Goal: Task Accomplishment & Management: Complete application form

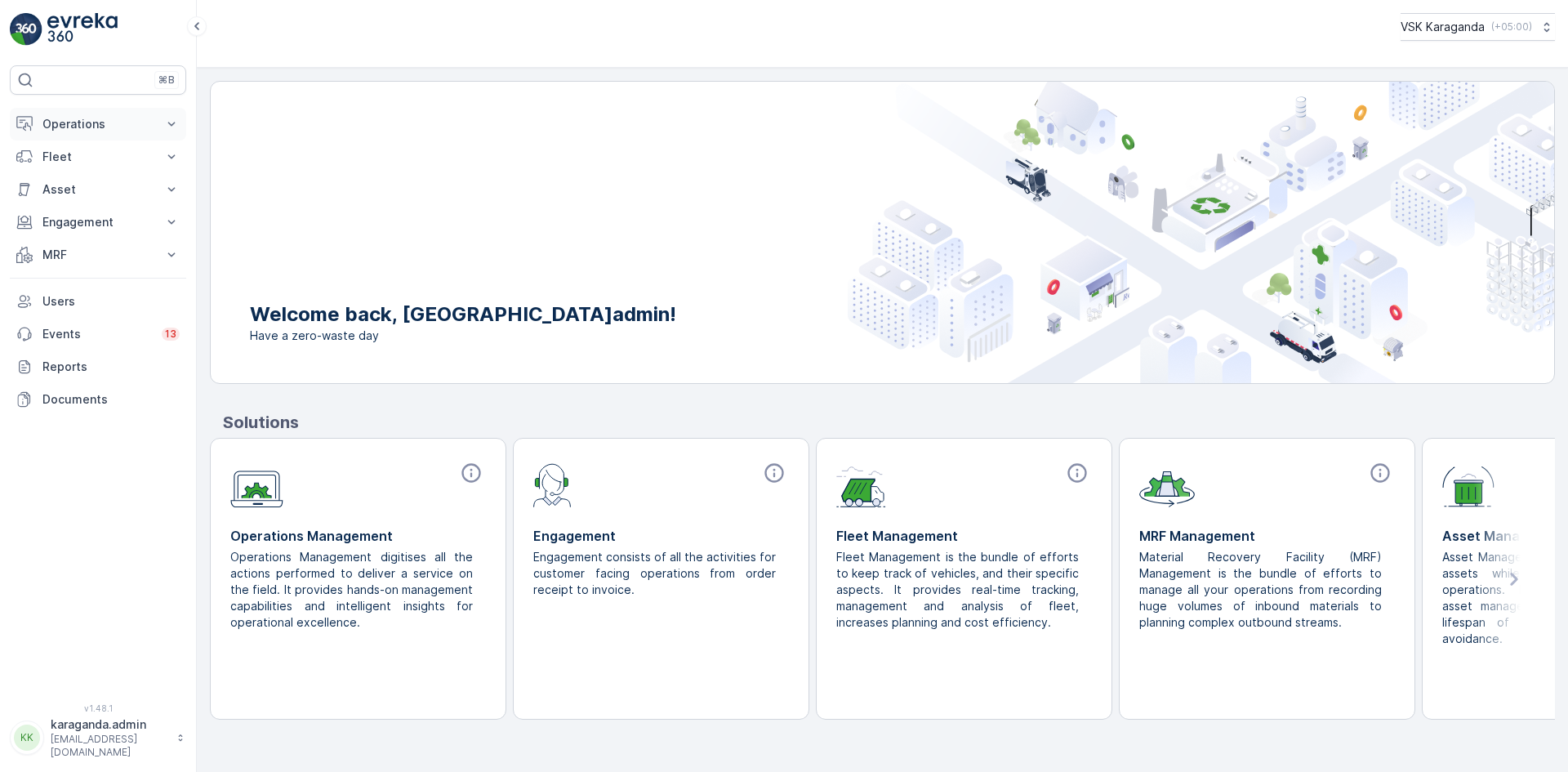
click at [87, 124] on p "Operations" at bounding box center [97, 124] width 111 height 17
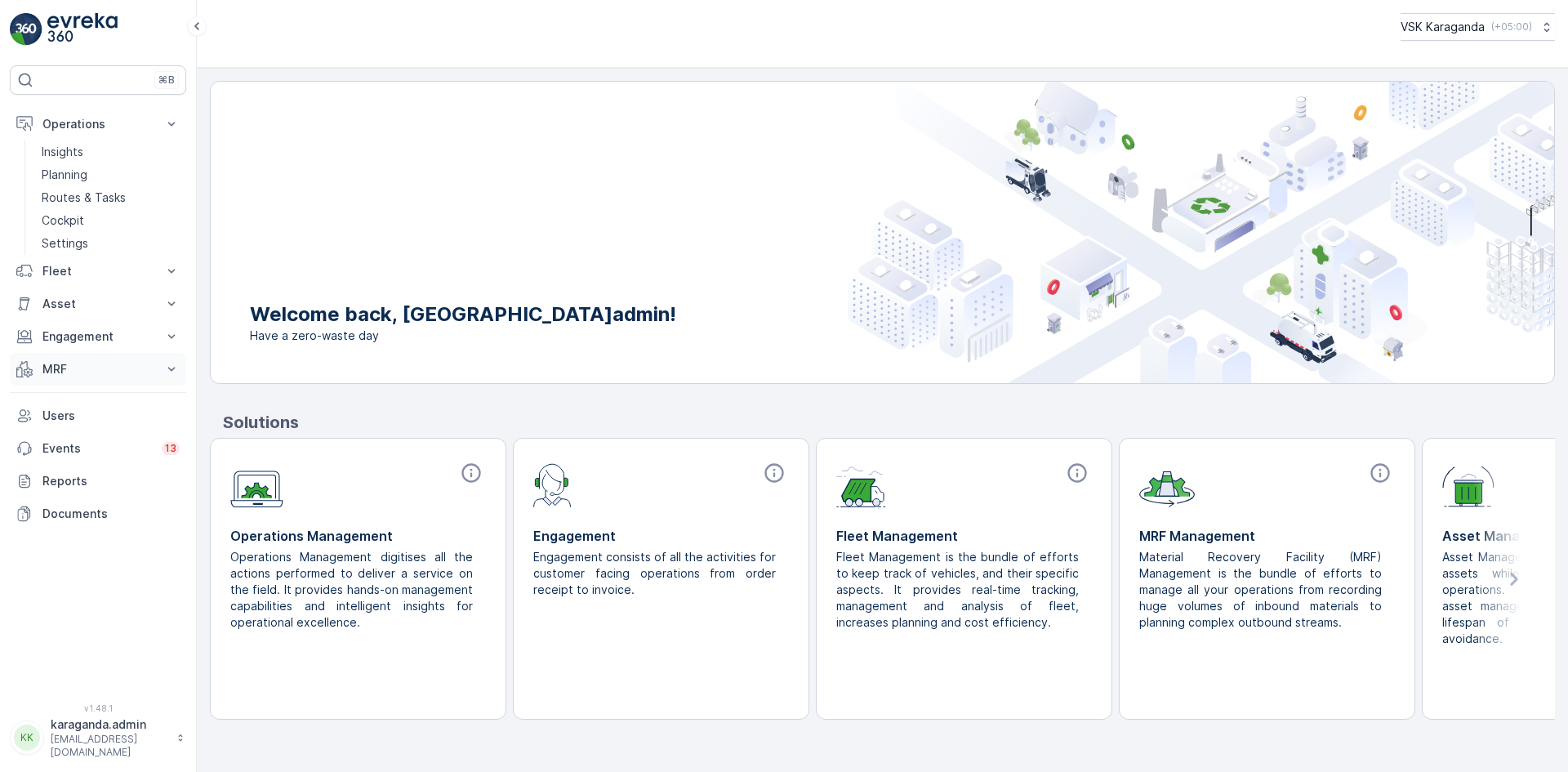
drag, startPoint x: 47, startPoint y: 385, endPoint x: 47, endPoint y: 376, distance: 9.0
click at [47, 385] on button "MRF" at bounding box center [98, 369] width 176 height 32
click at [46, 368] on p "MRF" at bounding box center [97, 370] width 111 height 17
click at [51, 367] on p "MRF" at bounding box center [97, 370] width 111 height 17
click at [62, 397] on p "Входящий & Исходящий" at bounding box center [110, 397] width 137 height 17
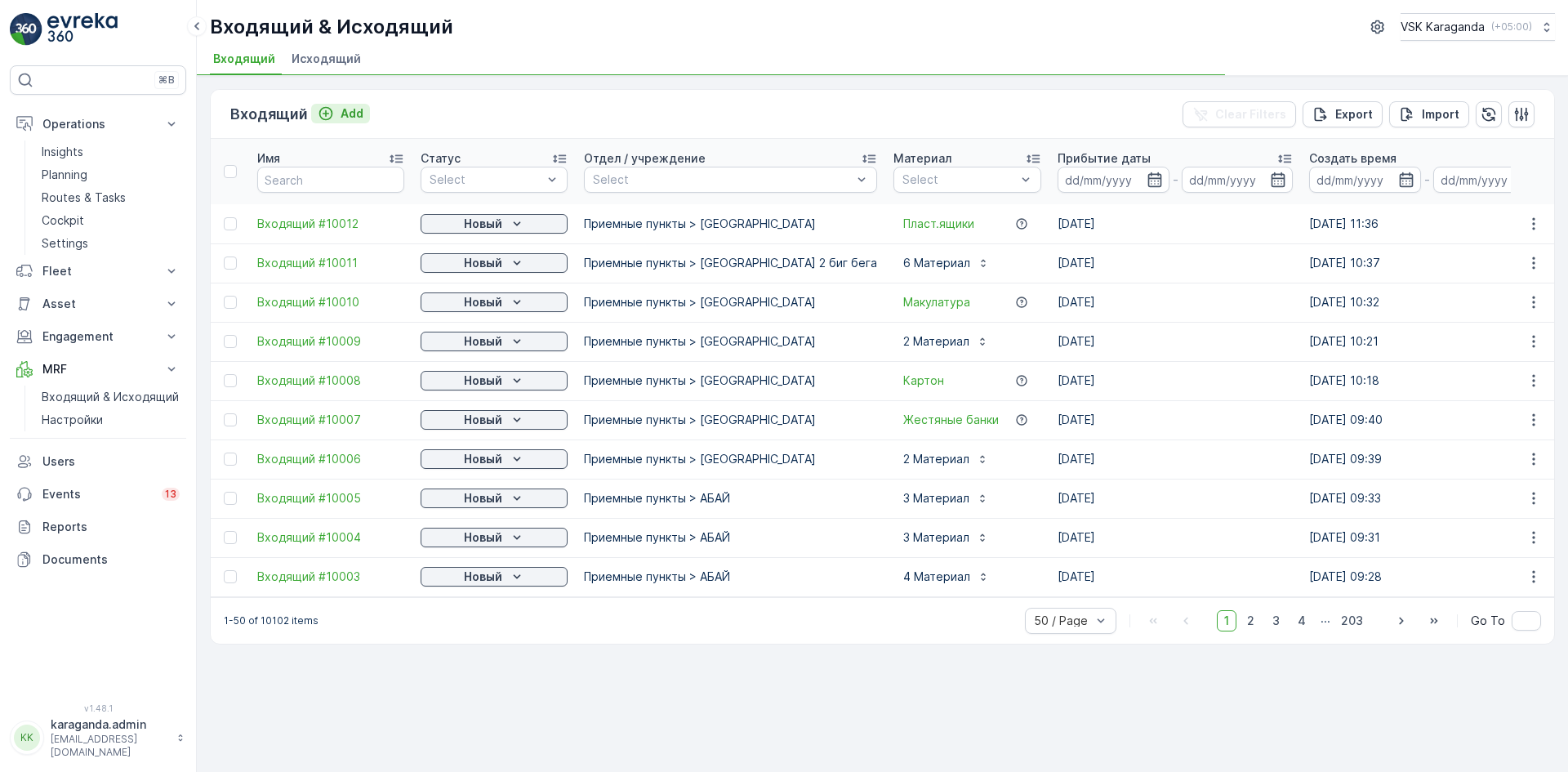
click at [356, 109] on p "Add" at bounding box center [351, 114] width 22 height 17
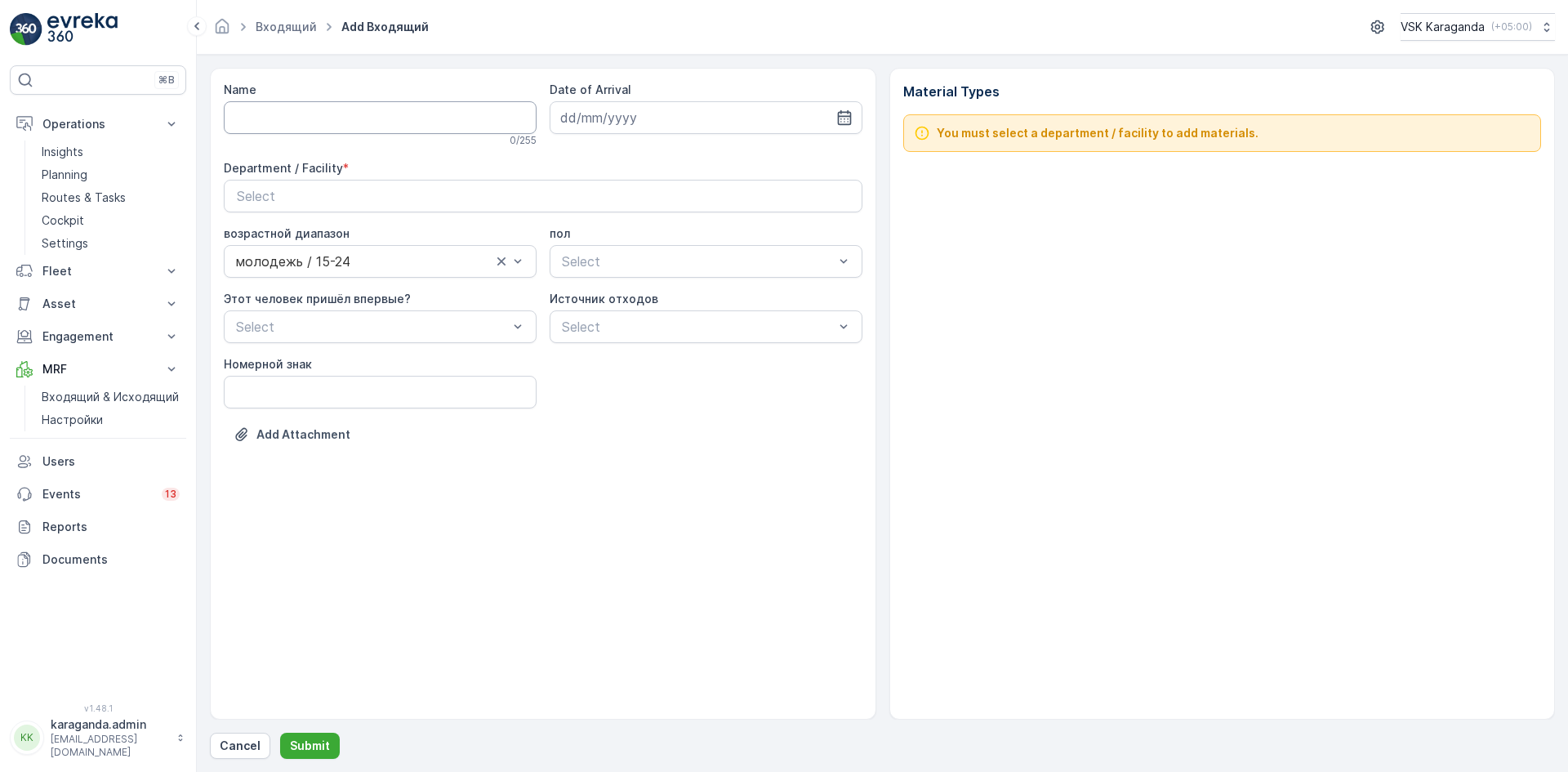
click at [367, 106] on input "Name" at bounding box center [380, 117] width 313 height 32
type input "от [DATE]"
click at [857, 115] on input at bounding box center [706, 117] width 313 height 32
click at [645, 319] on div "19" at bounding box center [636, 319] width 26 height 26
type input "[DATE]"
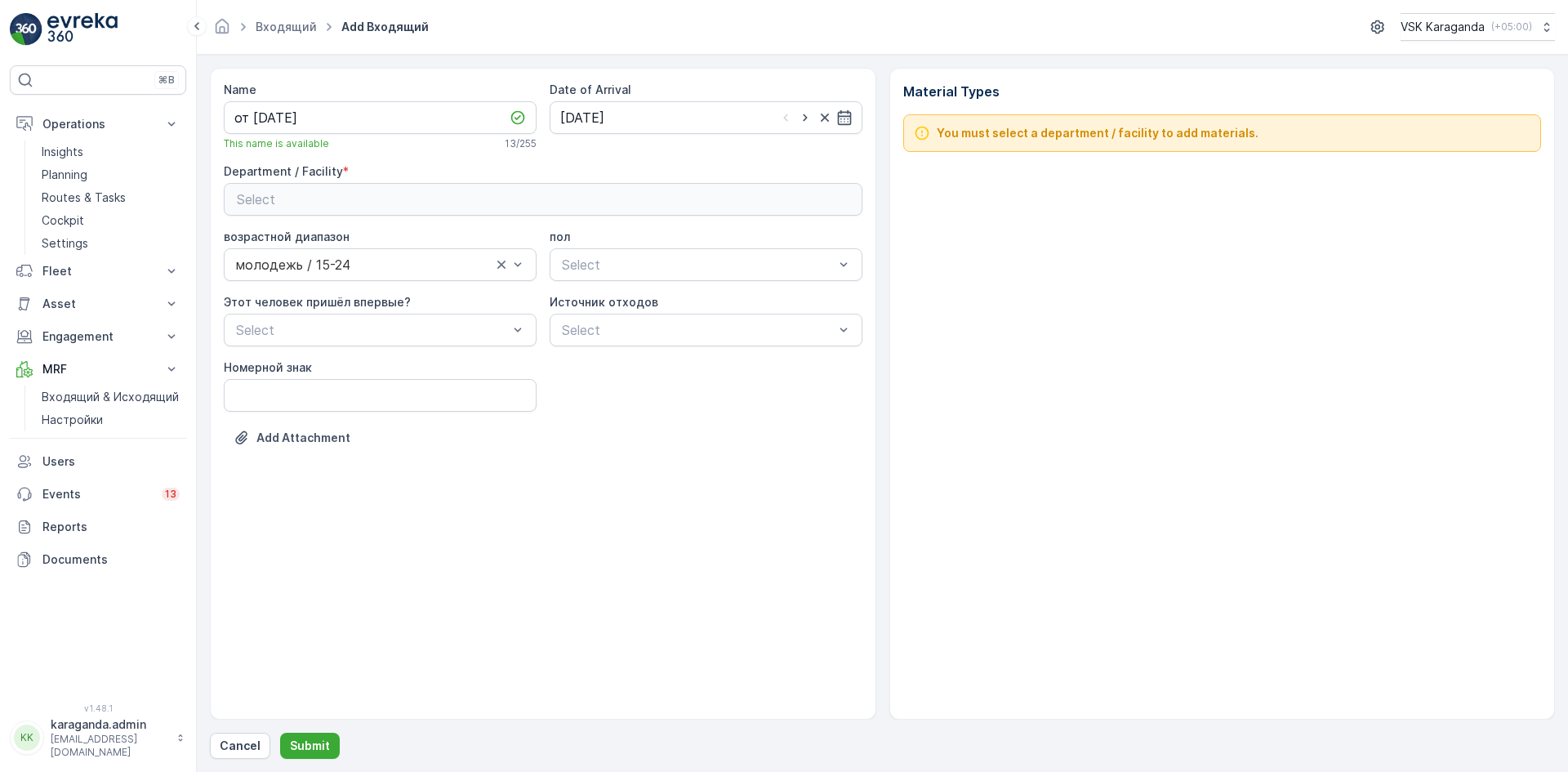
click at [656, 189] on button "Select" at bounding box center [543, 199] width 638 height 32
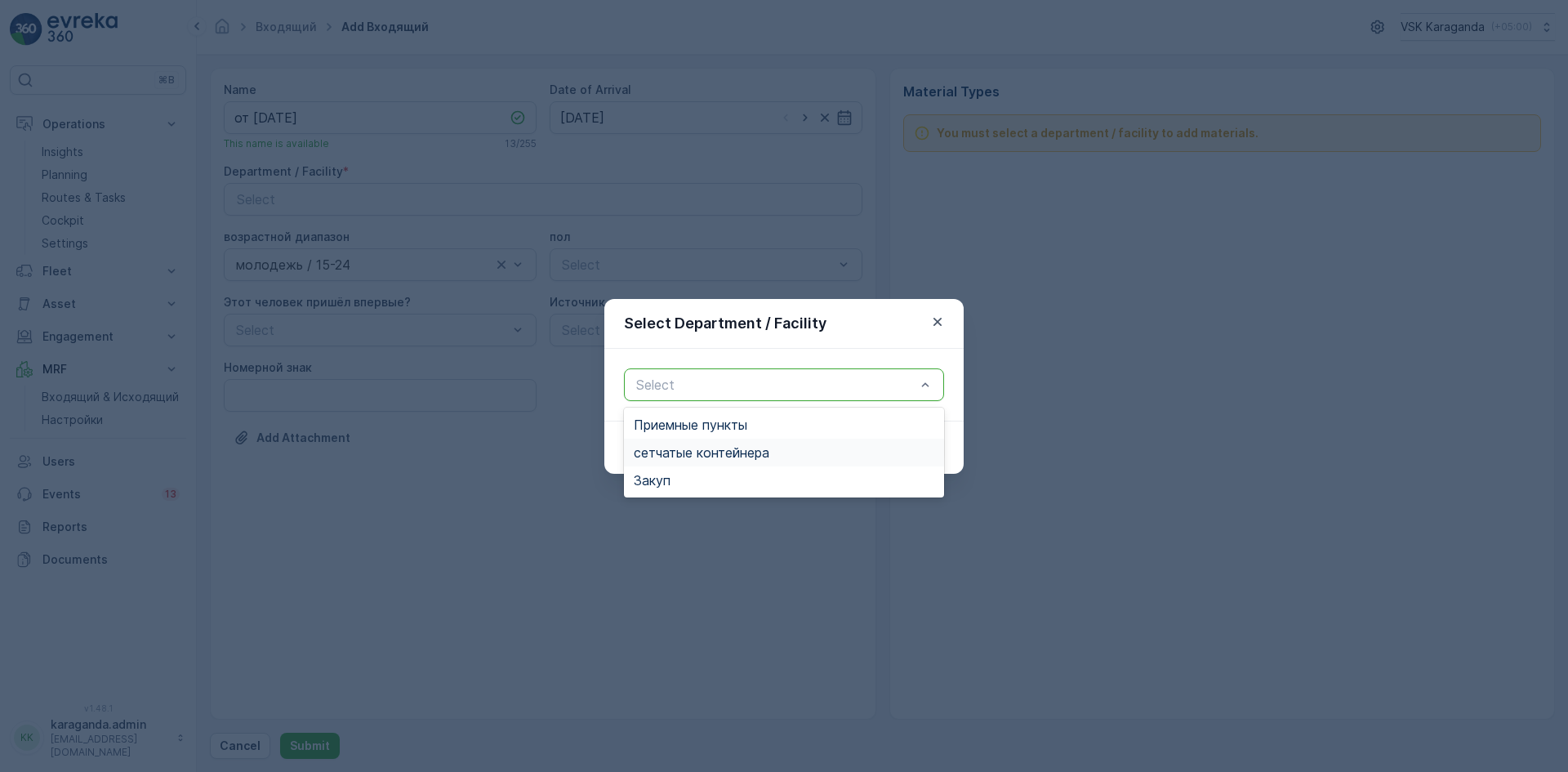
click at [686, 457] on span "сетчатыe контейнера" at bounding box center [701, 453] width 136 height 15
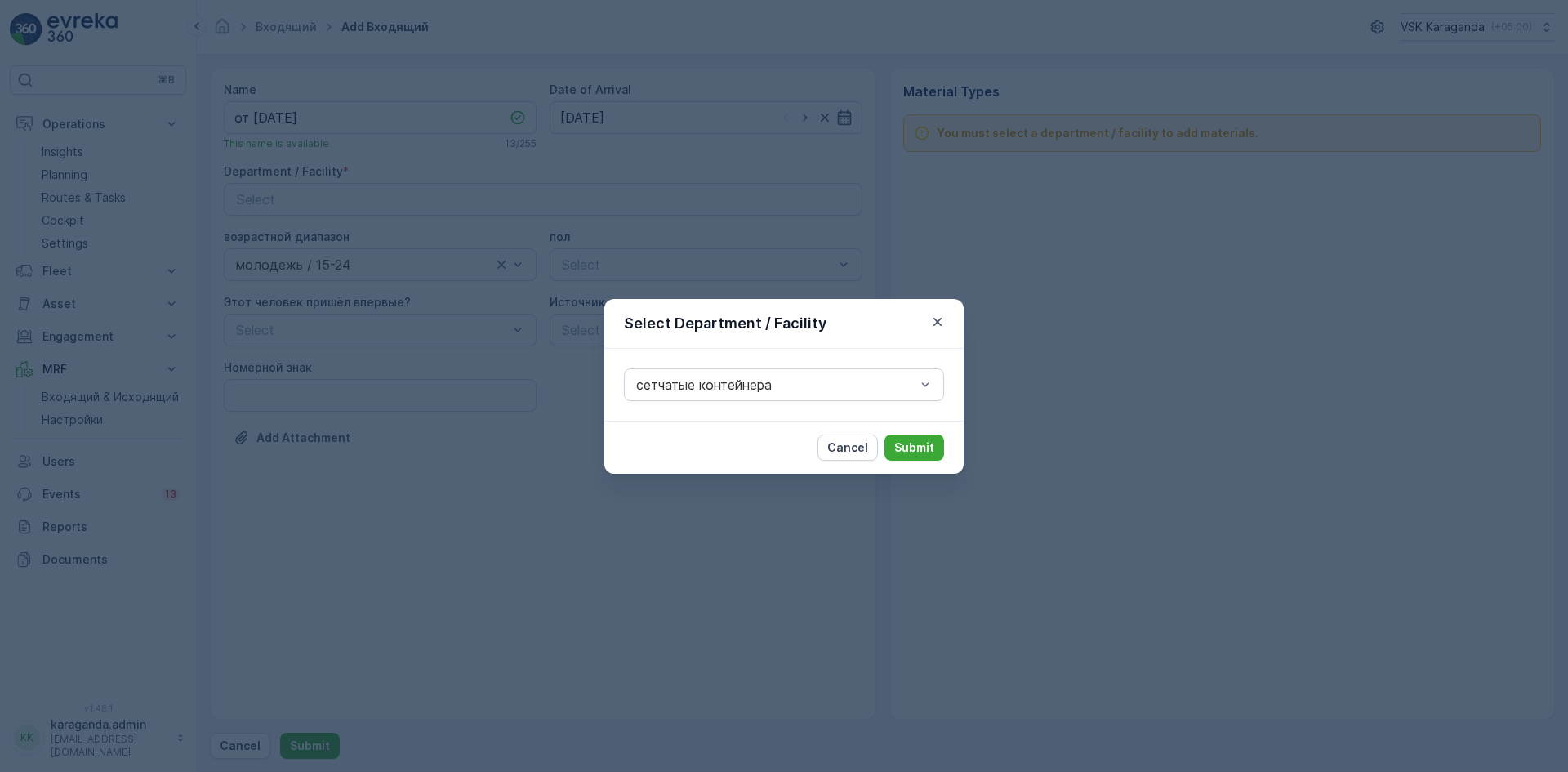
drag, startPoint x: 905, startPoint y: 450, endPoint x: 815, endPoint y: 421, distance: 94.6
click at [903, 450] on p "Submit" at bounding box center [914, 448] width 40 height 17
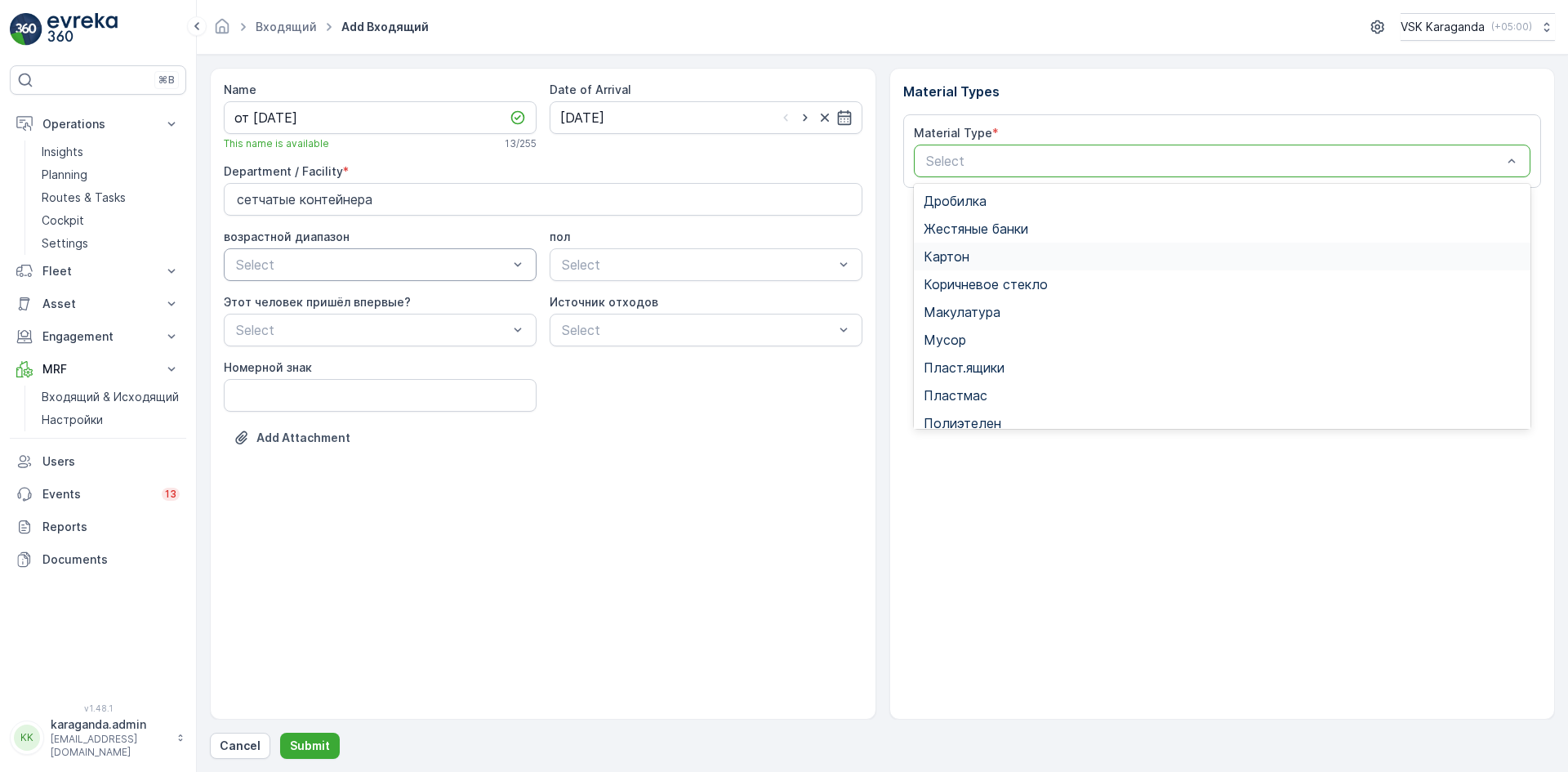
click at [967, 257] on span "Картон" at bounding box center [946, 257] width 46 height 15
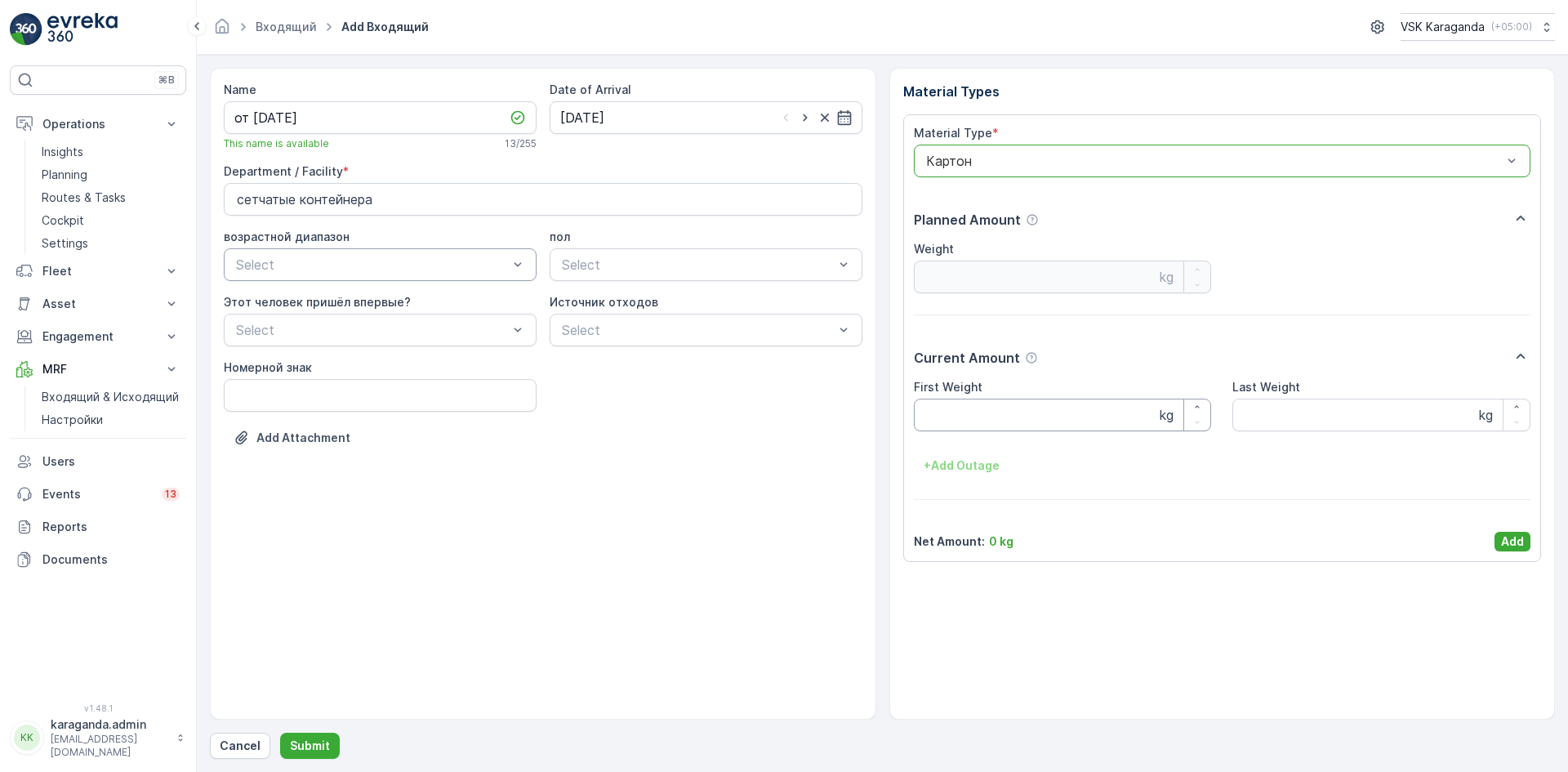
click at [967, 406] on Weight "First Weight" at bounding box center [1063, 415] width 298 height 32
type Weight "2557"
click at [1514, 543] on p "Add" at bounding box center [1512, 542] width 22 height 17
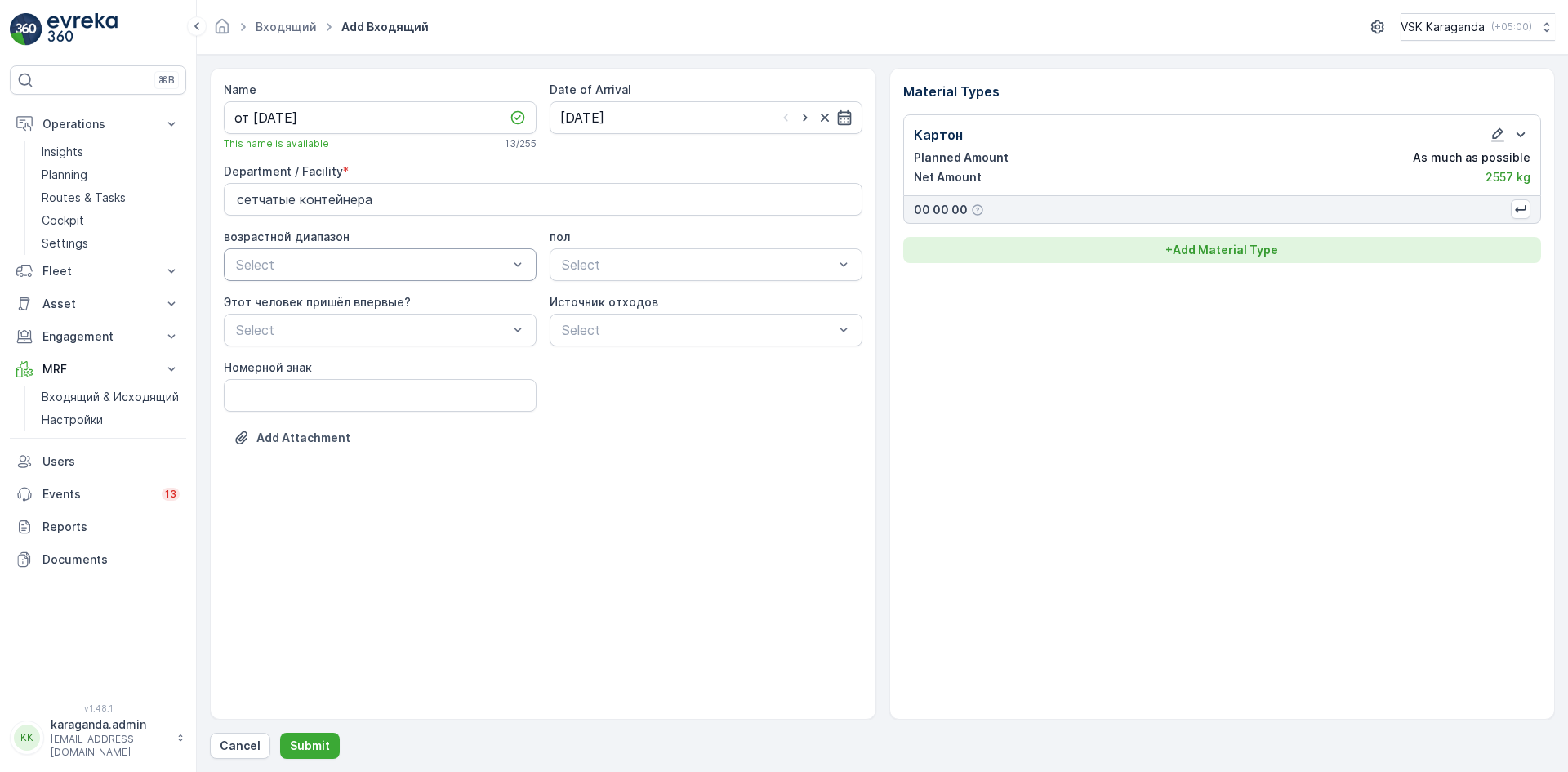
click at [1198, 250] on p "+ Add Material Type" at bounding box center [1221, 250] width 112 height 17
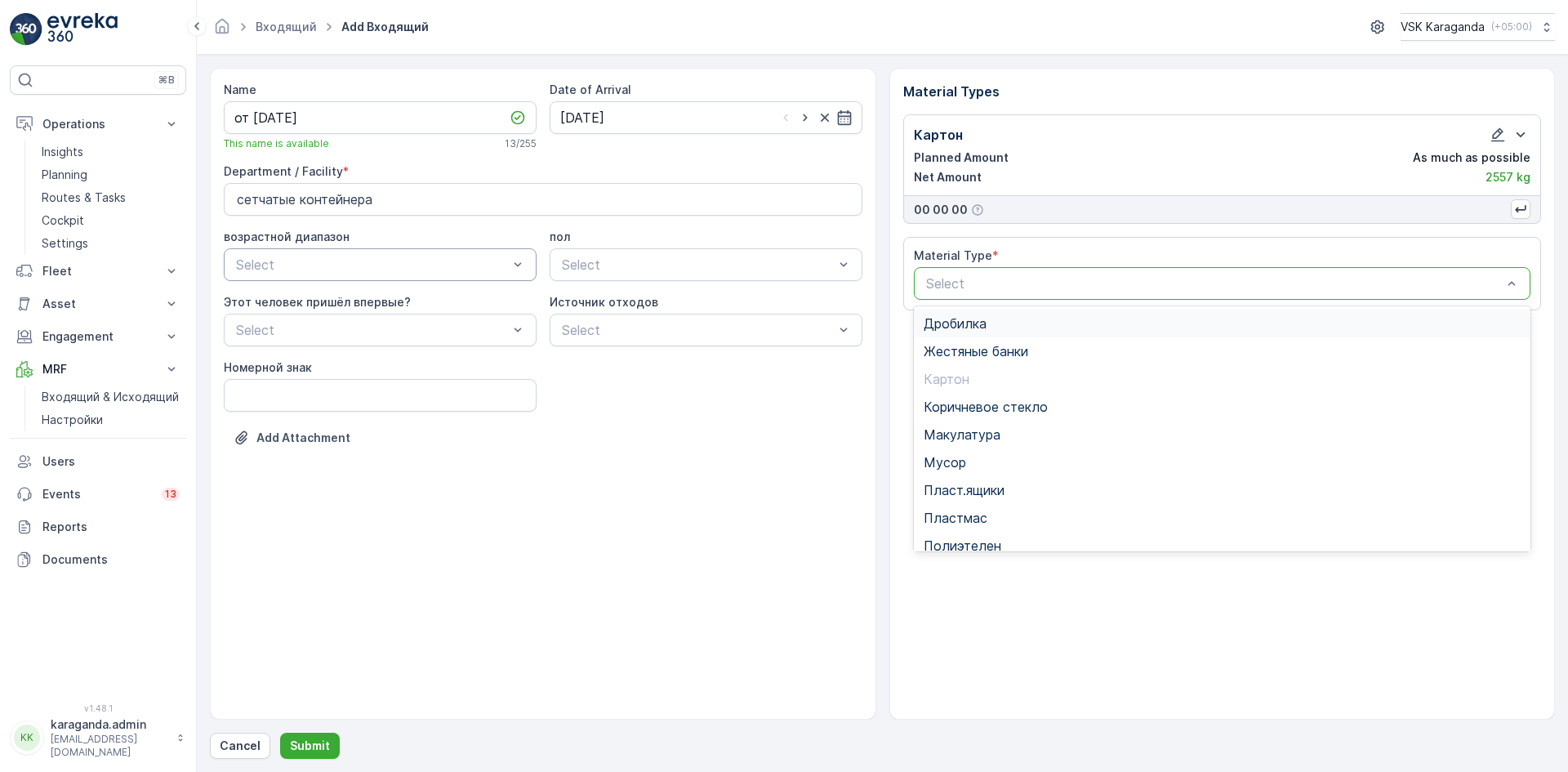
click at [1174, 286] on div at bounding box center [1214, 284] width 580 height 15
click at [980, 545] on span "Полиэтелен" at bounding box center [962, 546] width 77 height 15
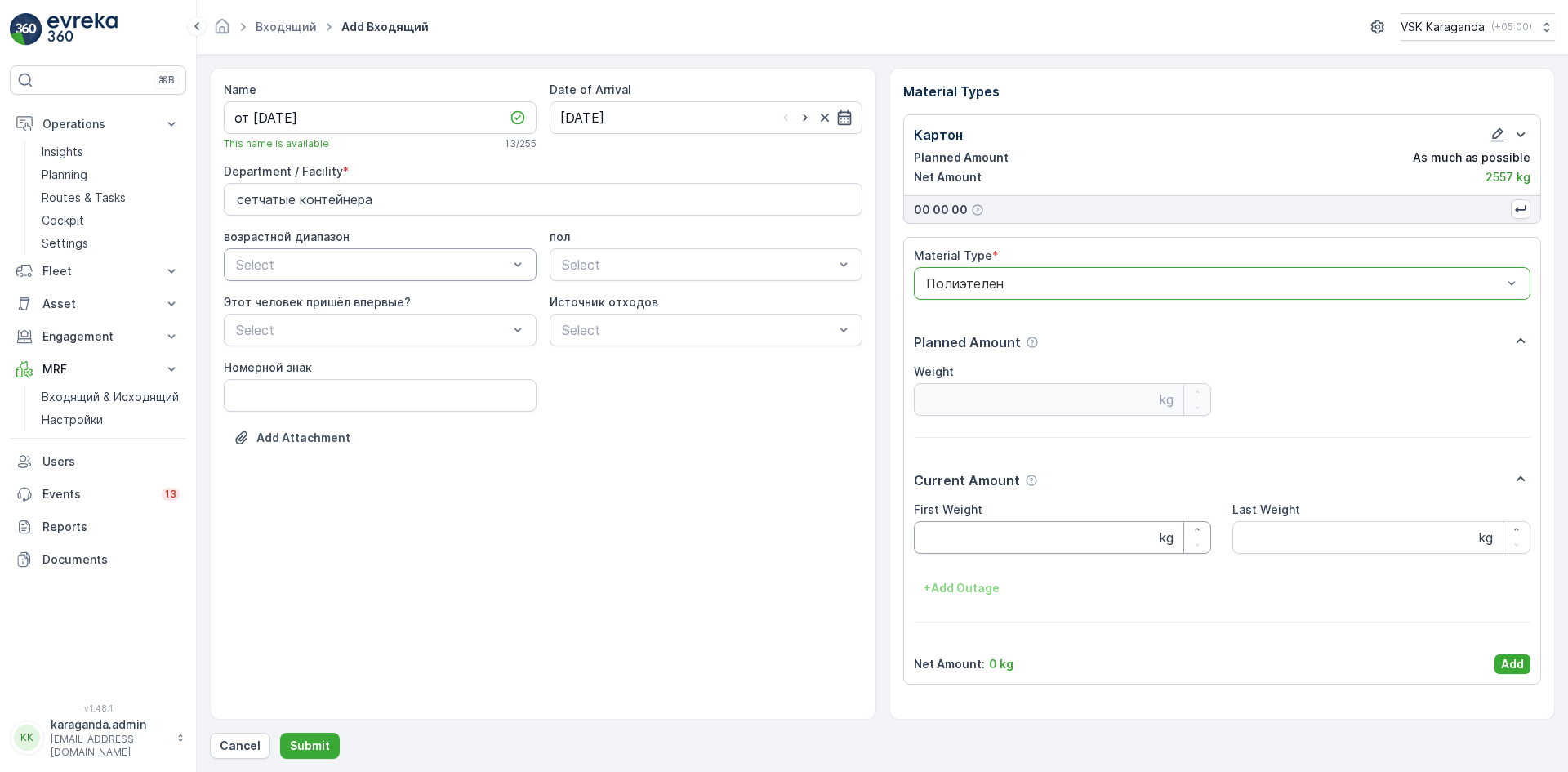
click at [970, 532] on Weight "First Weight" at bounding box center [1063, 537] width 298 height 32
type Weight "301"
click at [1507, 656] on p "Add" at bounding box center [1512, 665] width 22 height 17
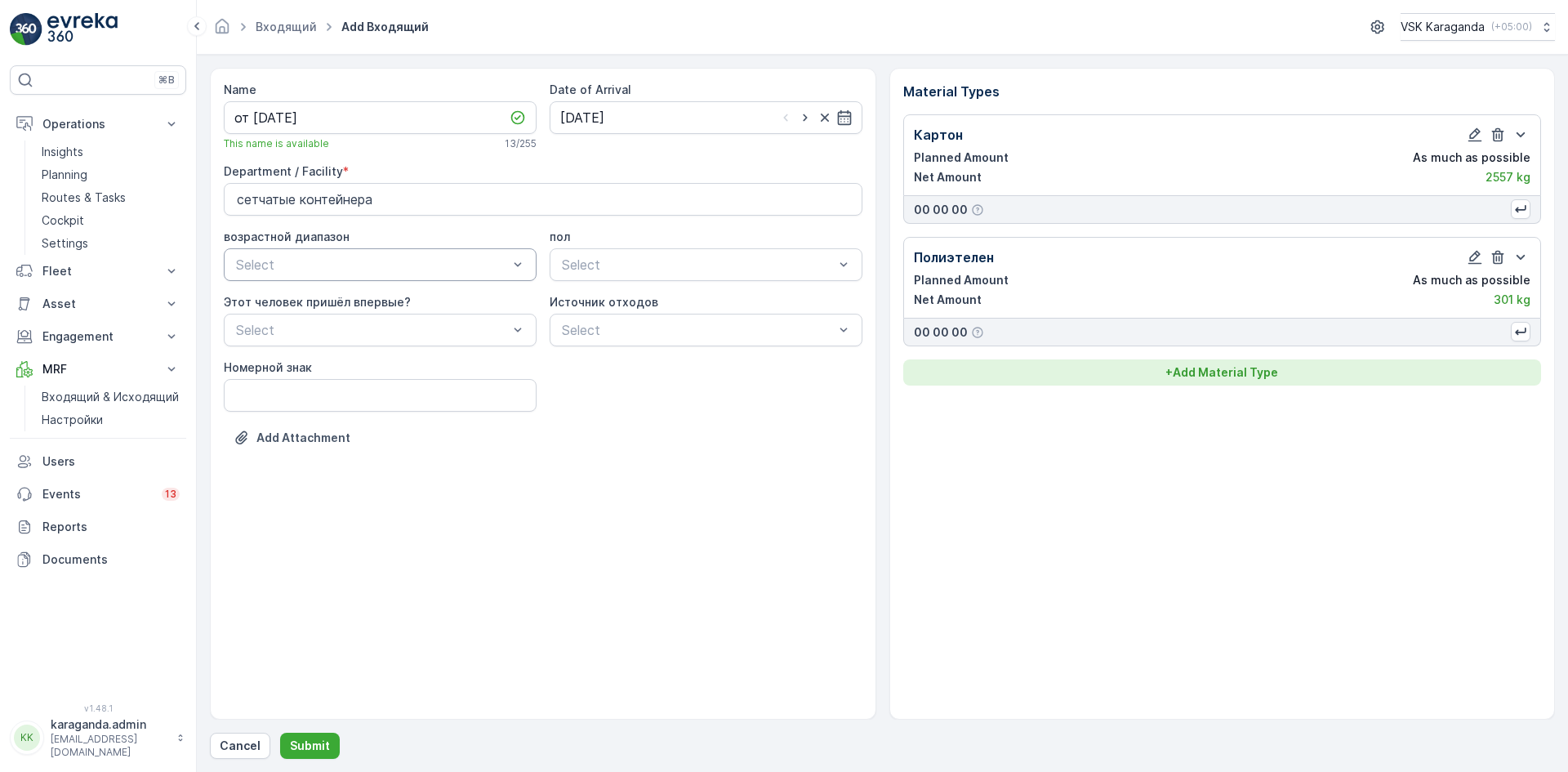
click at [1247, 369] on p "+ Add Material Type" at bounding box center [1221, 373] width 112 height 17
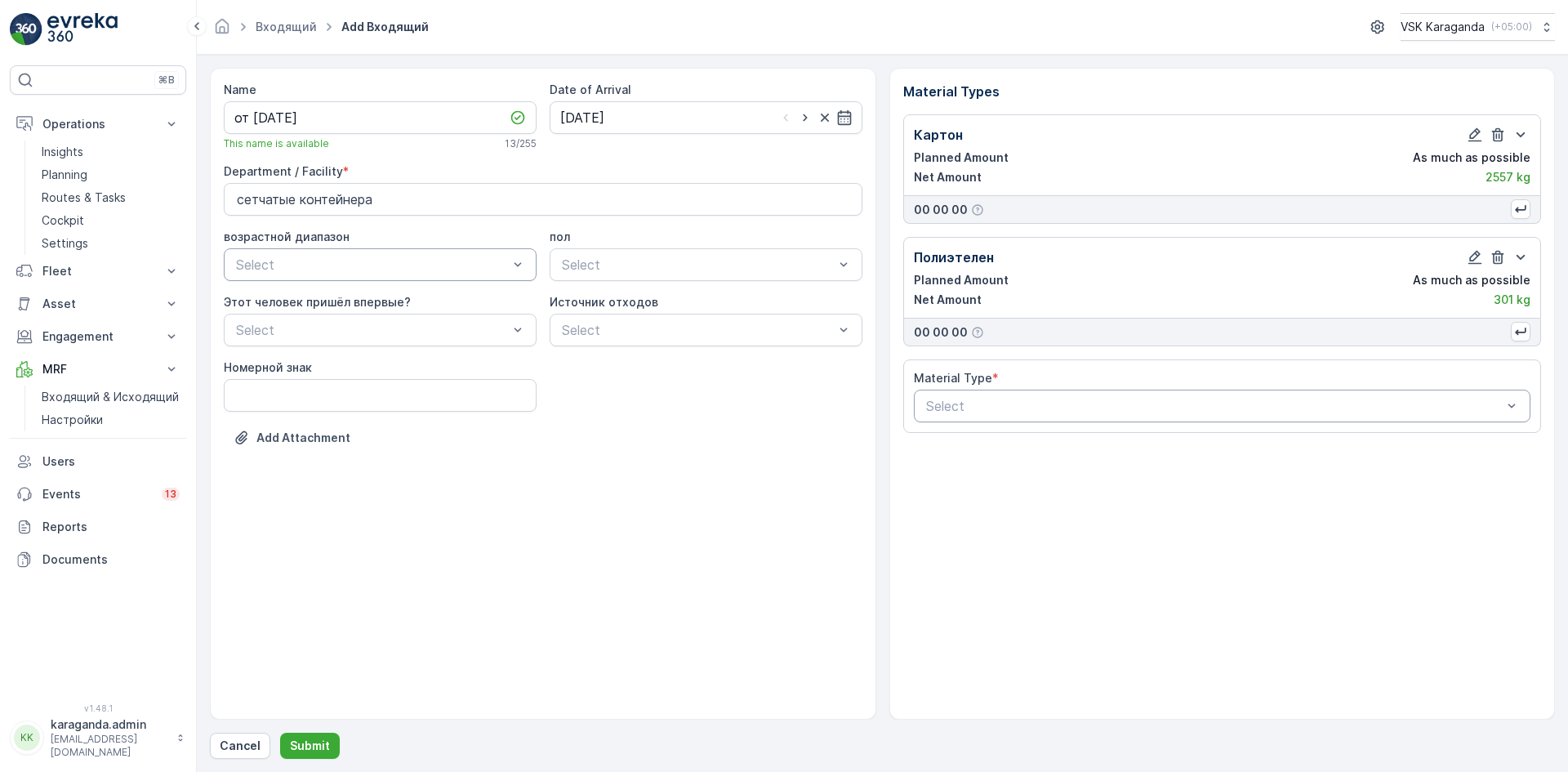
click at [1013, 405] on div at bounding box center [1214, 406] width 580 height 15
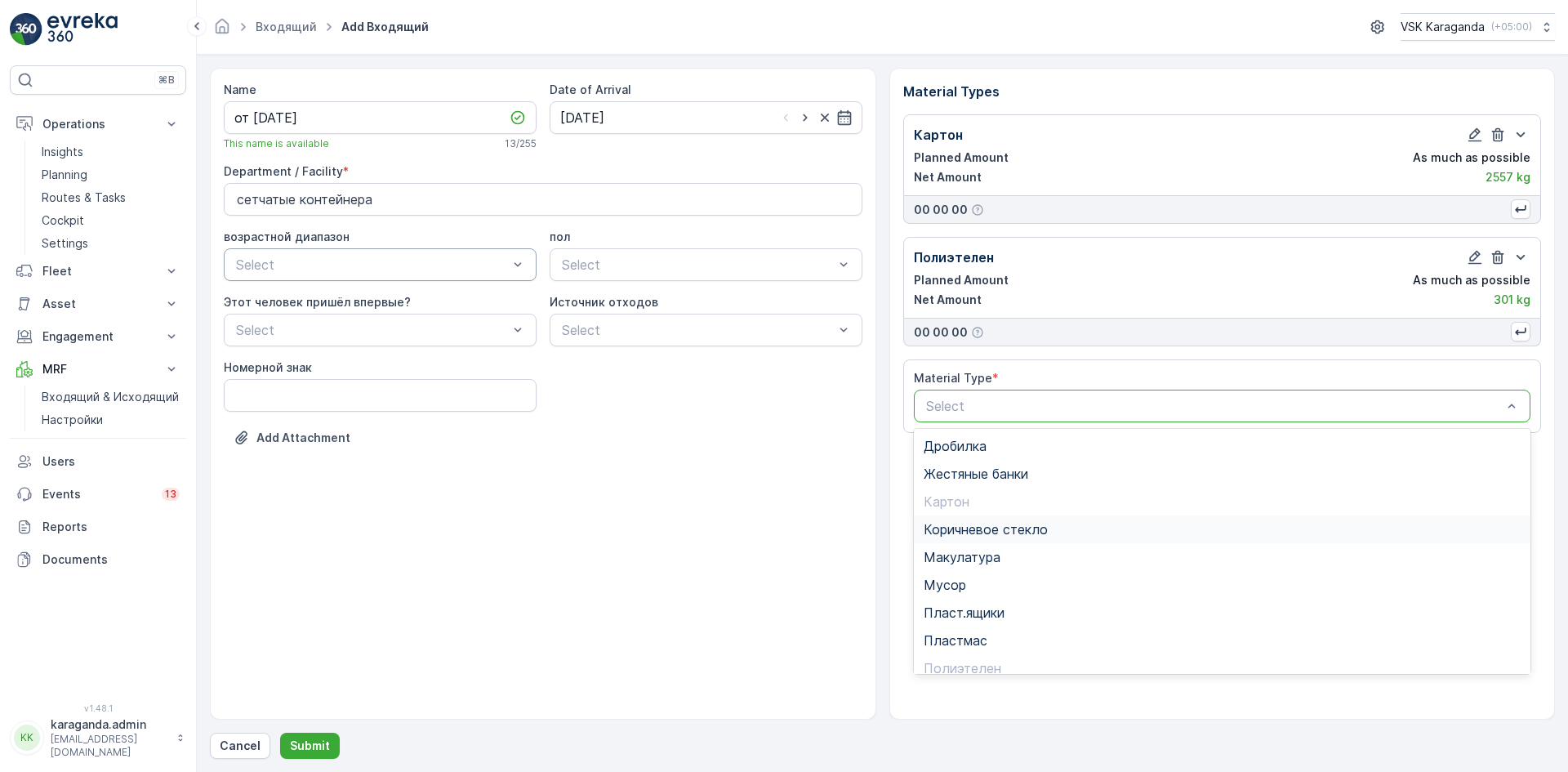
scroll to position [95, 0]
click at [960, 587] on div "Полиэтелен" at bounding box center [1223, 573] width 618 height 27
click at [966, 600] on span "Пэт бутылки" at bounding box center [964, 601] width 81 height 15
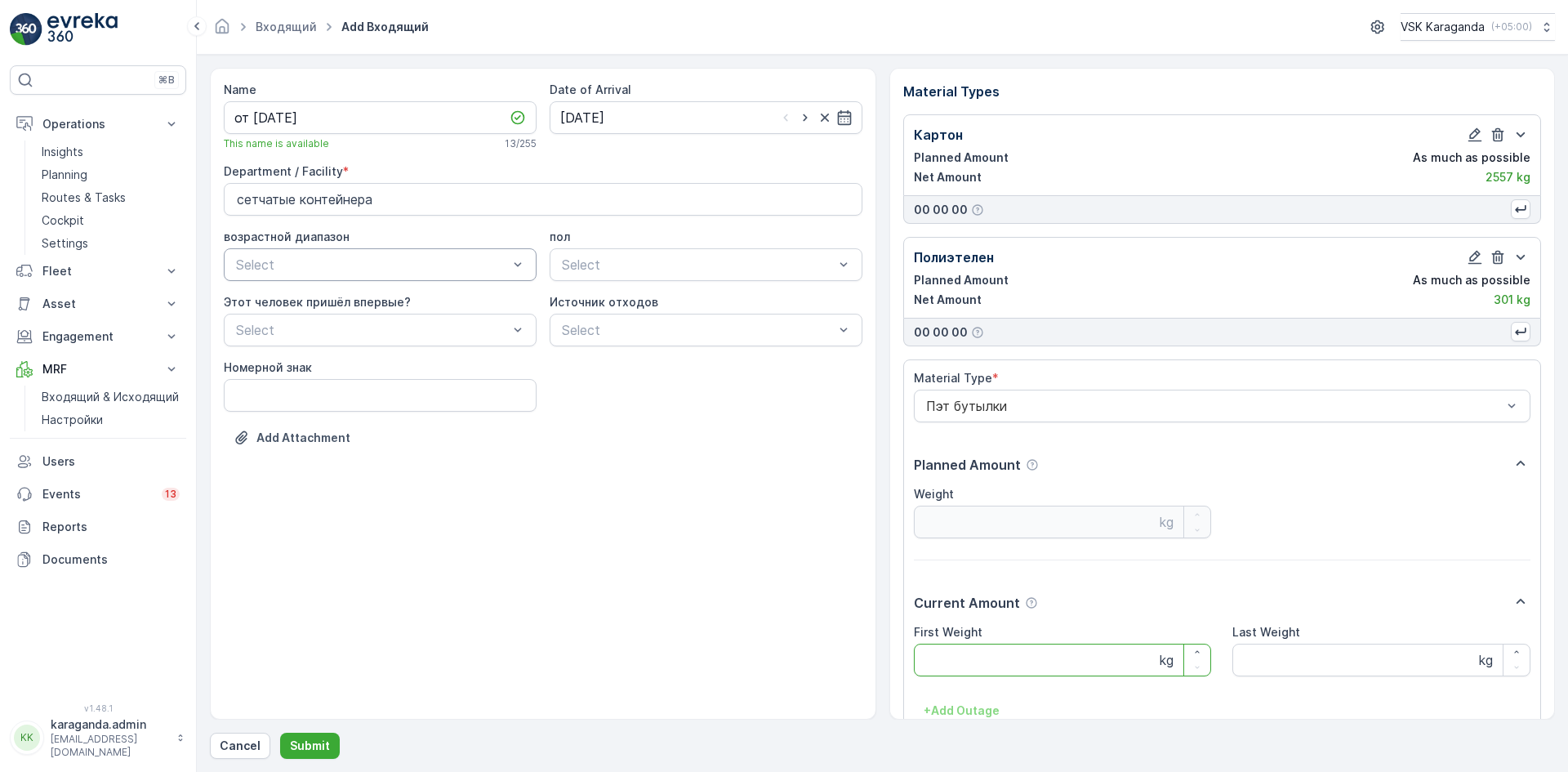
click at [954, 658] on Weight "First Weight" at bounding box center [1063, 660] width 298 height 32
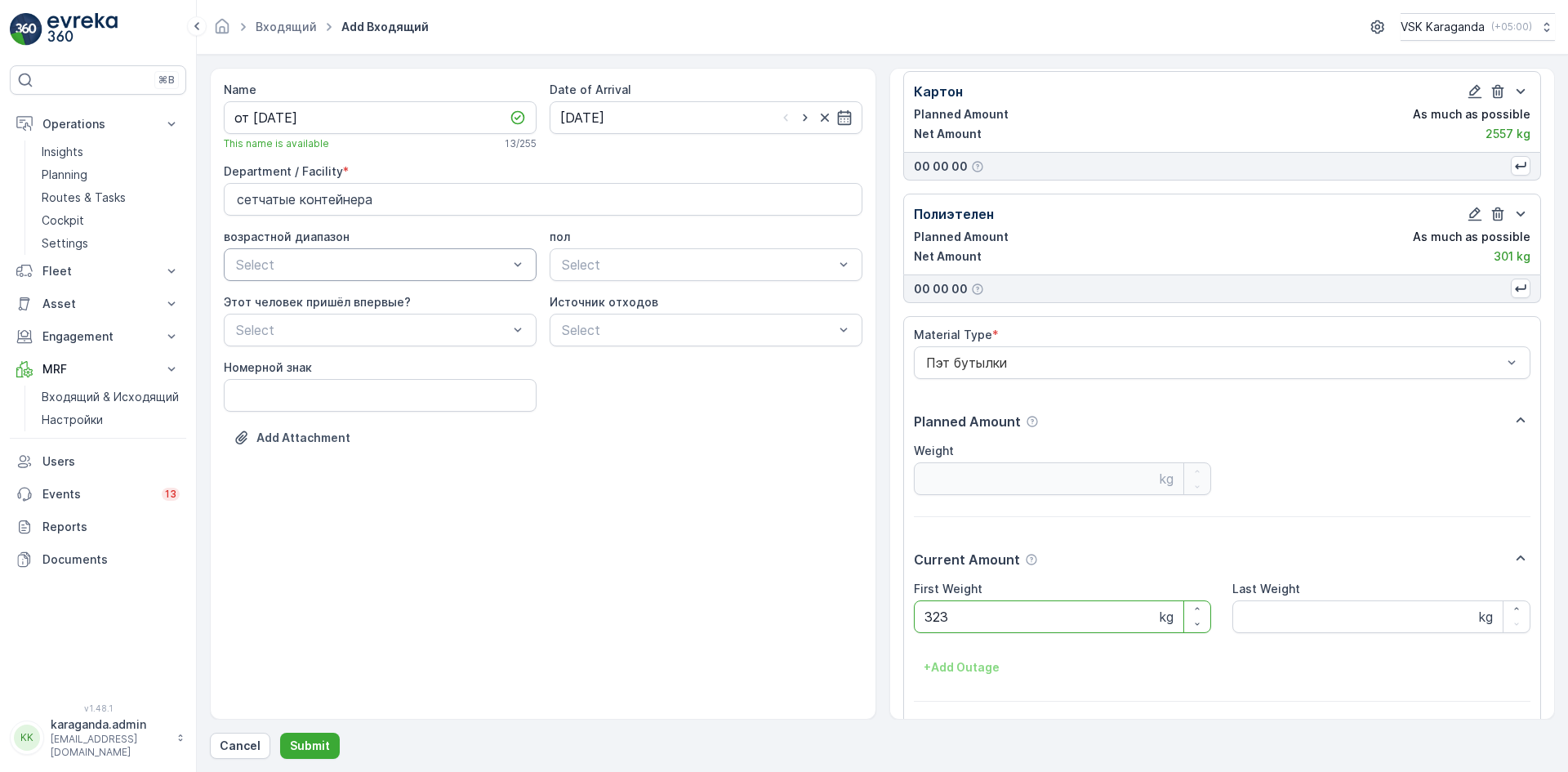
scroll to position [102, 0]
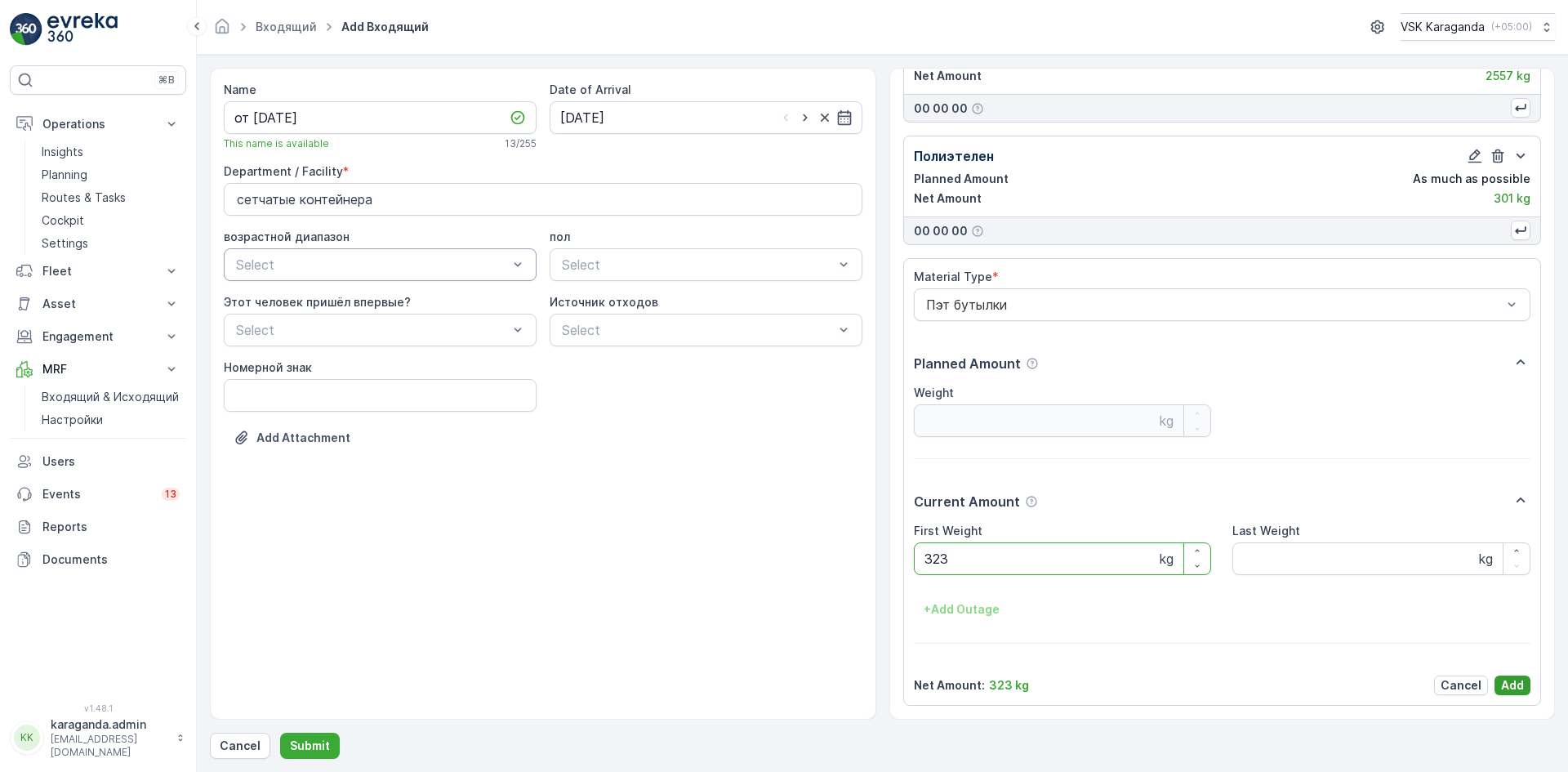
type Weight "323"
click at [1508, 682] on p "Add" at bounding box center [1512, 685] width 22 height 17
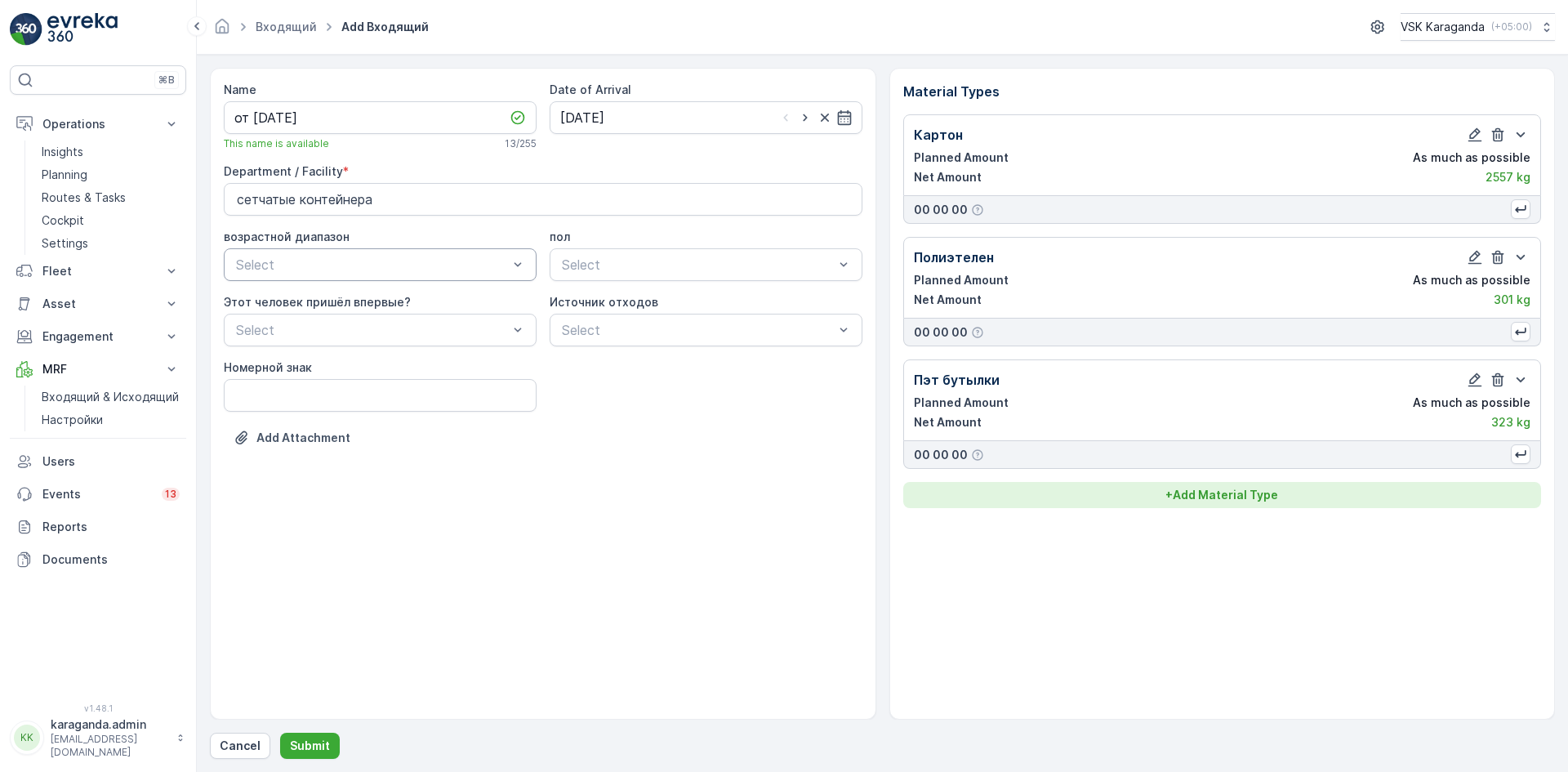
click at [1217, 493] on p "+ Add Material Type" at bounding box center [1221, 496] width 112 height 17
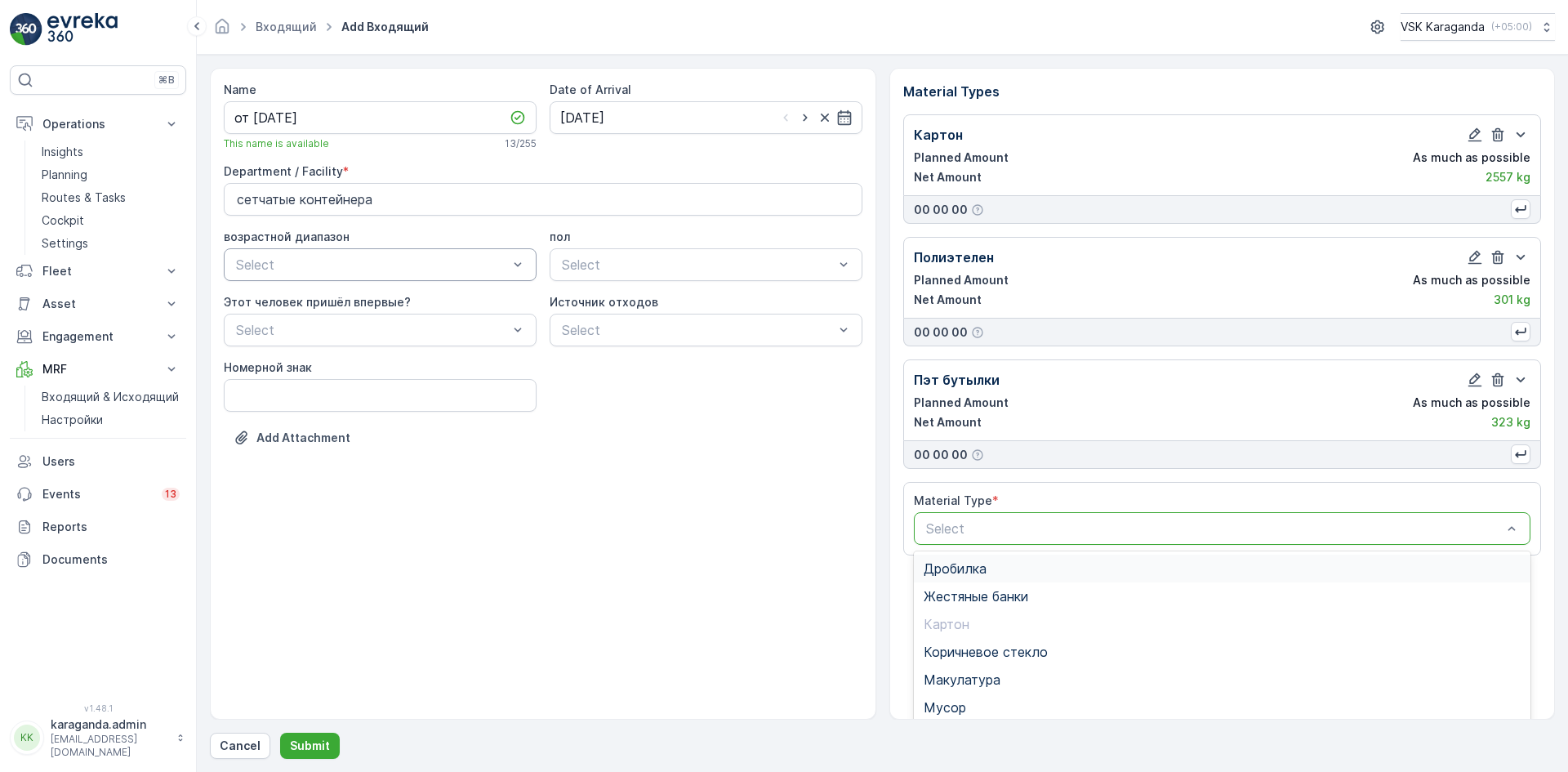
click at [1001, 526] on div at bounding box center [1214, 529] width 580 height 15
click at [980, 601] on span "Жестяные банки" at bounding box center [976, 596] width 105 height 15
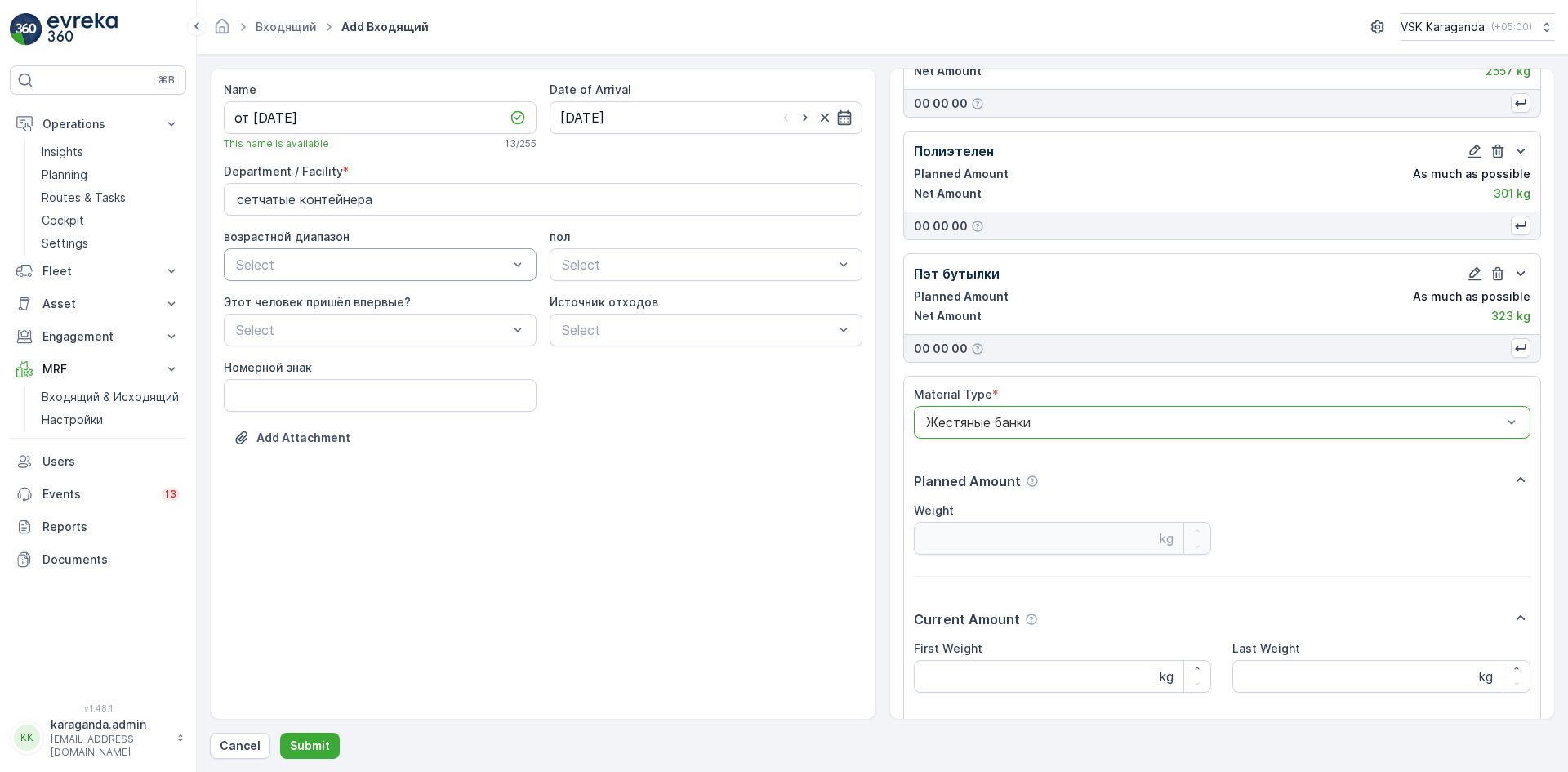
scroll to position [224, 0]
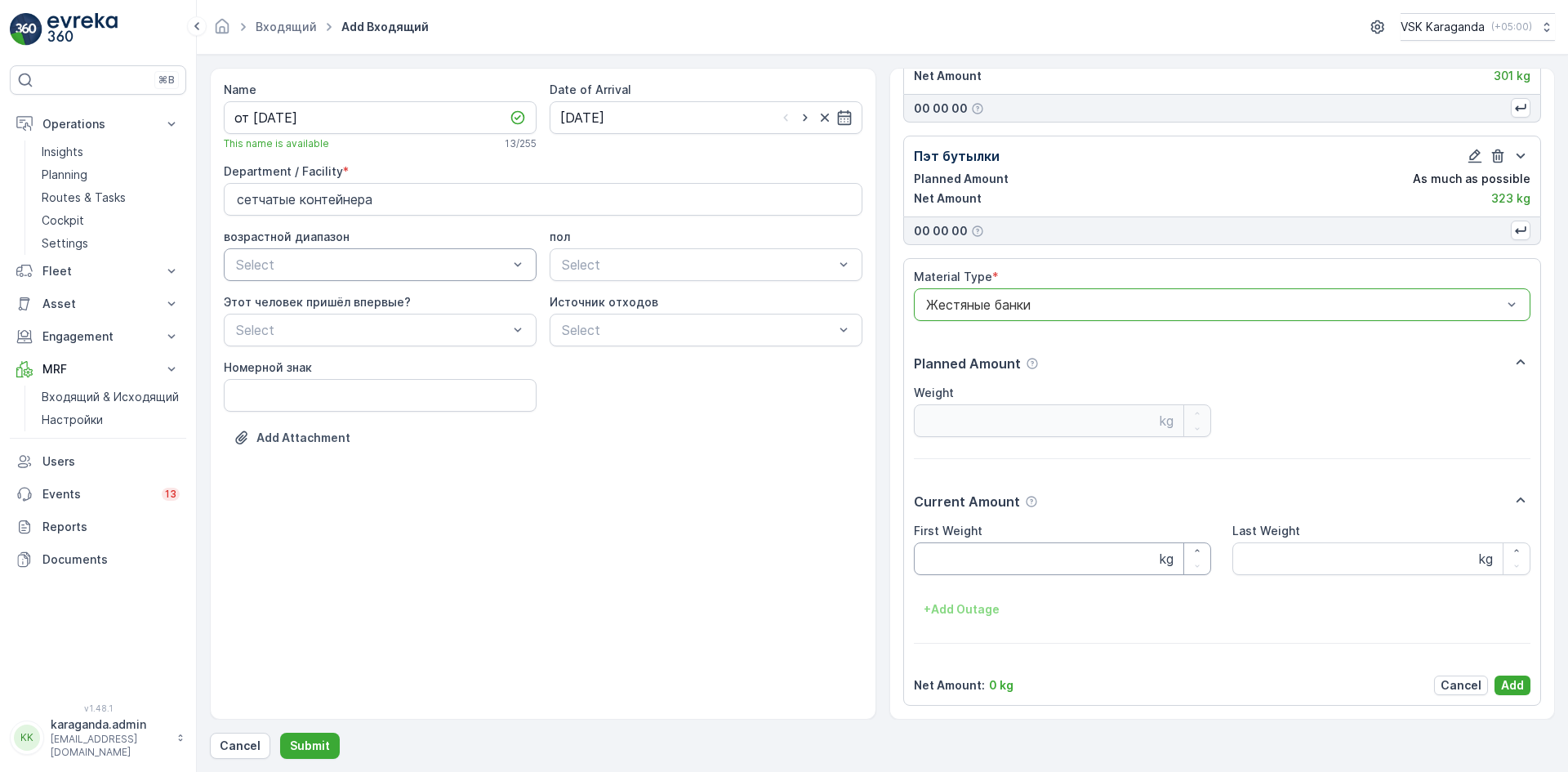
click at [958, 565] on Weight "First Weight" at bounding box center [1063, 559] width 298 height 32
type Weight "18"
click at [1501, 685] on p "Add" at bounding box center [1512, 685] width 22 height 17
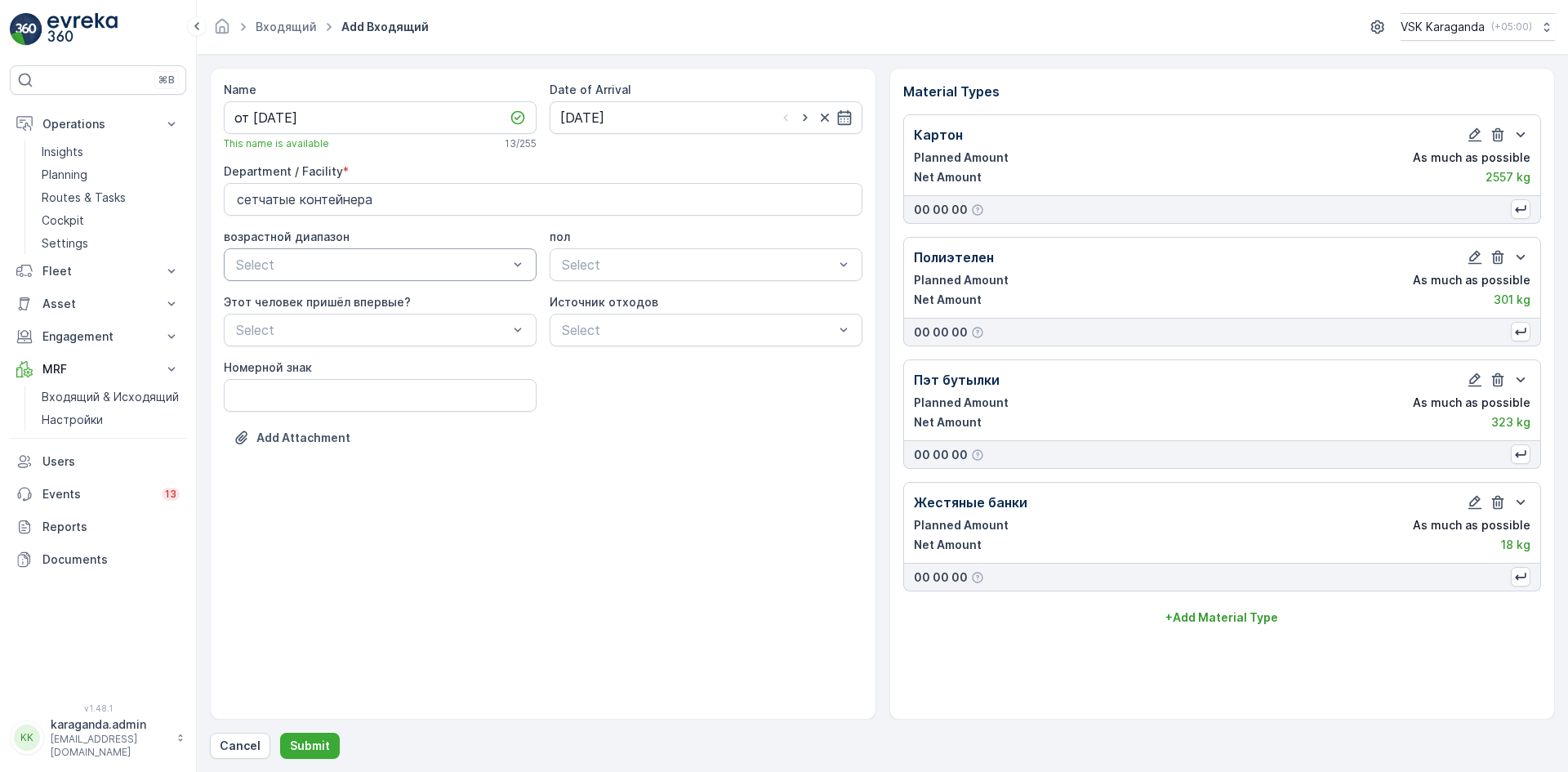
scroll to position [0, 0]
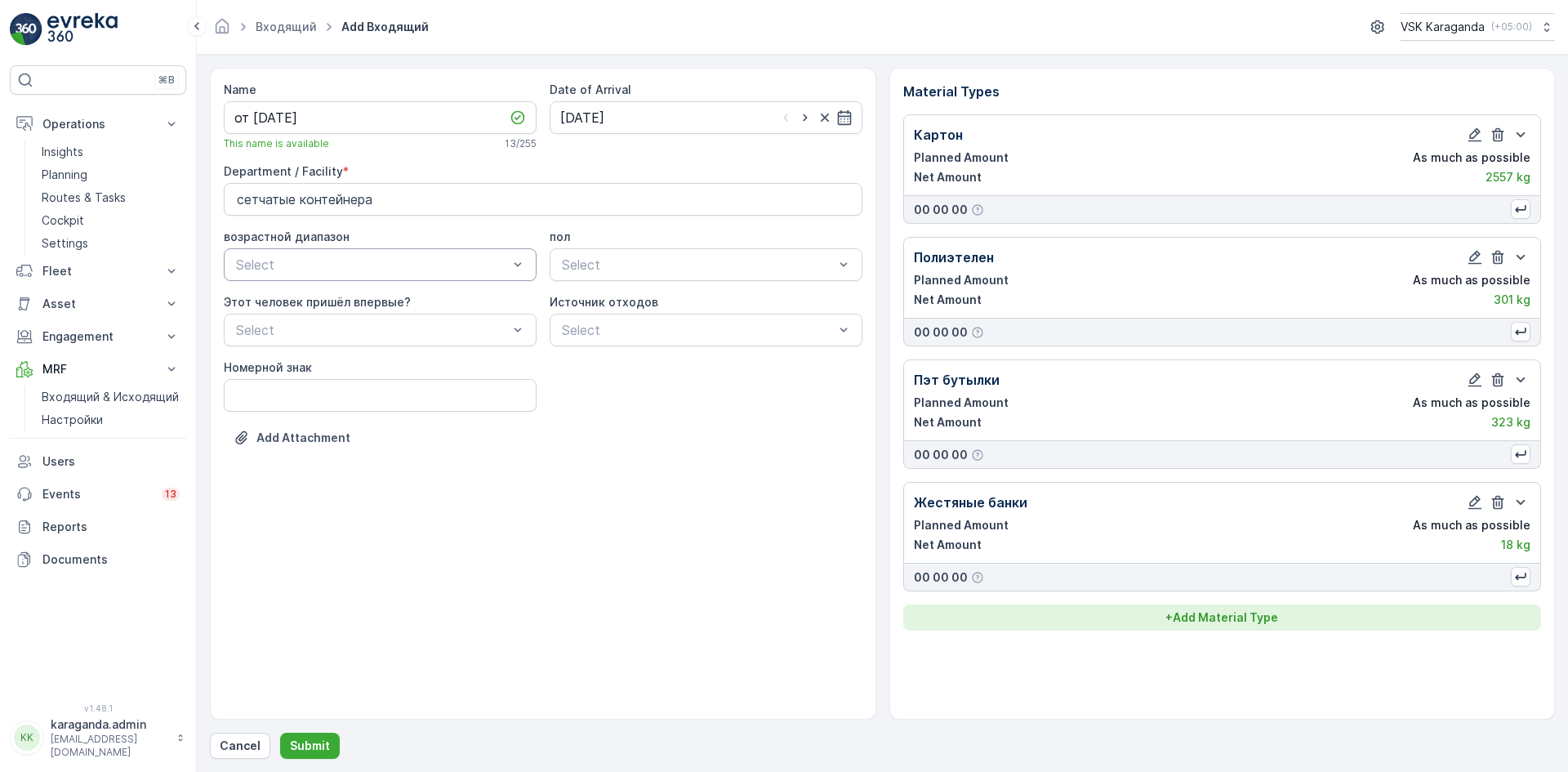
click at [1244, 622] on p "+ Add Material Type" at bounding box center [1221, 618] width 112 height 17
click at [1162, 657] on div at bounding box center [1214, 651] width 580 height 15
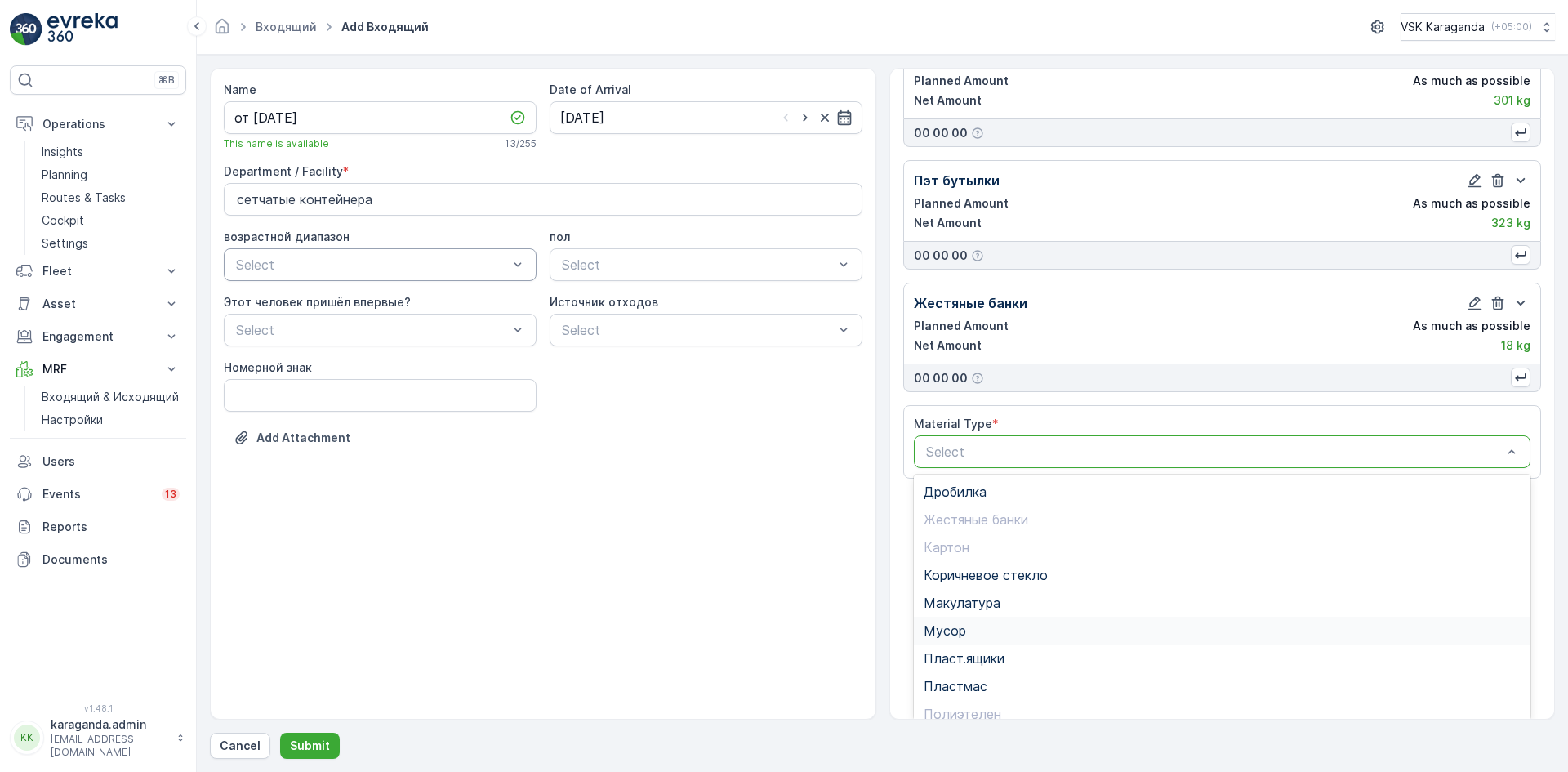
scroll to position [200, 0]
click at [968, 675] on div "Пластмас" at bounding box center [1223, 685] width 618 height 27
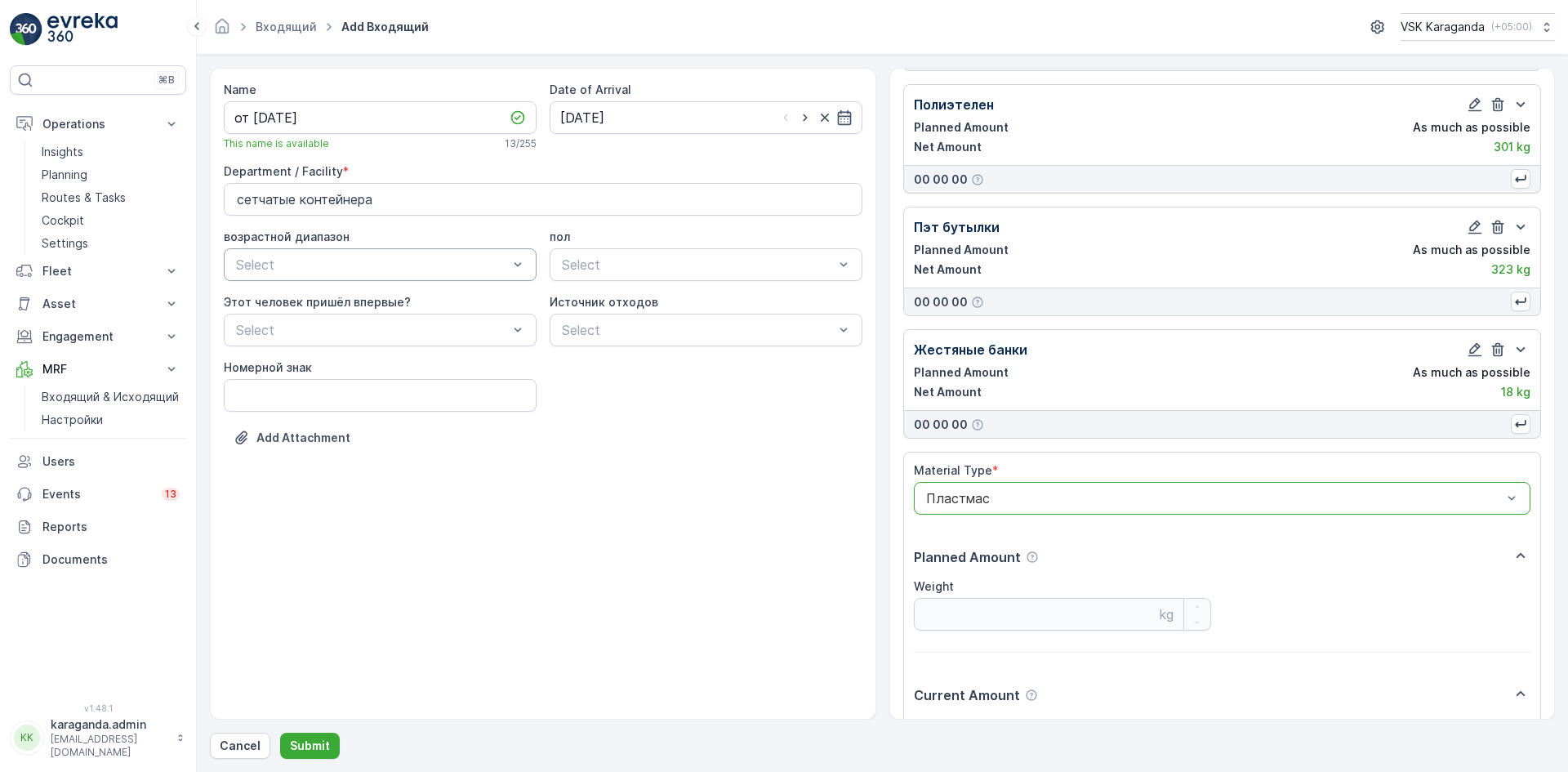
scroll to position [346, 0]
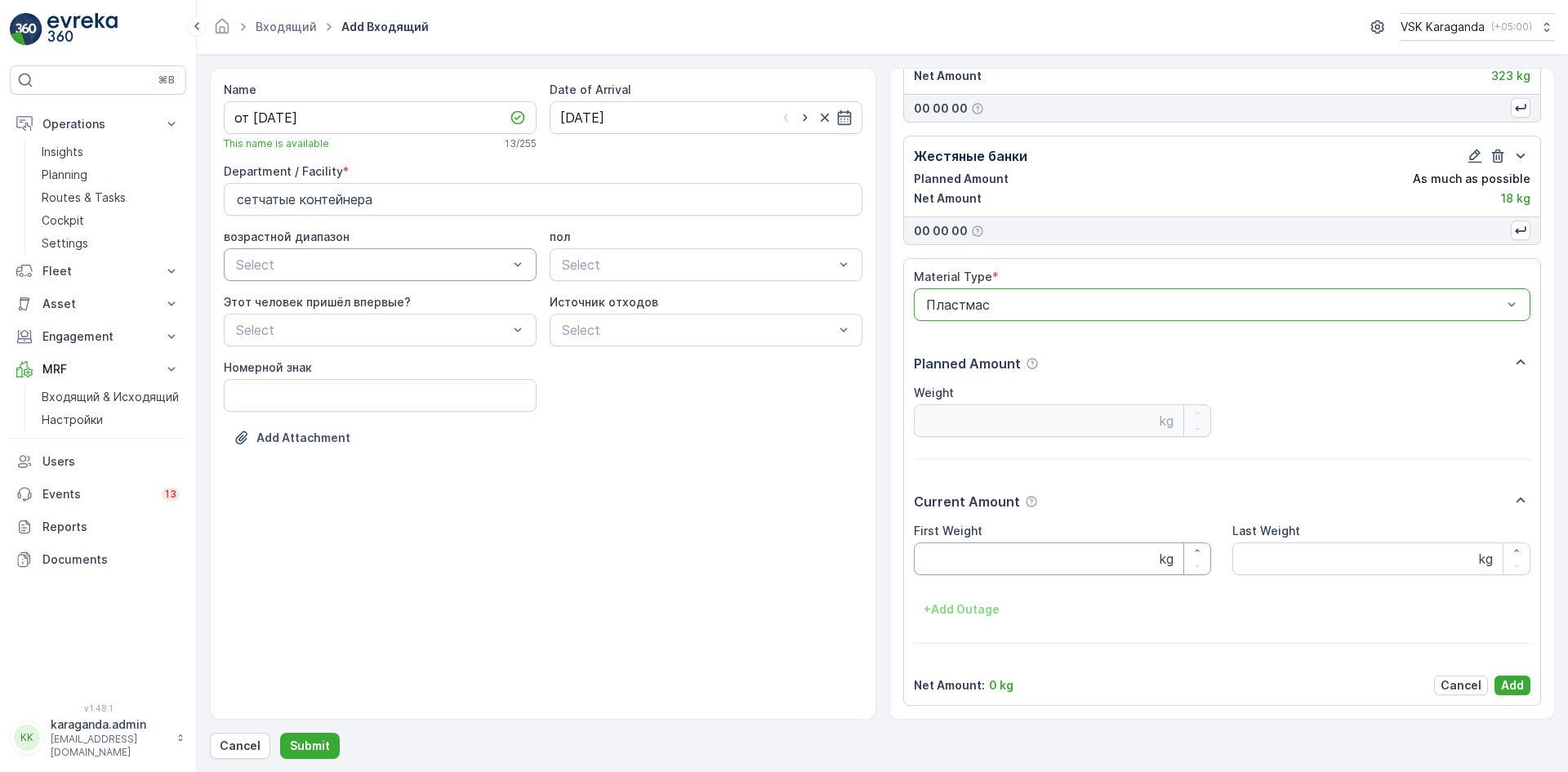
click at [983, 550] on Weight "First Weight" at bounding box center [1063, 559] width 298 height 32
type Weight "44"
click at [1513, 691] on p "Add" at bounding box center [1512, 685] width 22 height 17
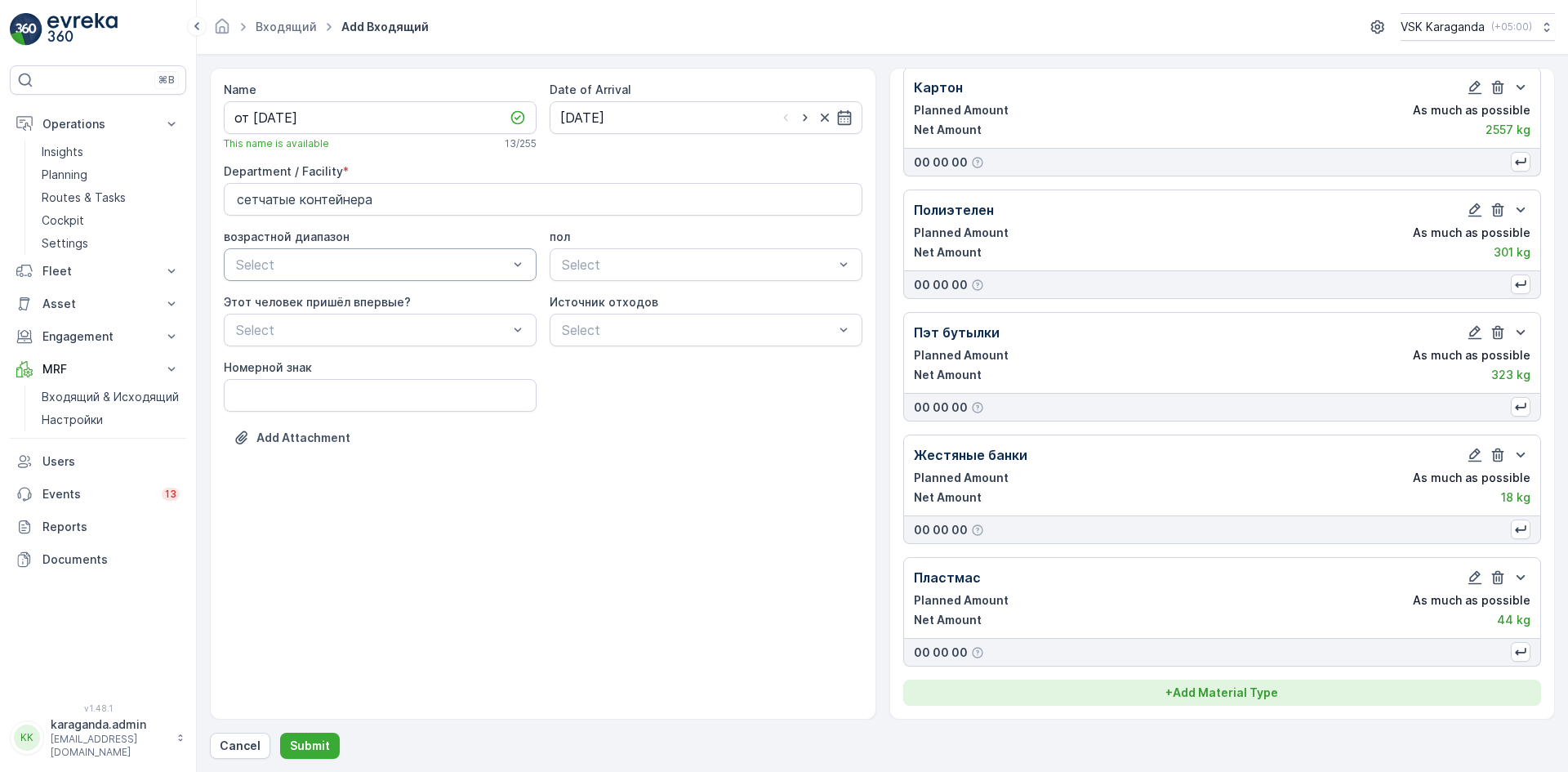
click at [1213, 696] on p "+ Add Material Type" at bounding box center [1221, 693] width 112 height 17
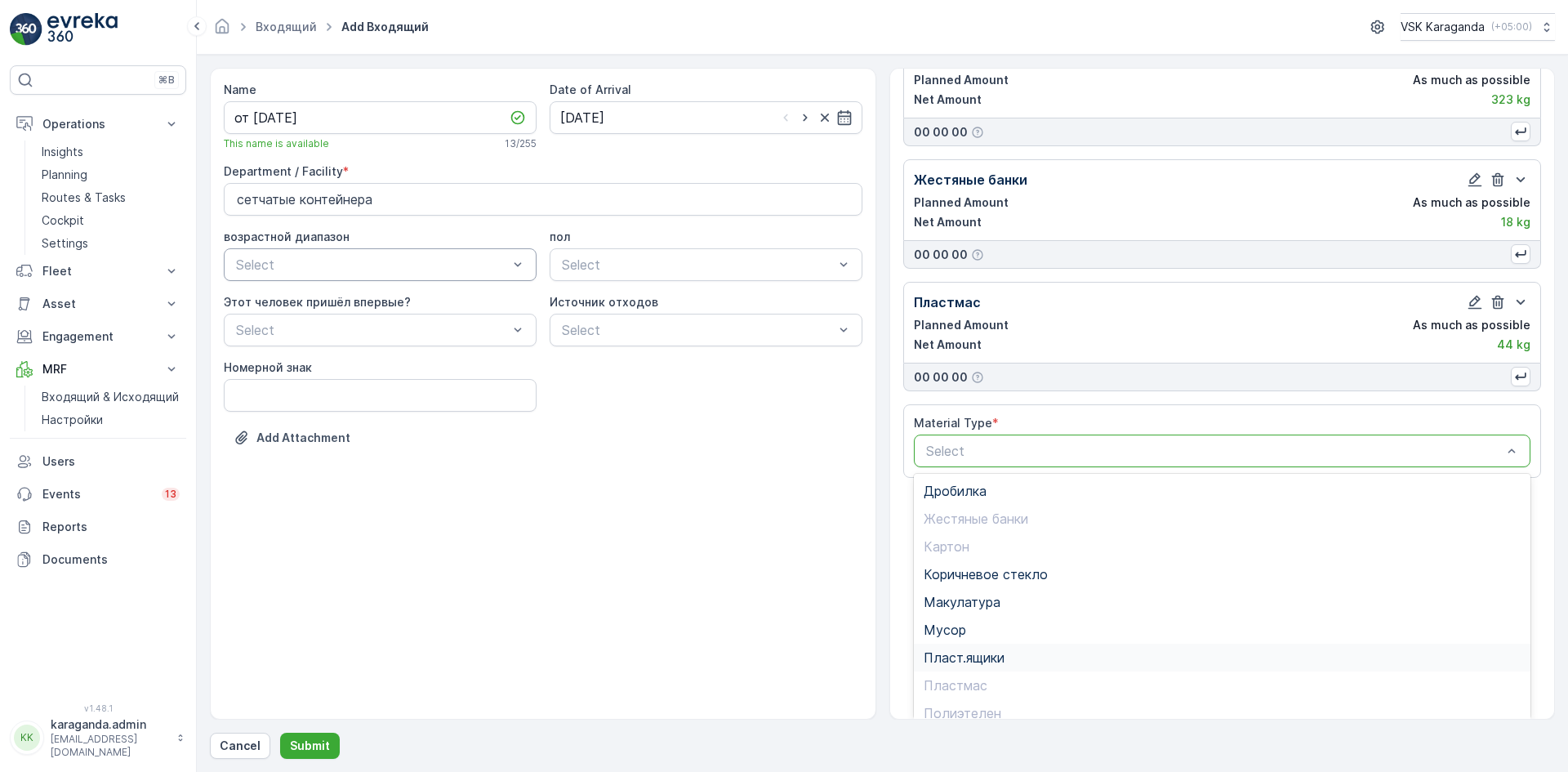
scroll to position [95, 0]
click at [957, 673] on span "Стекло" at bounding box center [947, 675] width 47 height 15
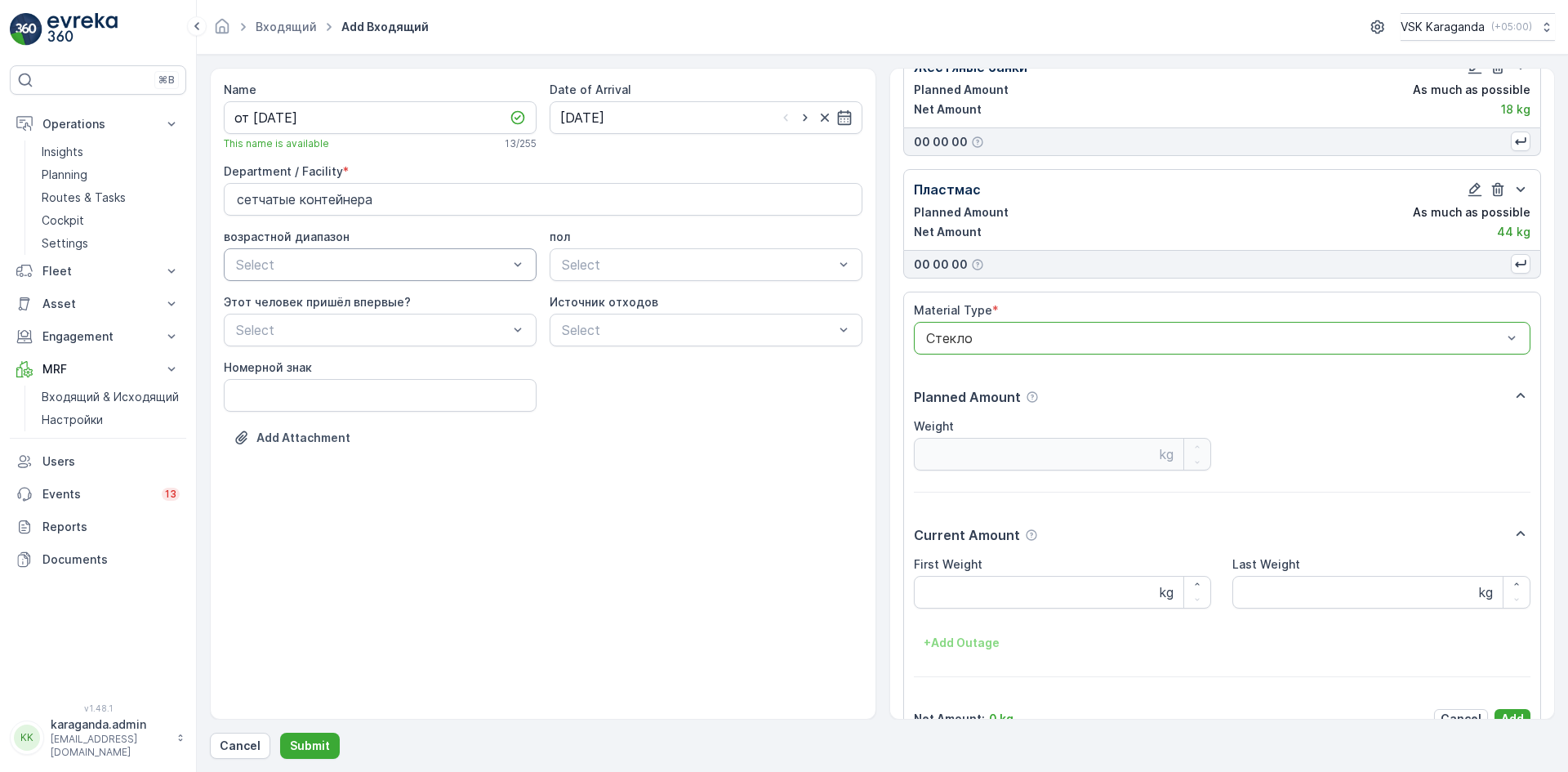
scroll to position [469, 0]
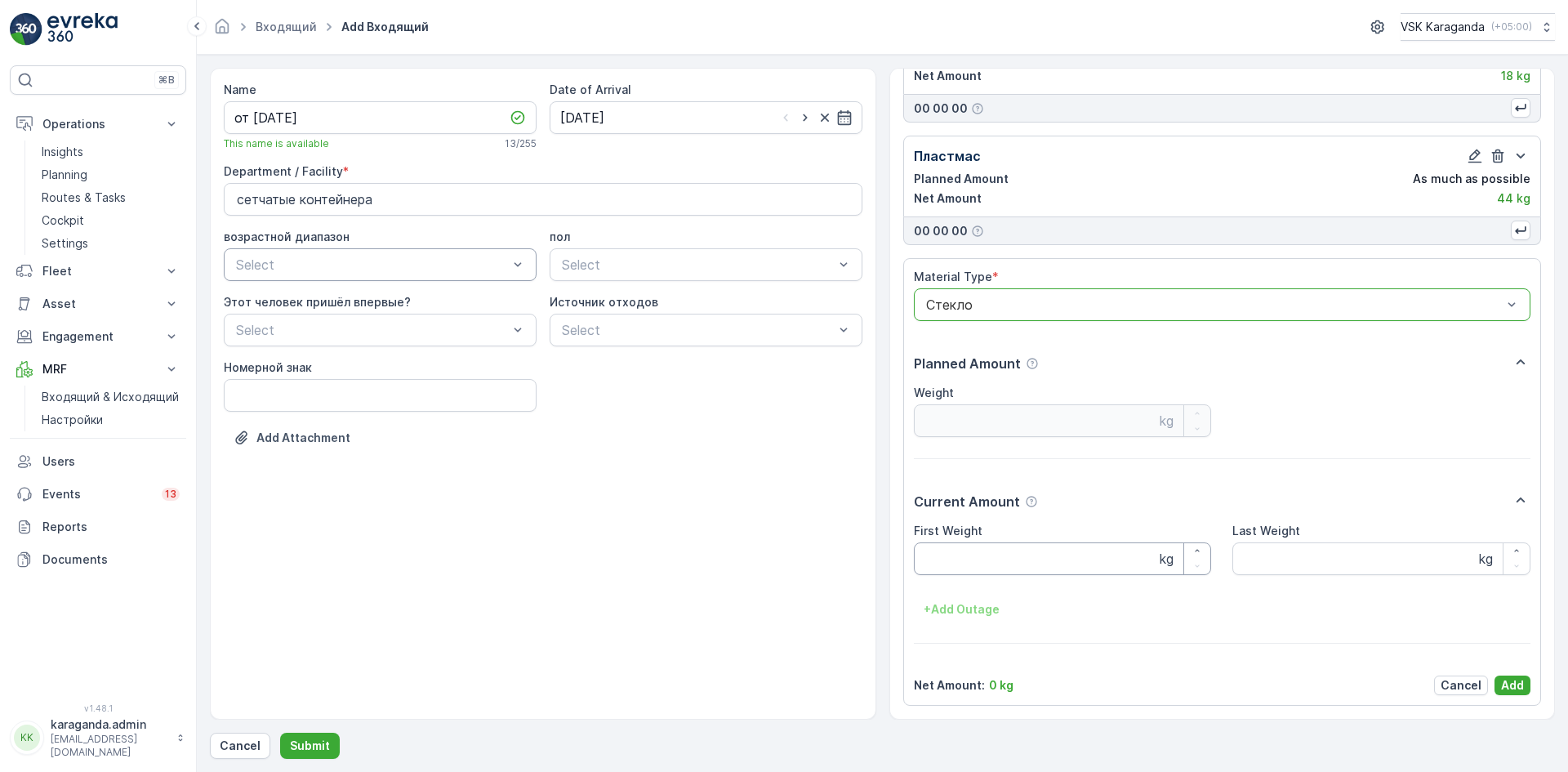
drag, startPoint x: 984, startPoint y: 551, endPoint x: 975, endPoint y: 570, distance: 21.0
click at [983, 551] on Weight "First Weight" at bounding box center [1063, 559] width 298 height 32
type Weight "231"
click at [1504, 681] on p "Add" at bounding box center [1512, 685] width 22 height 17
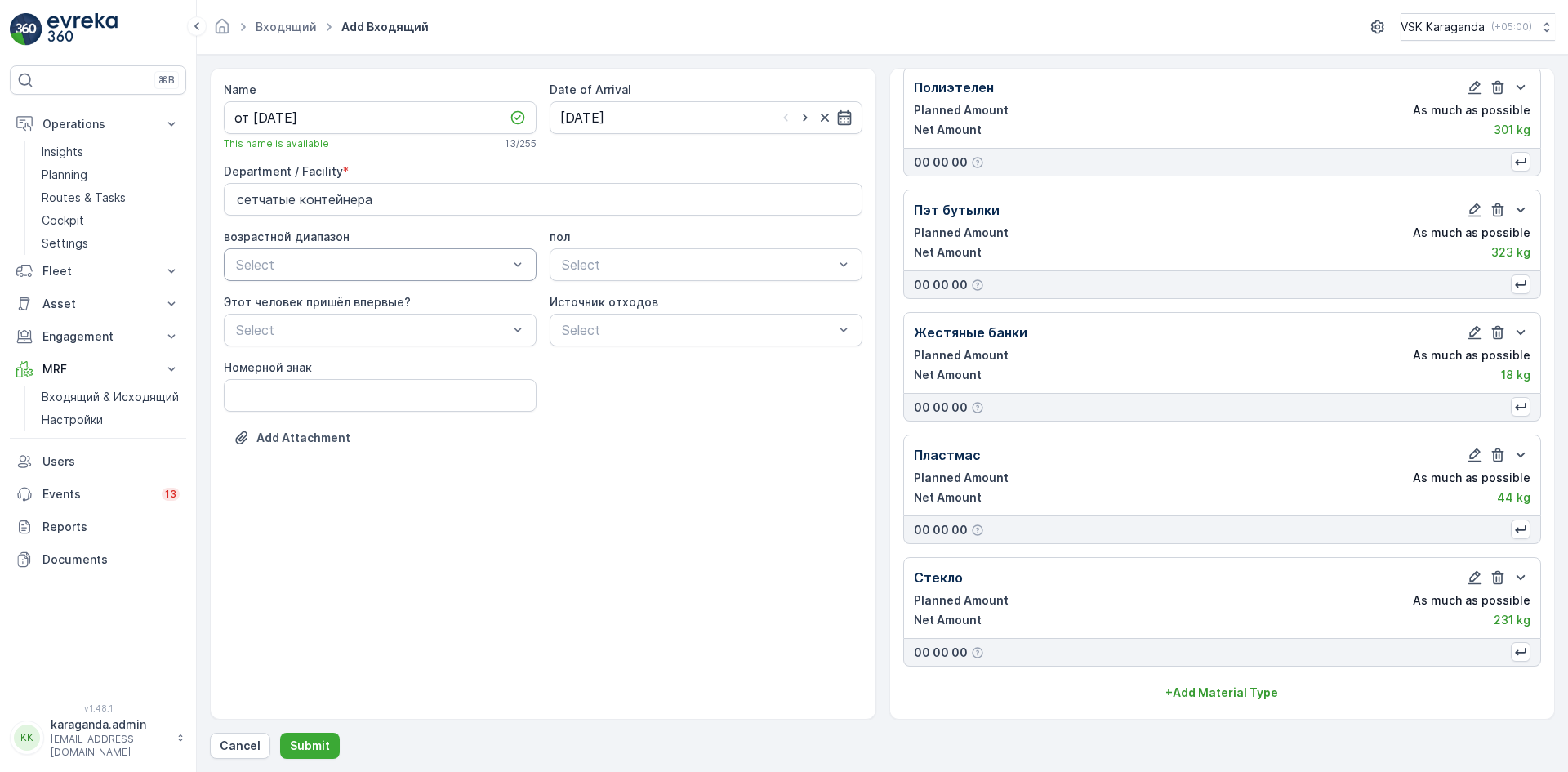
scroll to position [170, 0]
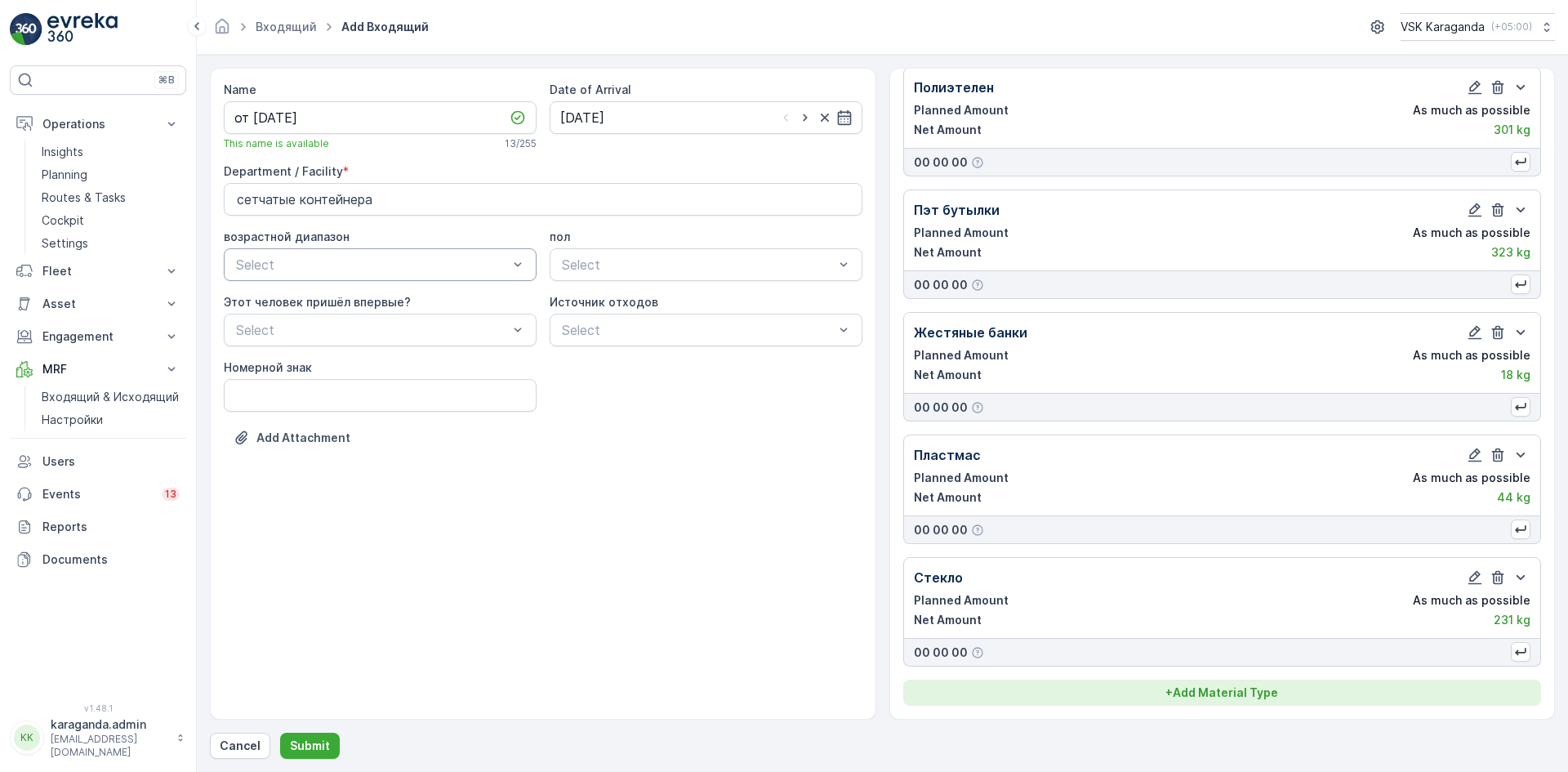
click at [1238, 698] on p "+ Add Material Type" at bounding box center [1221, 693] width 112 height 17
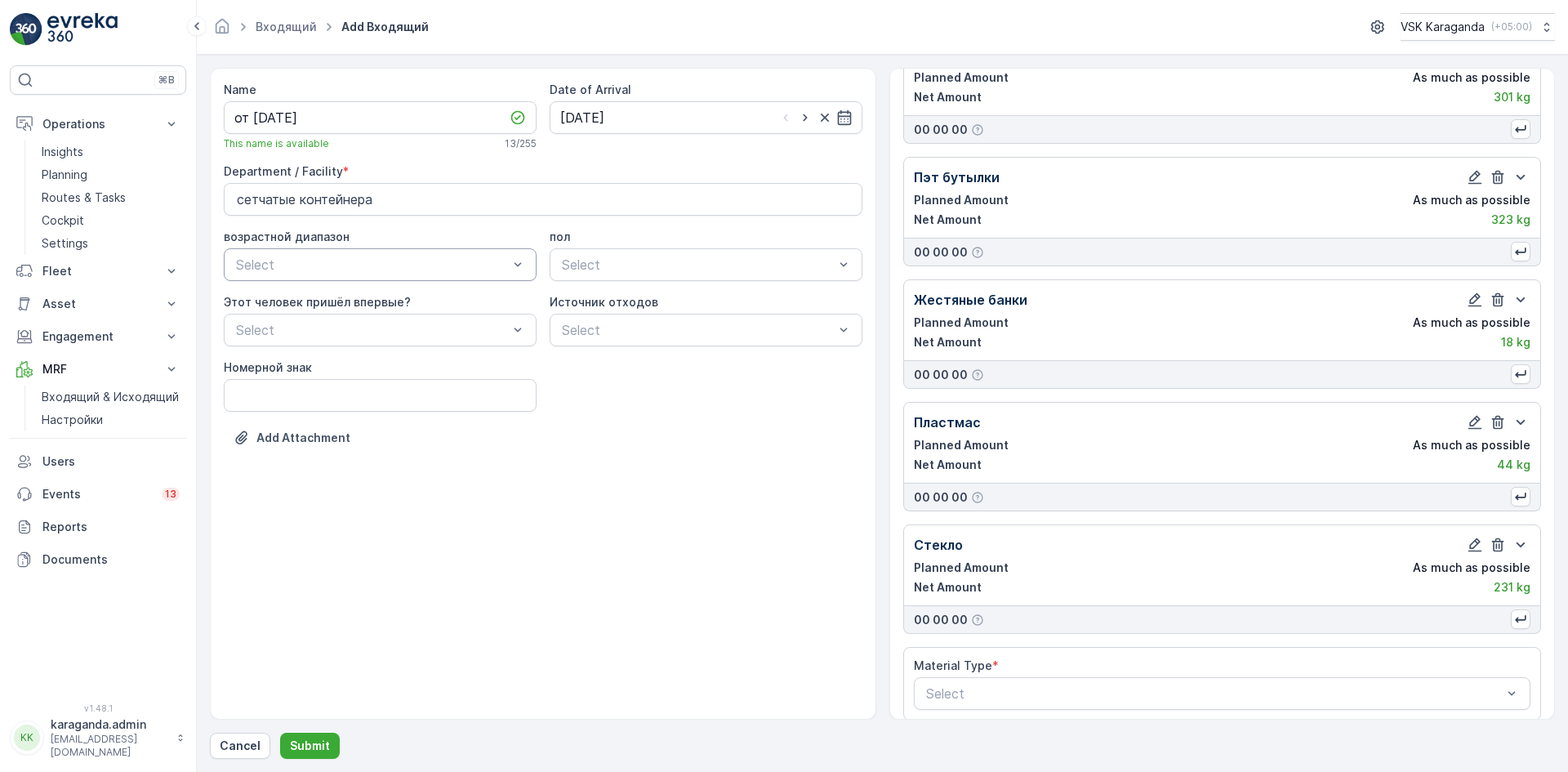
scroll to position [217, 0]
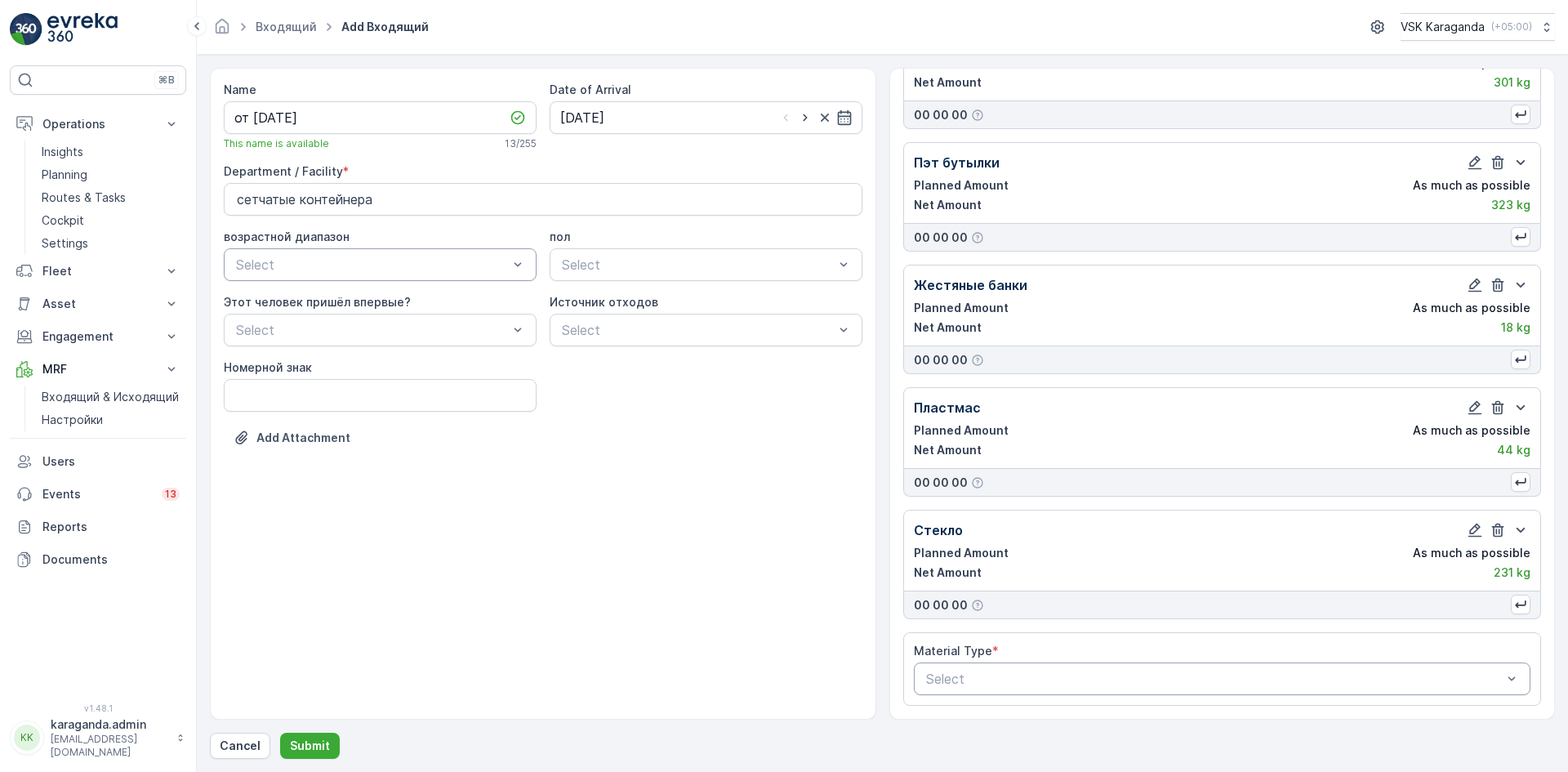
click at [965, 667] on div "Select" at bounding box center [1223, 679] width 618 height 32
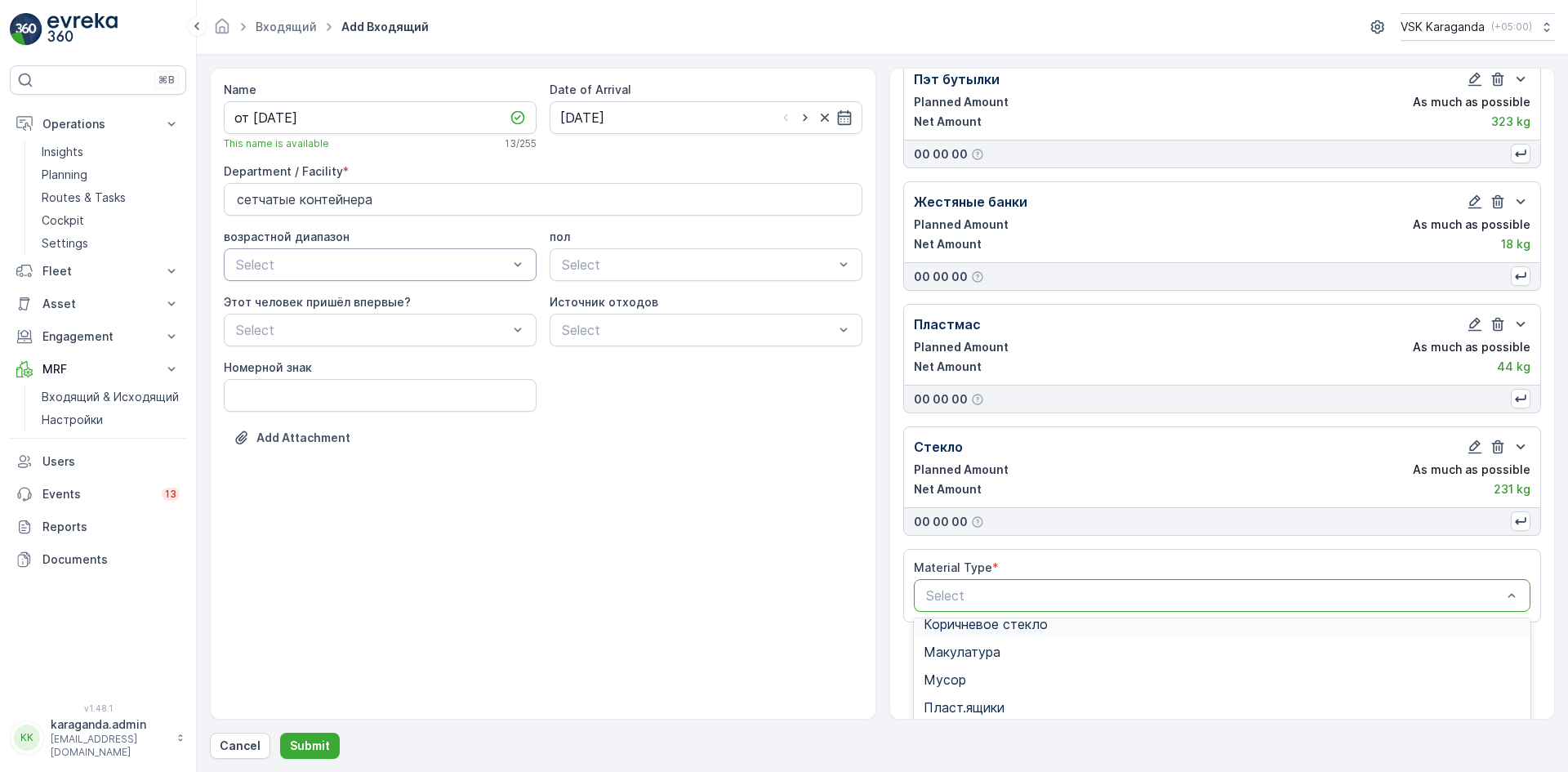
scroll to position [446, 0]
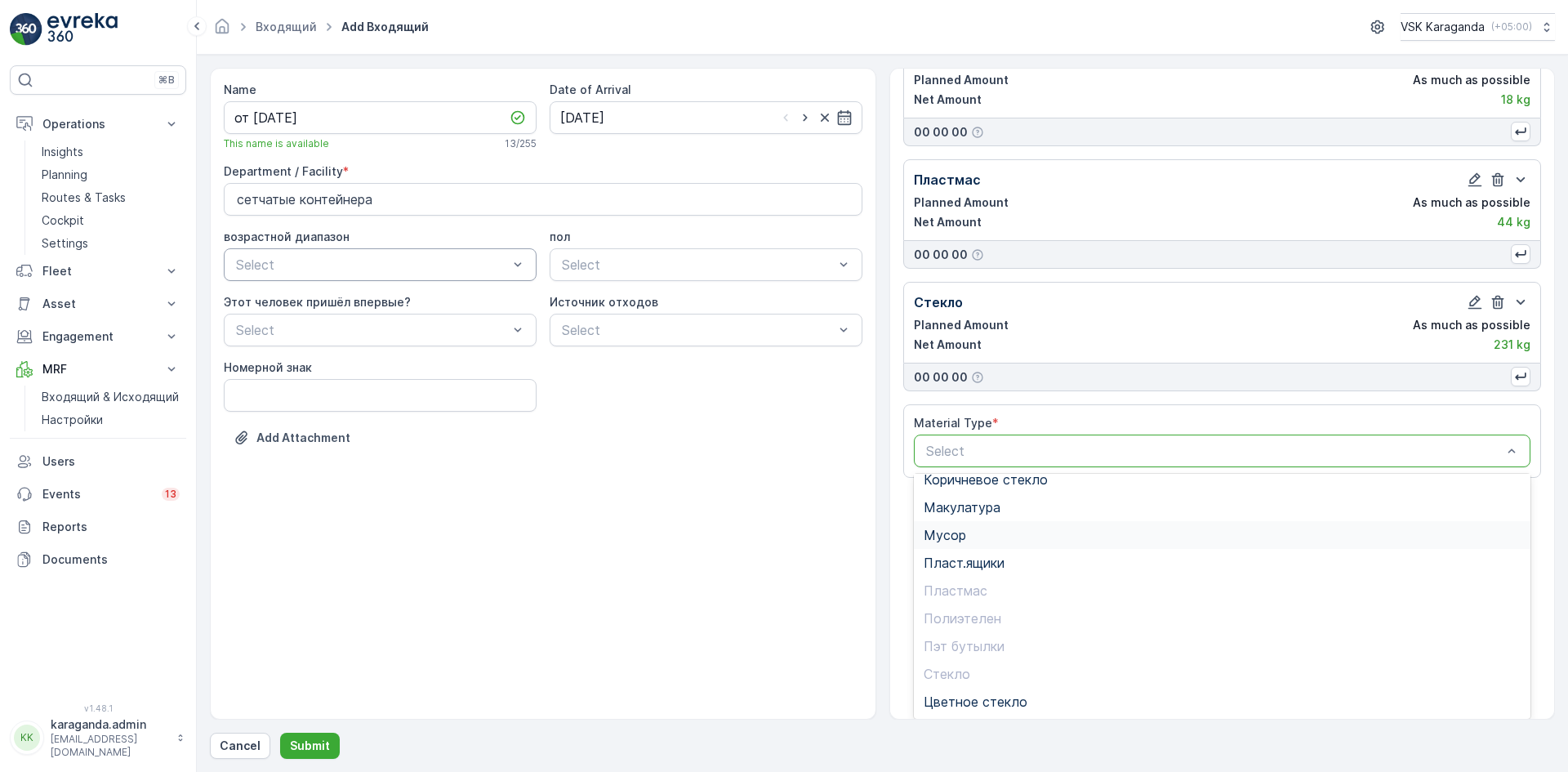
click at [957, 535] on span "Мусор" at bounding box center [945, 535] width 42 height 15
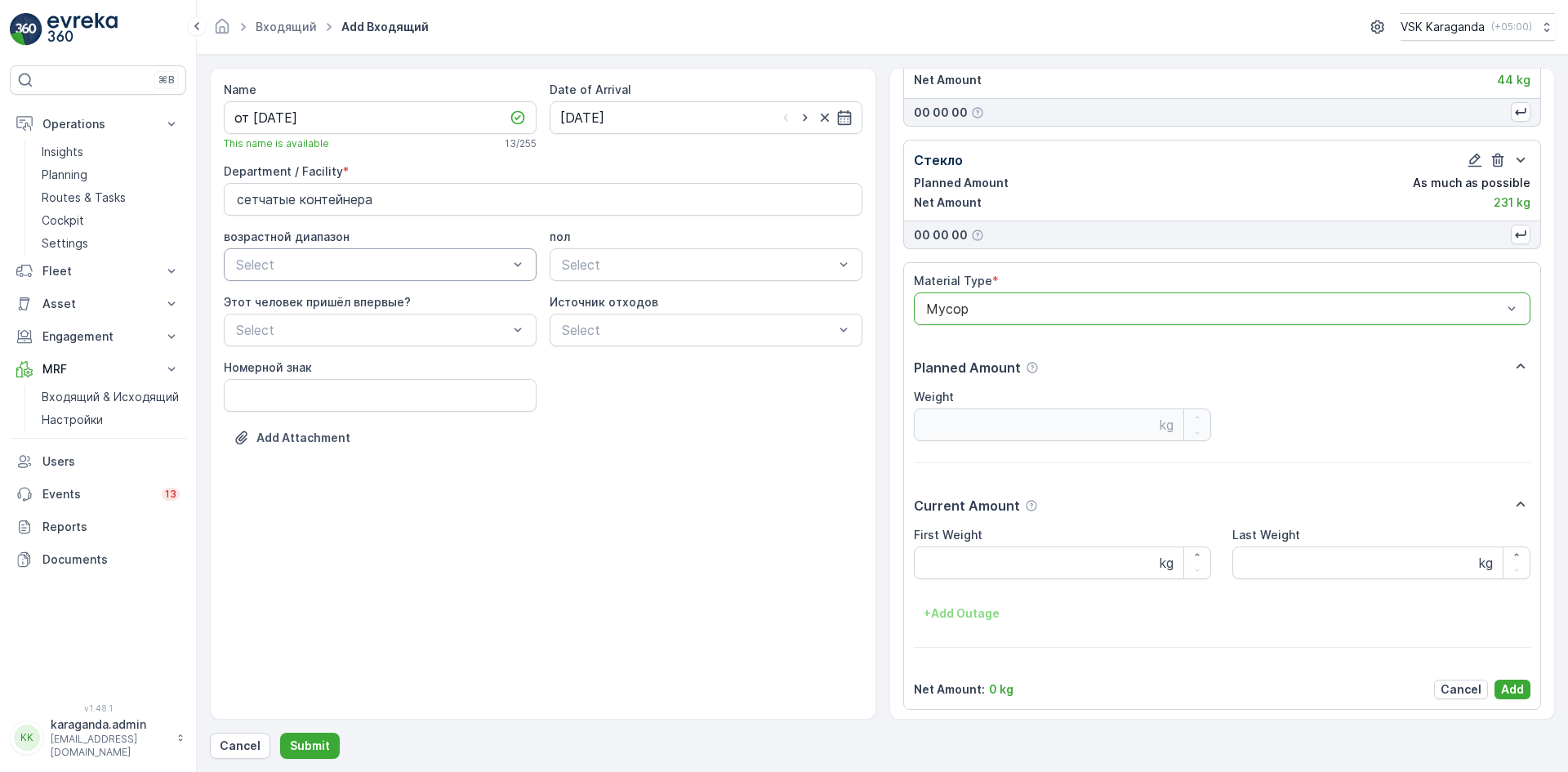
scroll to position [591, 0]
click at [955, 577] on div "First Weight kg Last Weight kg + Add Outage" at bounding box center [1223, 573] width 618 height 100
click at [955, 567] on Weight "First Weight" at bounding box center [1063, 559] width 298 height 32
type Weight "1651"
click at [1502, 688] on p "Add" at bounding box center [1512, 685] width 22 height 17
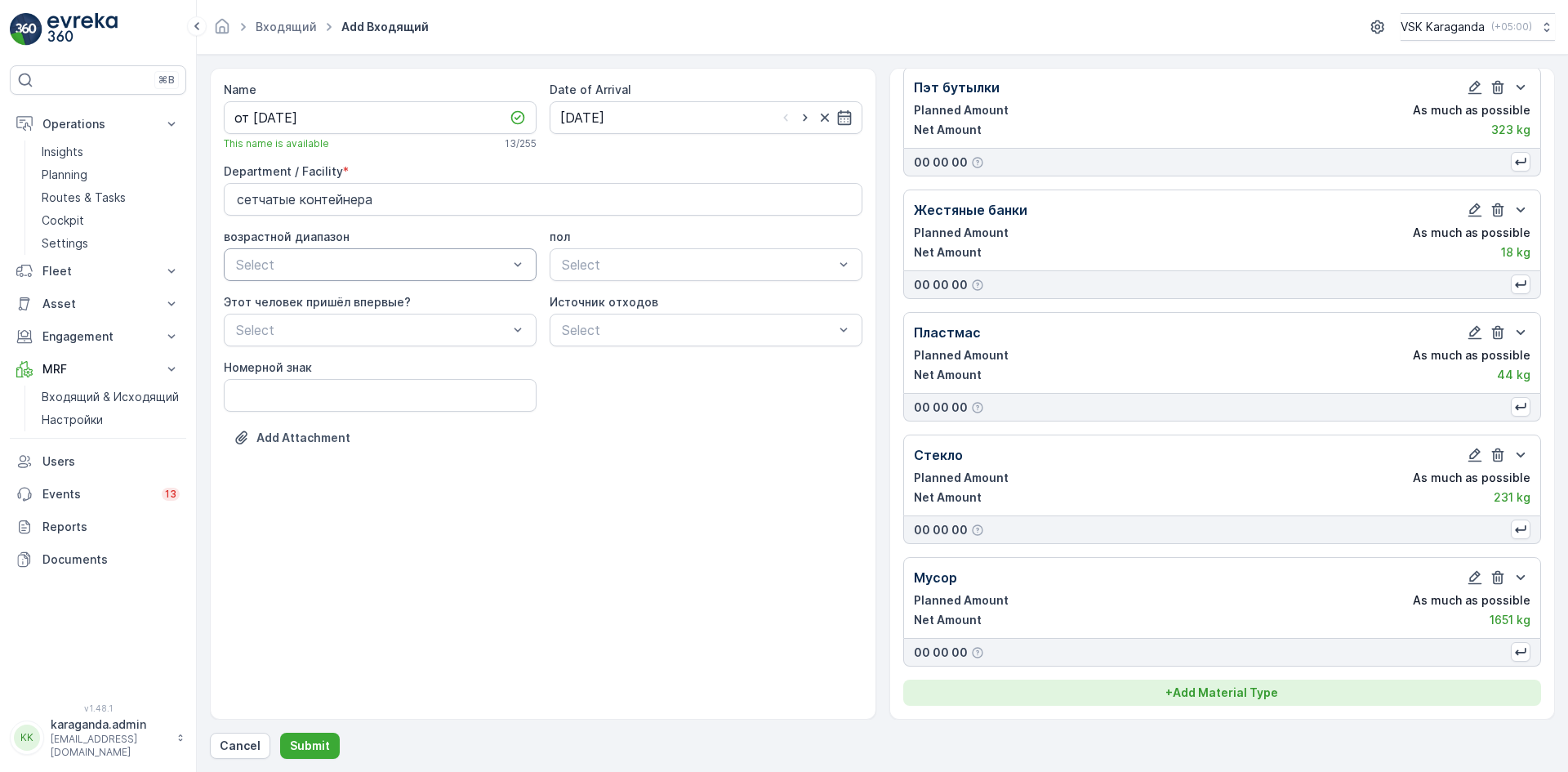
scroll to position [292, 0]
click at [1183, 688] on p "+ Add Material Type" at bounding box center [1221, 693] width 112 height 17
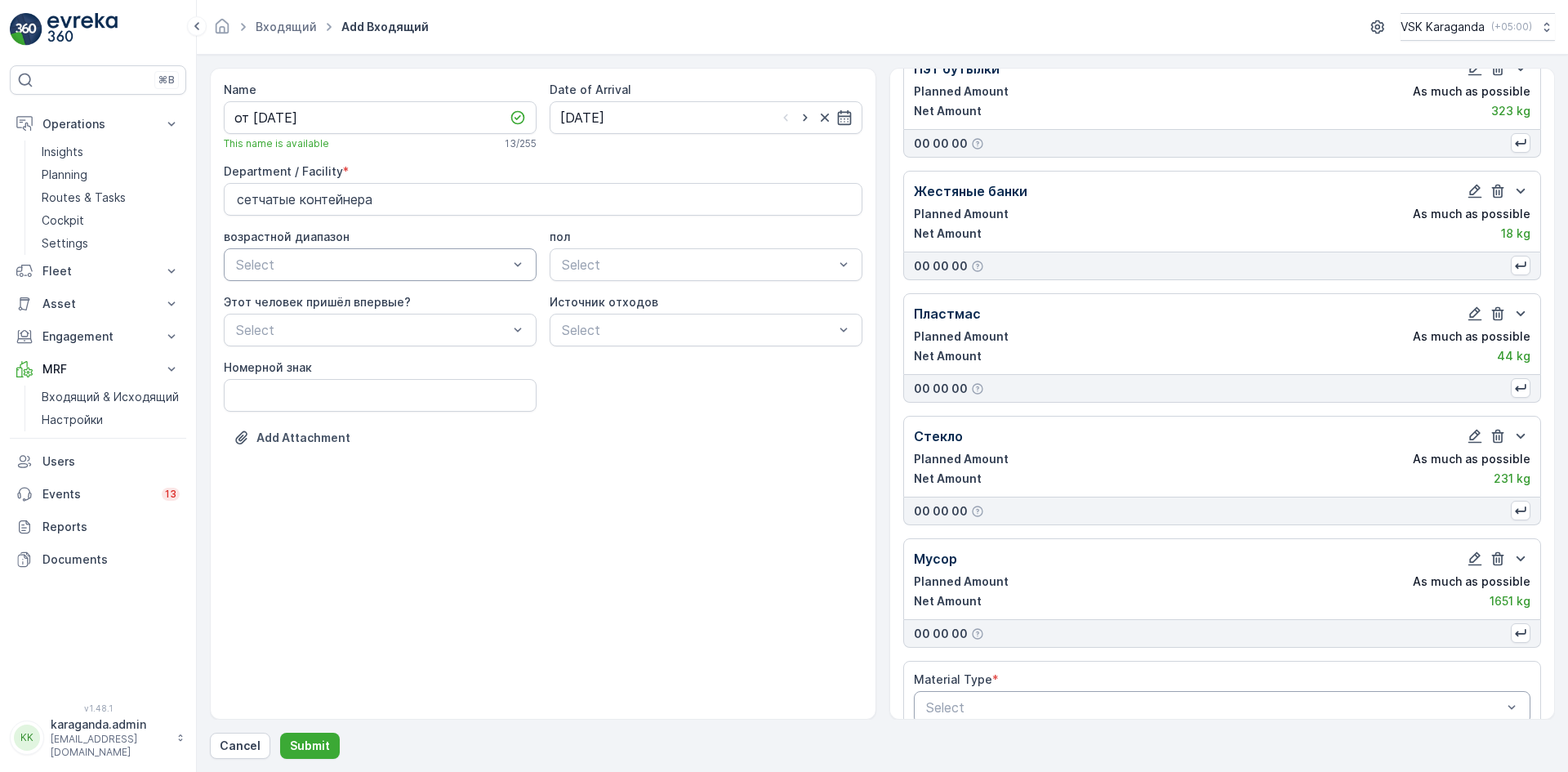
scroll to position [340, 0]
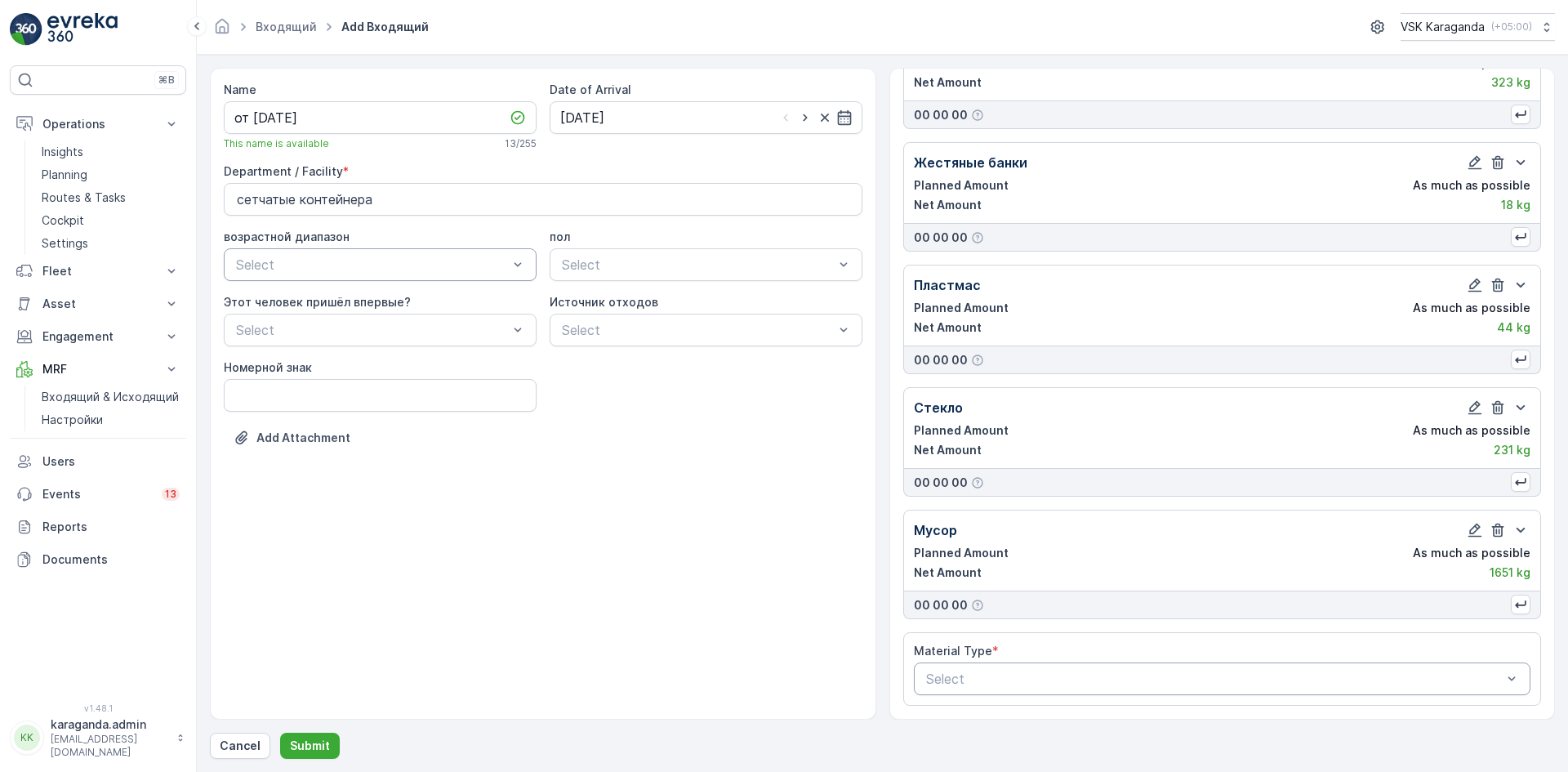
click at [1079, 667] on div "Select" at bounding box center [1223, 679] width 618 height 32
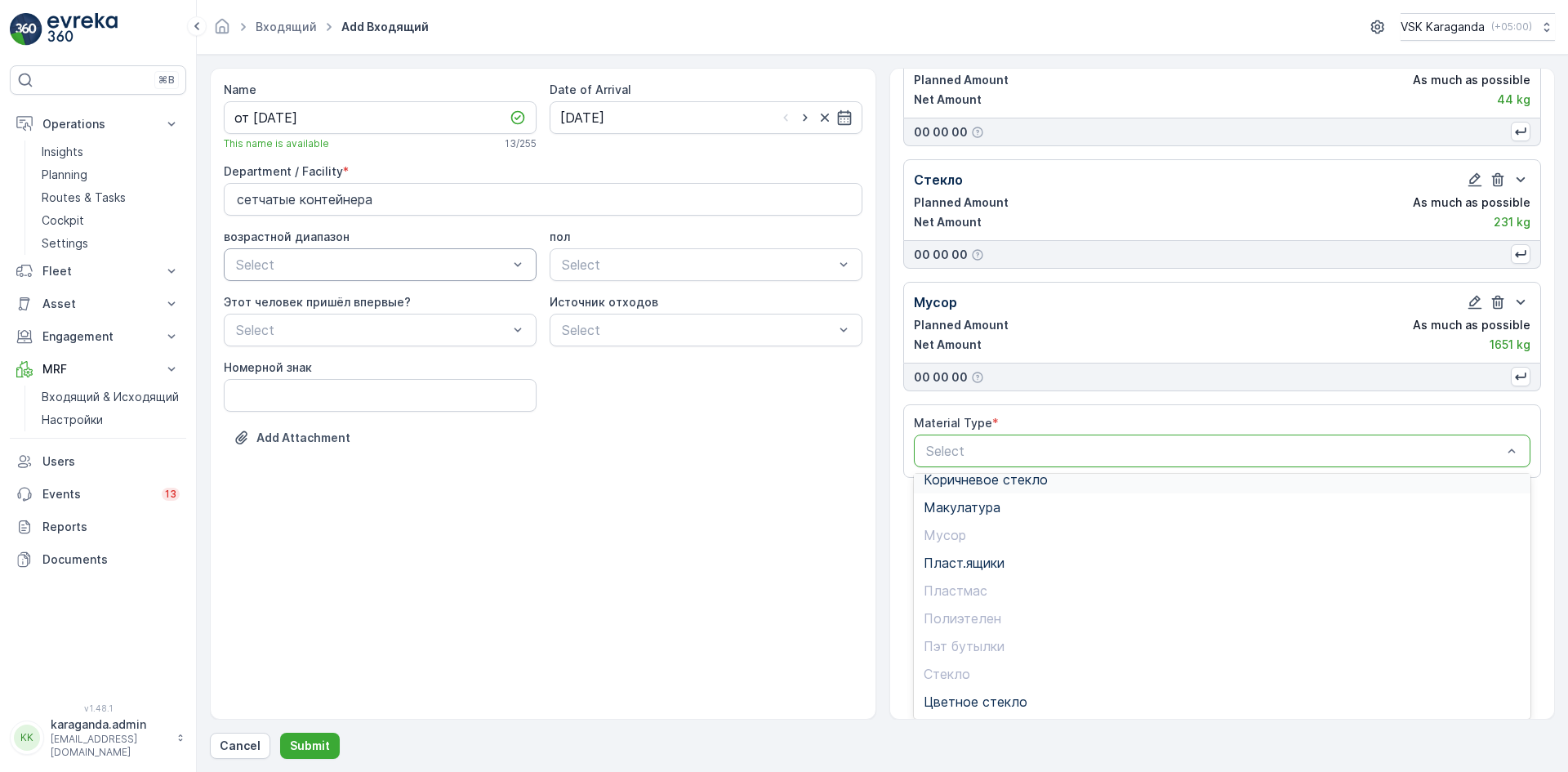
scroll to position [0, 0]
click at [1000, 492] on div "Дробилка" at bounding box center [1223, 491] width 598 height 15
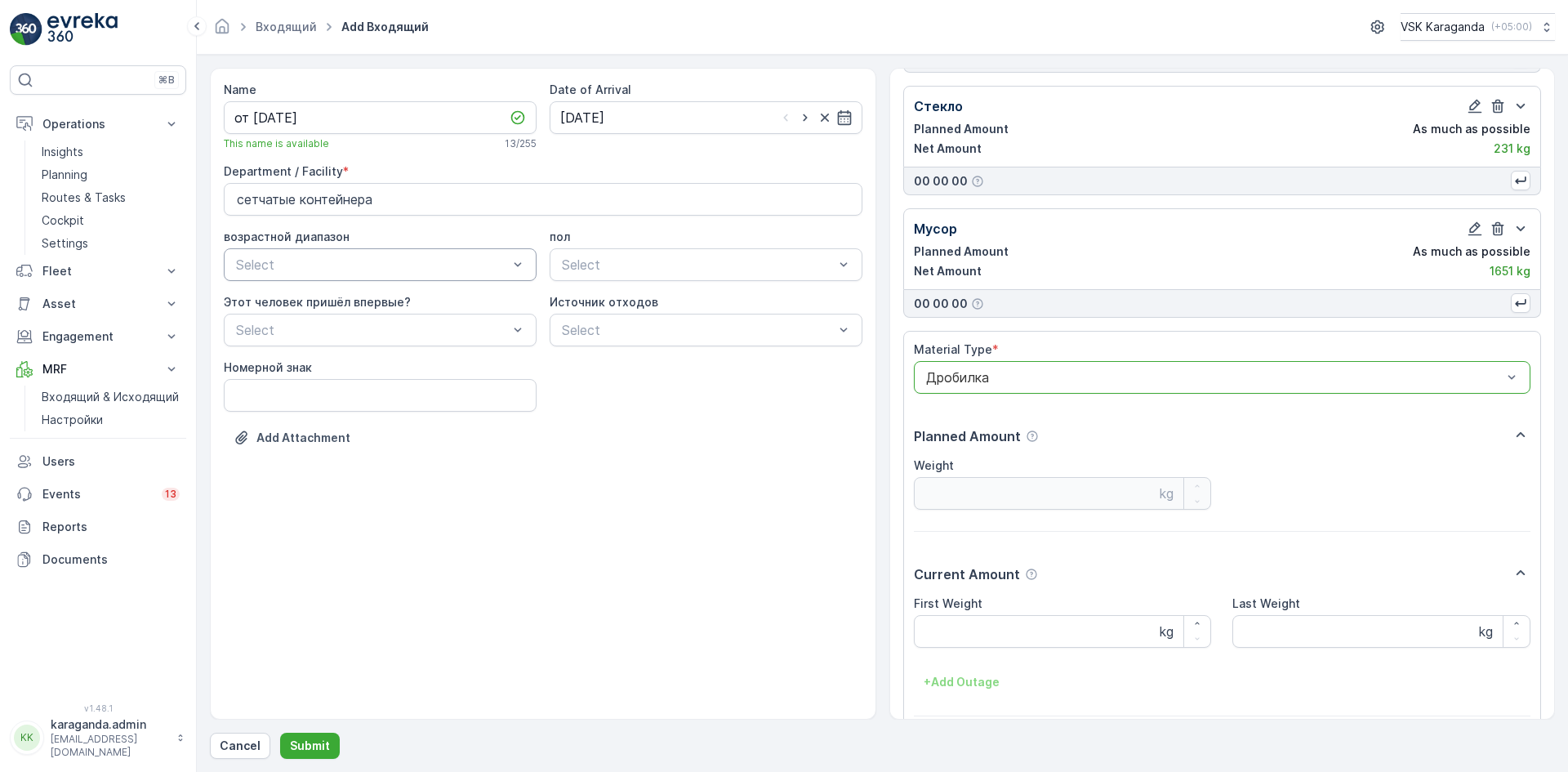
scroll to position [715, 0]
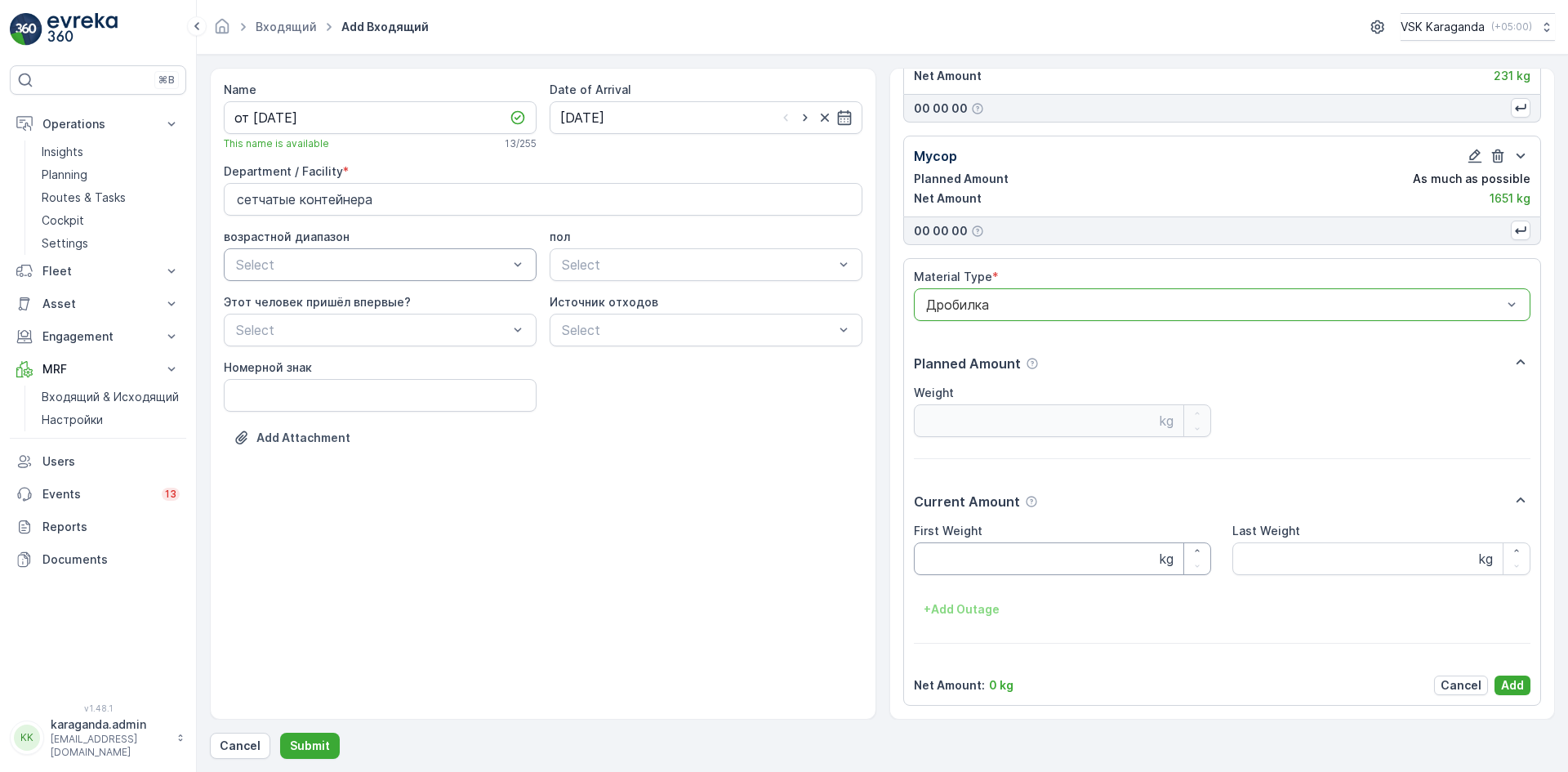
click at [960, 554] on Weight "First Weight" at bounding box center [1063, 559] width 298 height 32
type Weight "387"
click at [1511, 685] on p "Add" at bounding box center [1512, 685] width 22 height 17
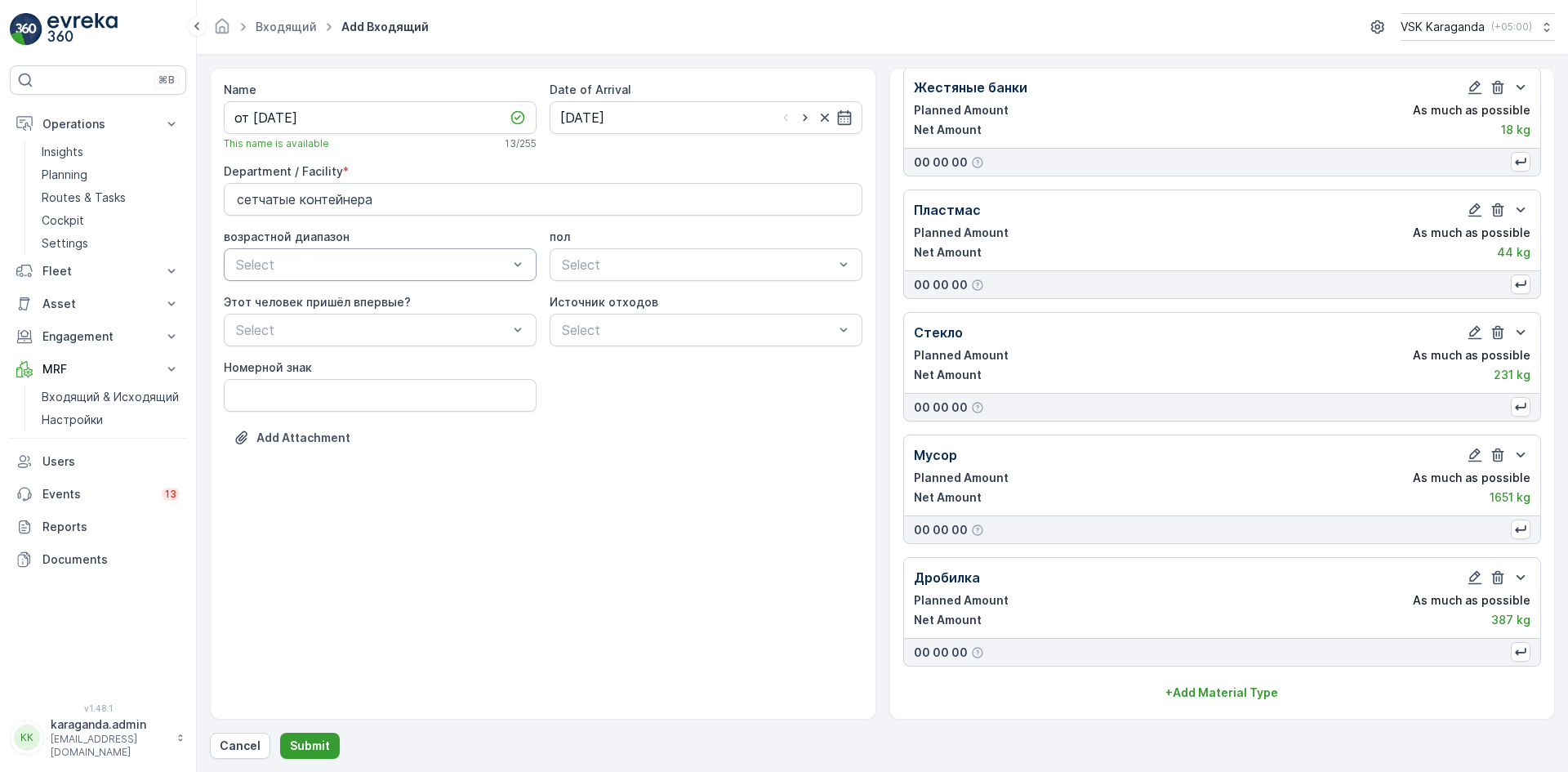
click at [305, 742] on p "Submit" at bounding box center [310, 746] width 40 height 17
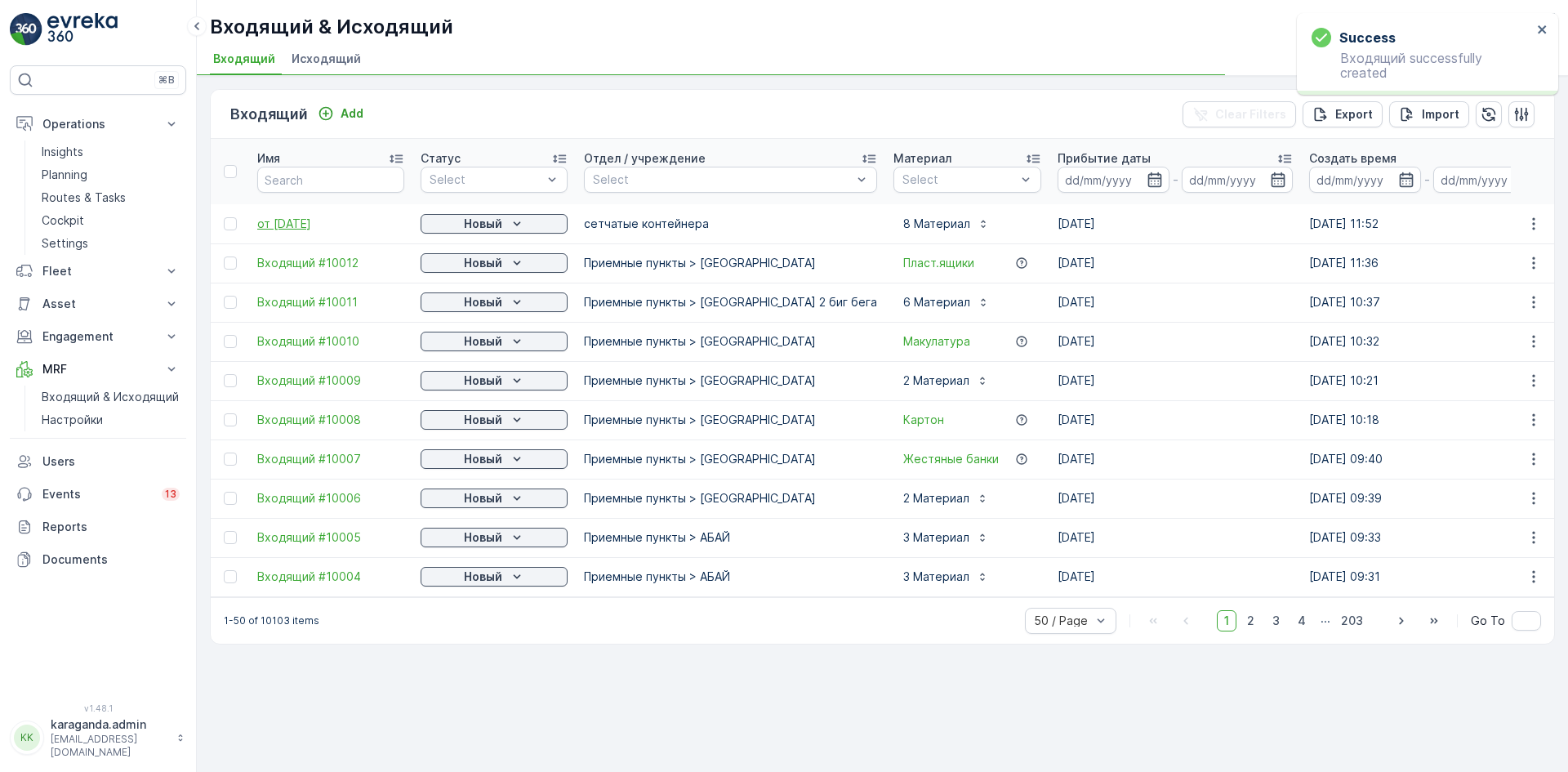
click at [314, 216] on span "от [DATE]" at bounding box center [330, 224] width 147 height 17
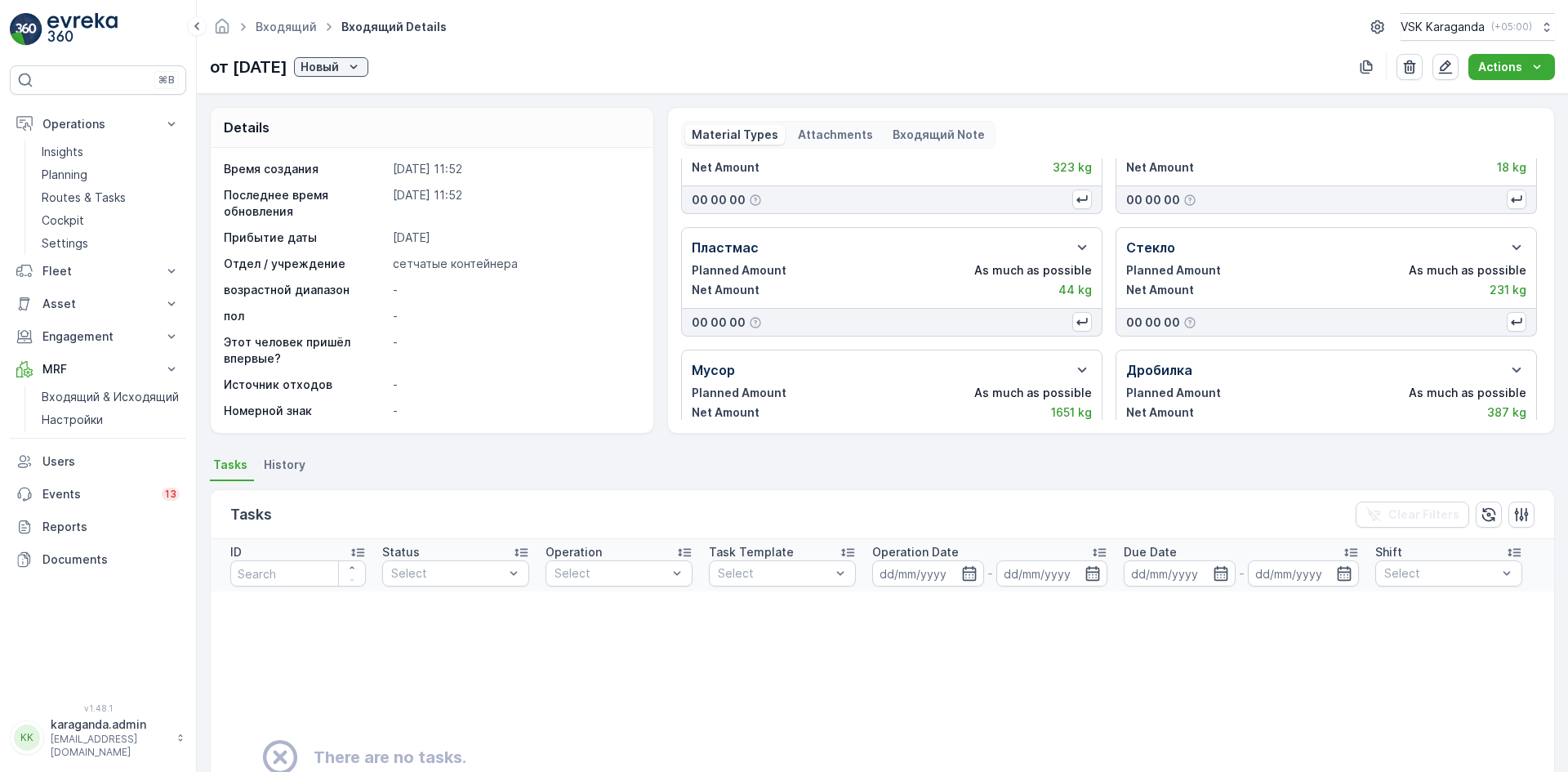
scroll to position [216, 0]
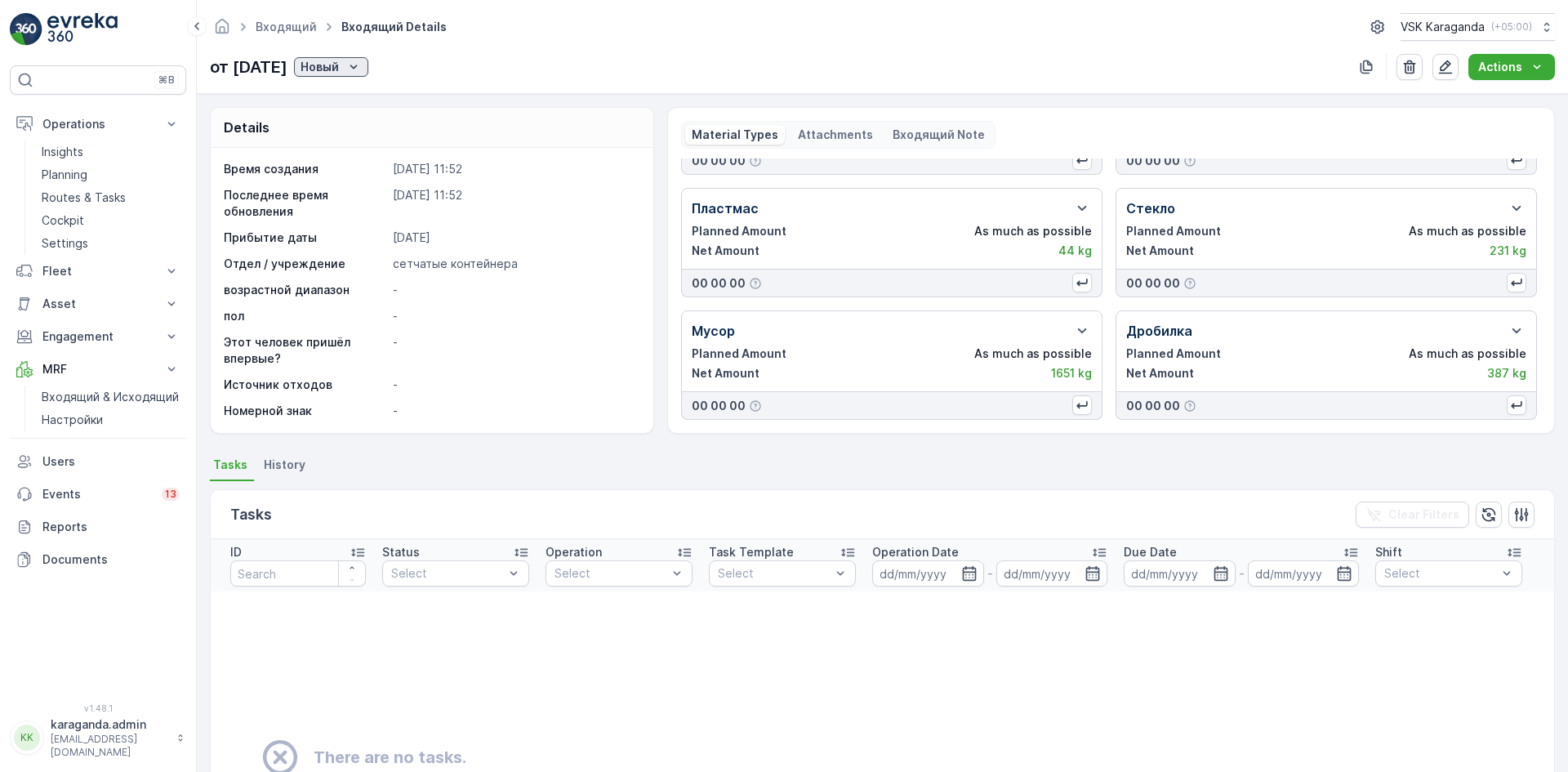
click at [339, 70] on p "Новый" at bounding box center [320, 67] width 38 height 17
click at [367, 110] on span "подтвердить" at bounding box center [375, 115] width 75 height 17
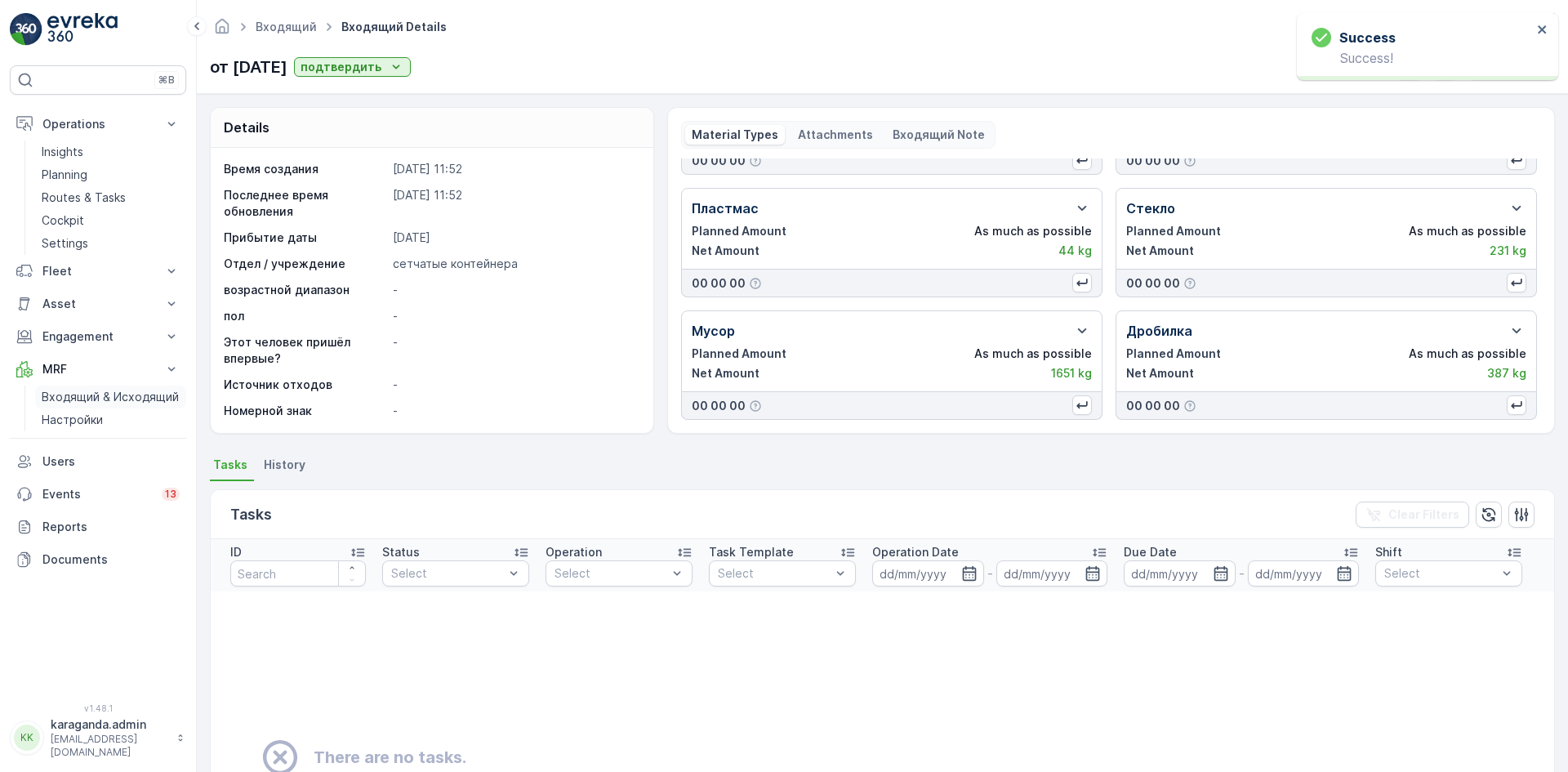
click at [52, 401] on p "Входящий & Исходящий" at bounding box center [110, 397] width 137 height 17
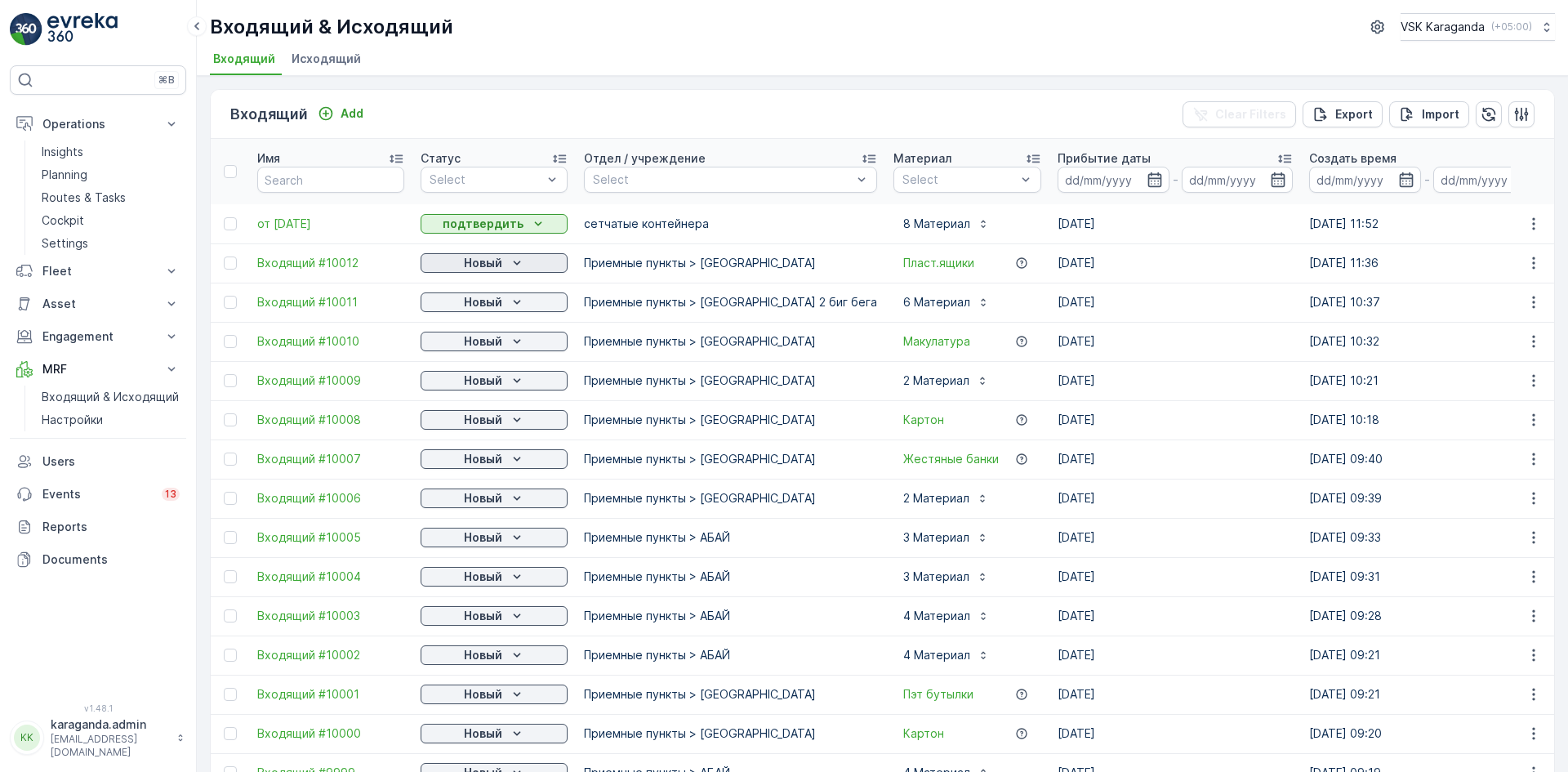
click at [512, 261] on icon "Новый" at bounding box center [517, 263] width 17 height 17
click at [479, 308] on span "подтвердить" at bounding box center [468, 311] width 75 height 17
click at [485, 308] on p "Новый" at bounding box center [483, 302] width 38 height 17
click at [479, 344] on span "подтвердить" at bounding box center [468, 350] width 75 height 17
click at [482, 346] on p "Новый" at bounding box center [483, 341] width 38 height 17
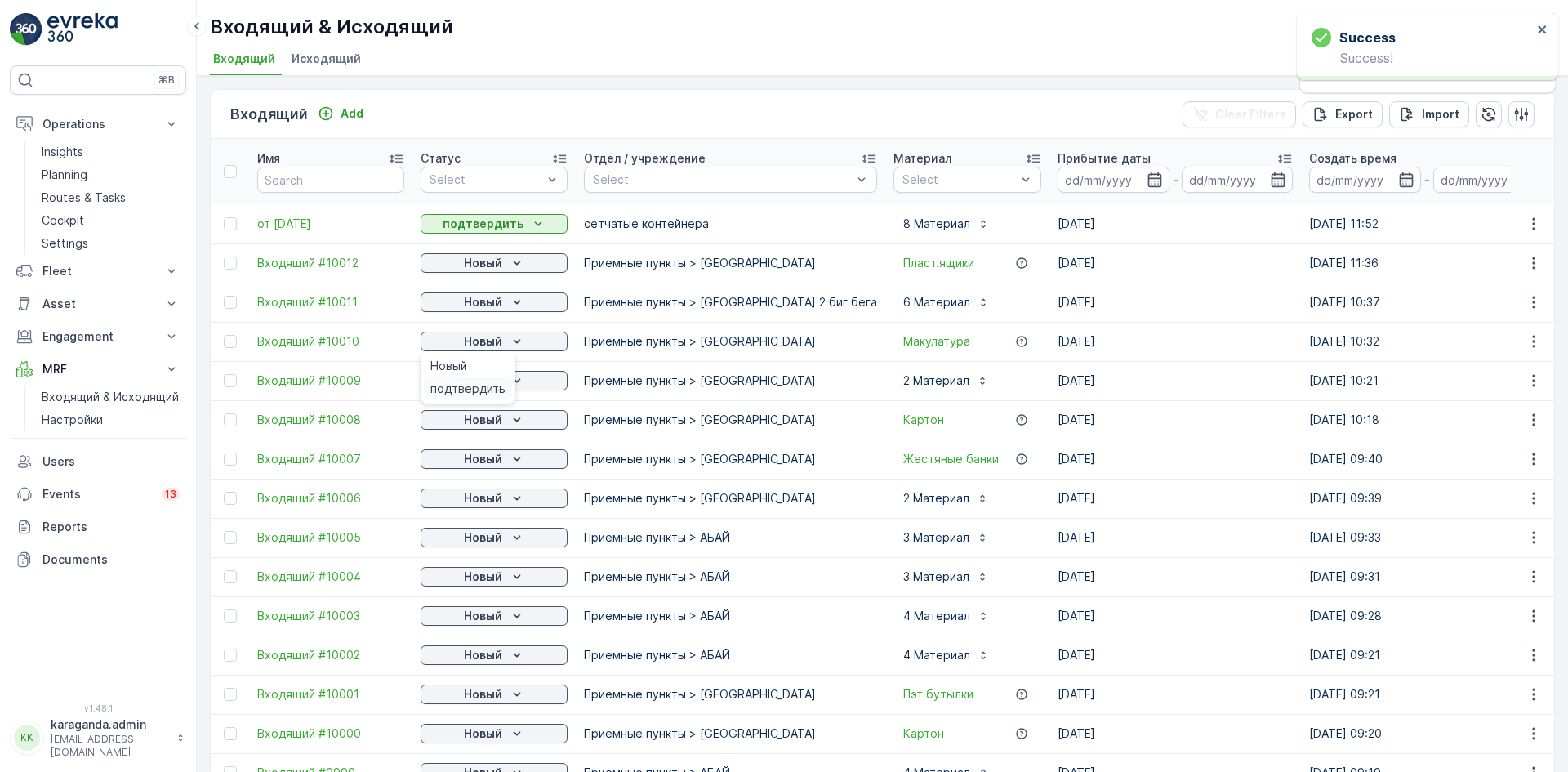
click at [477, 379] on div "подтвердить" at bounding box center [468, 388] width 88 height 22
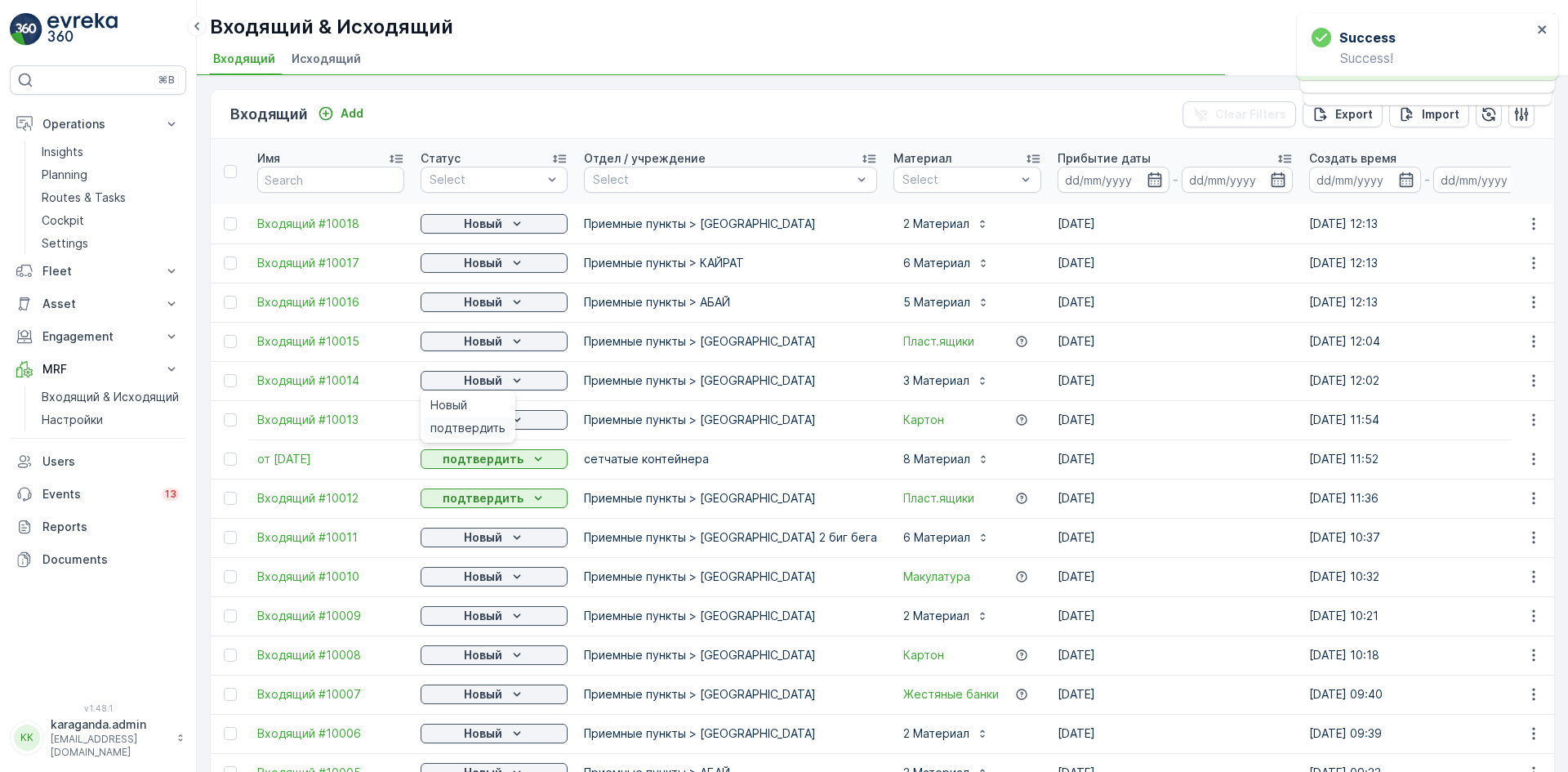
click at [482, 426] on span "подтвердить" at bounding box center [468, 428] width 75 height 17
click at [502, 224] on div "Новый" at bounding box center [494, 224] width 134 height 17
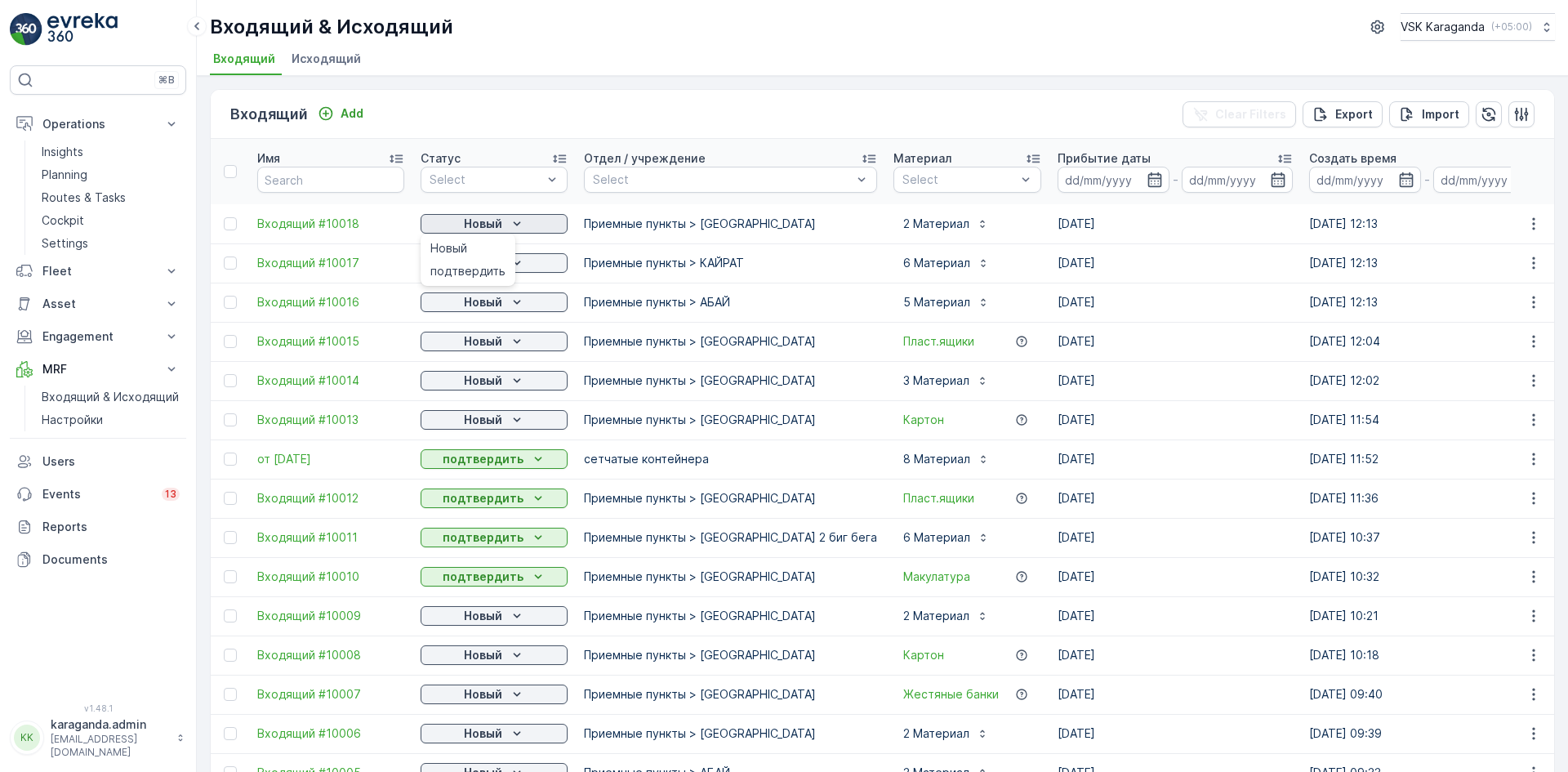
click at [481, 266] on span "подтвердить" at bounding box center [468, 271] width 75 height 17
click at [496, 266] on p "Новый" at bounding box center [483, 263] width 38 height 17
click at [489, 301] on div "подтвердить" at bounding box center [468, 310] width 88 height 22
click at [494, 303] on p "Новый" at bounding box center [483, 302] width 38 height 17
click at [489, 343] on p "Новый" at bounding box center [483, 341] width 38 height 17
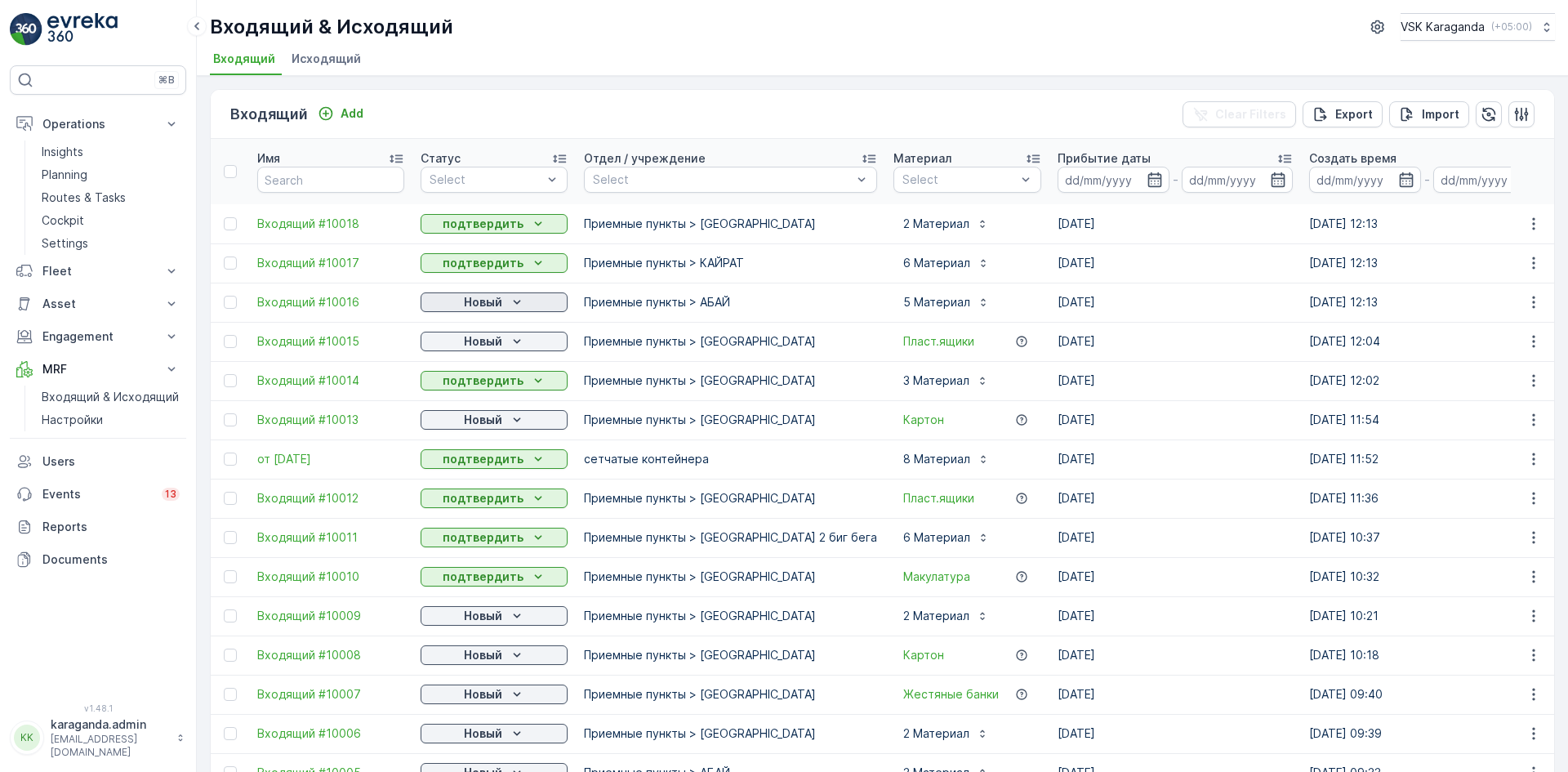
click at [468, 307] on p "Новый" at bounding box center [483, 302] width 38 height 17
drag, startPoint x: 461, startPoint y: 354, endPoint x: 474, endPoint y: 349, distance: 13.9
click at [461, 355] on span "подтвердить" at bounding box center [468, 350] width 75 height 17
click at [476, 344] on p "Новый" at bounding box center [483, 341] width 38 height 17
click at [469, 382] on span "подтвердить" at bounding box center [468, 389] width 75 height 17
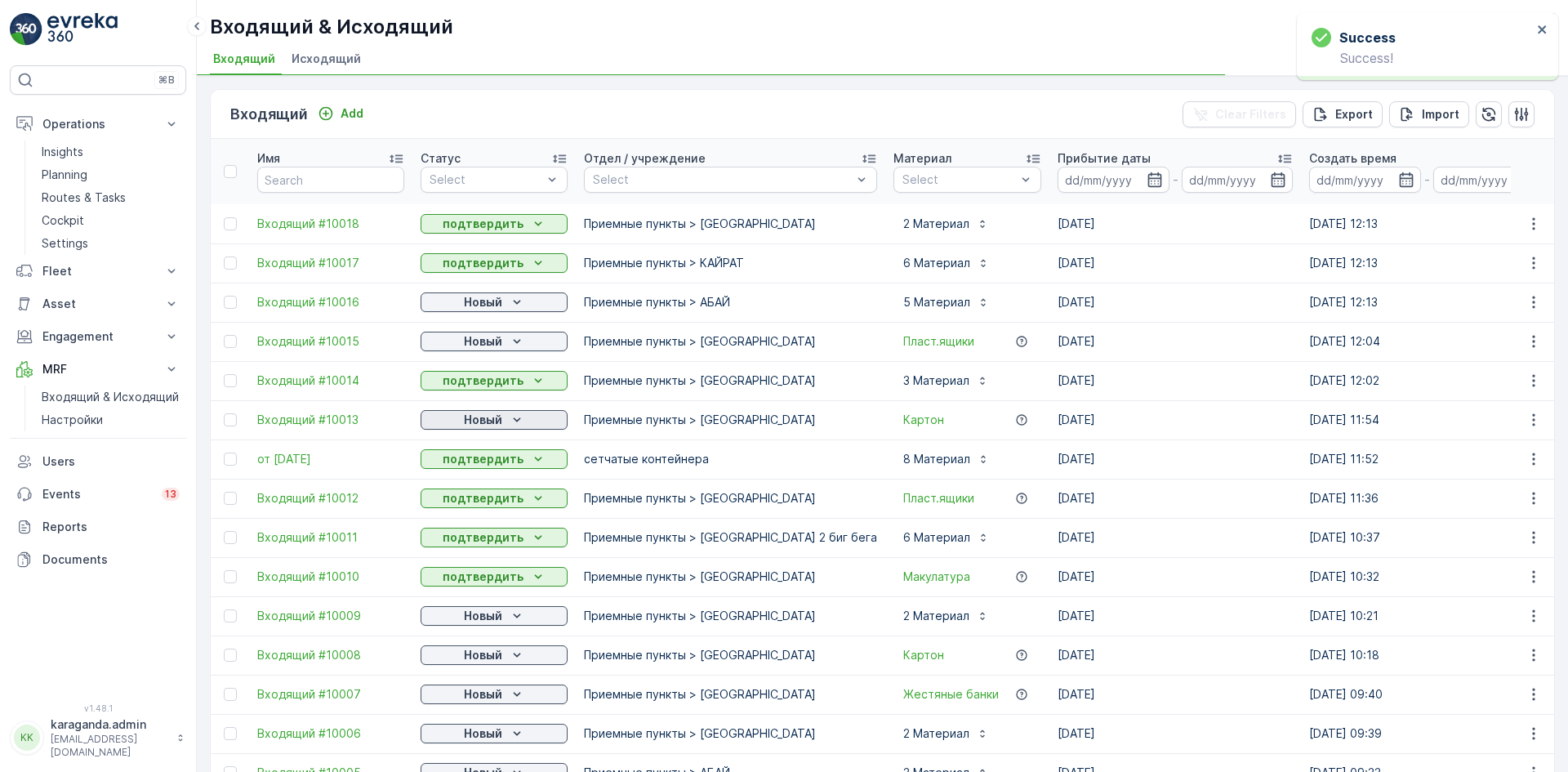
click at [477, 421] on p "Новый" at bounding box center [483, 421] width 38 height 17
click at [473, 466] on span "подтвердить" at bounding box center [468, 467] width 75 height 17
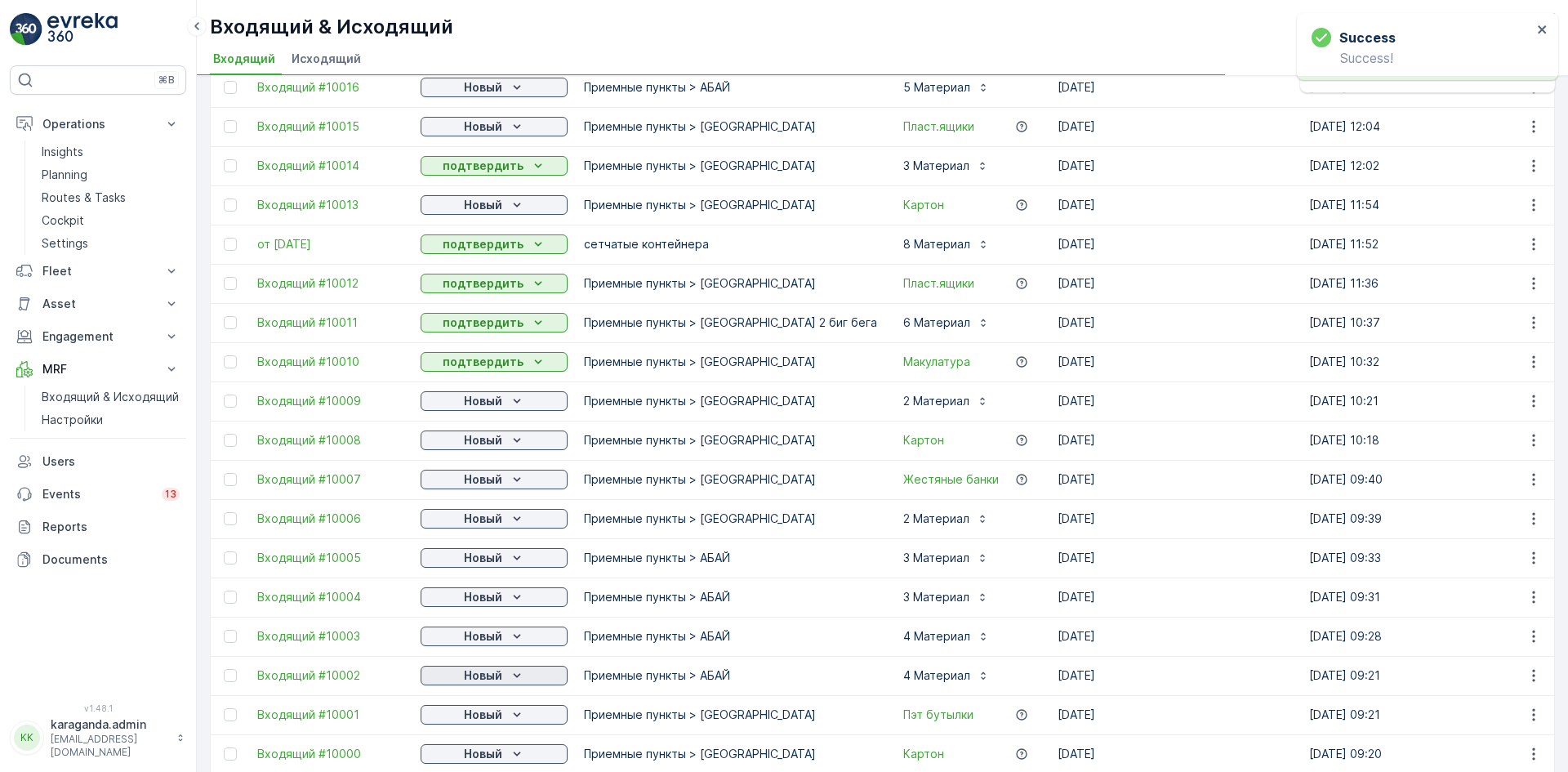
scroll to position [491, 0]
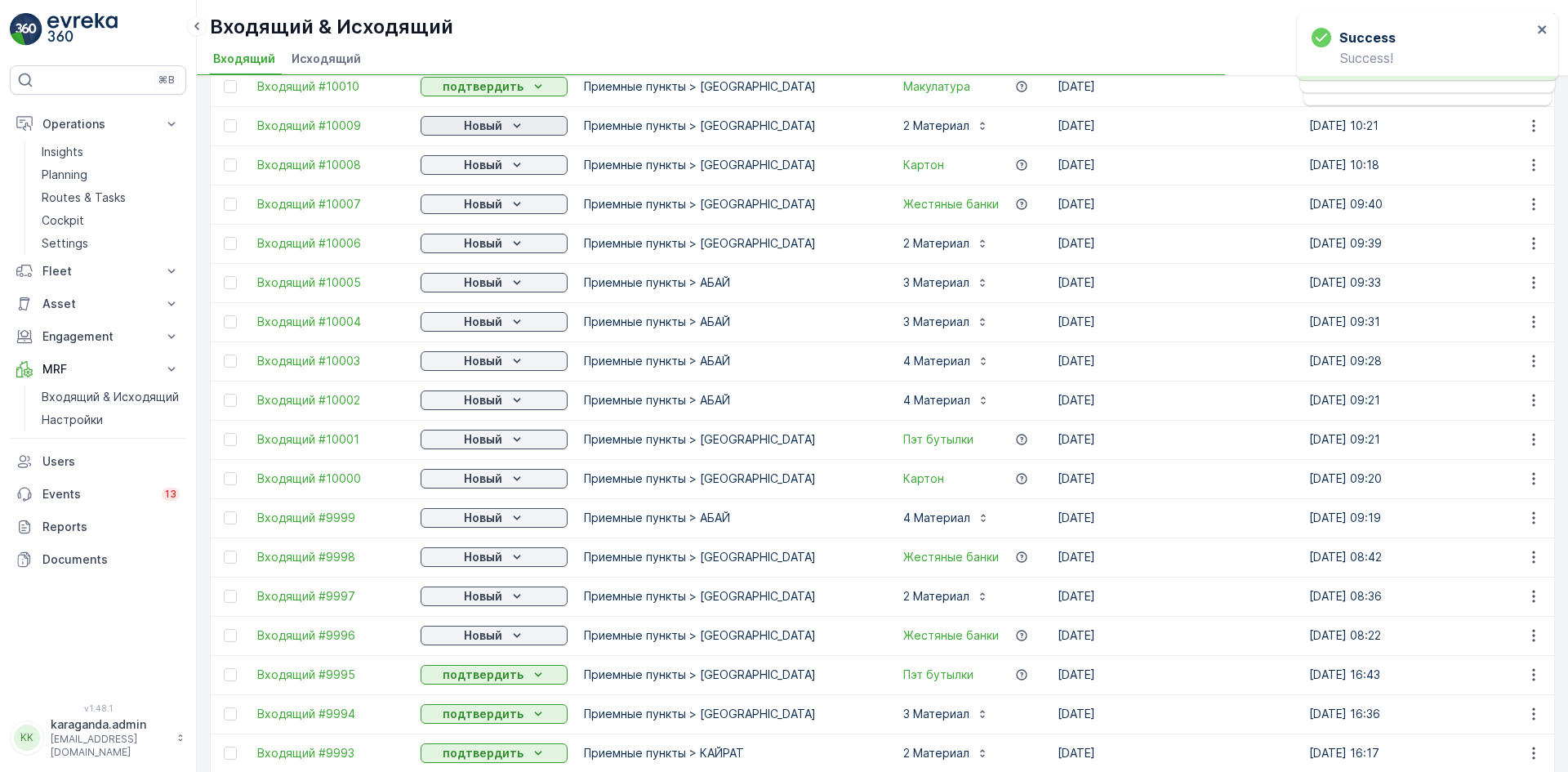
click at [499, 127] on p "Новый" at bounding box center [483, 126] width 38 height 17
click at [485, 175] on span "подтвердить" at bounding box center [468, 173] width 75 height 17
click at [474, 214] on span "подтвердить" at bounding box center [468, 212] width 75 height 17
click at [492, 205] on p "Новый" at bounding box center [483, 204] width 38 height 17
drag, startPoint x: 481, startPoint y: 247, endPoint x: 500, endPoint y: 250, distance: 19.2
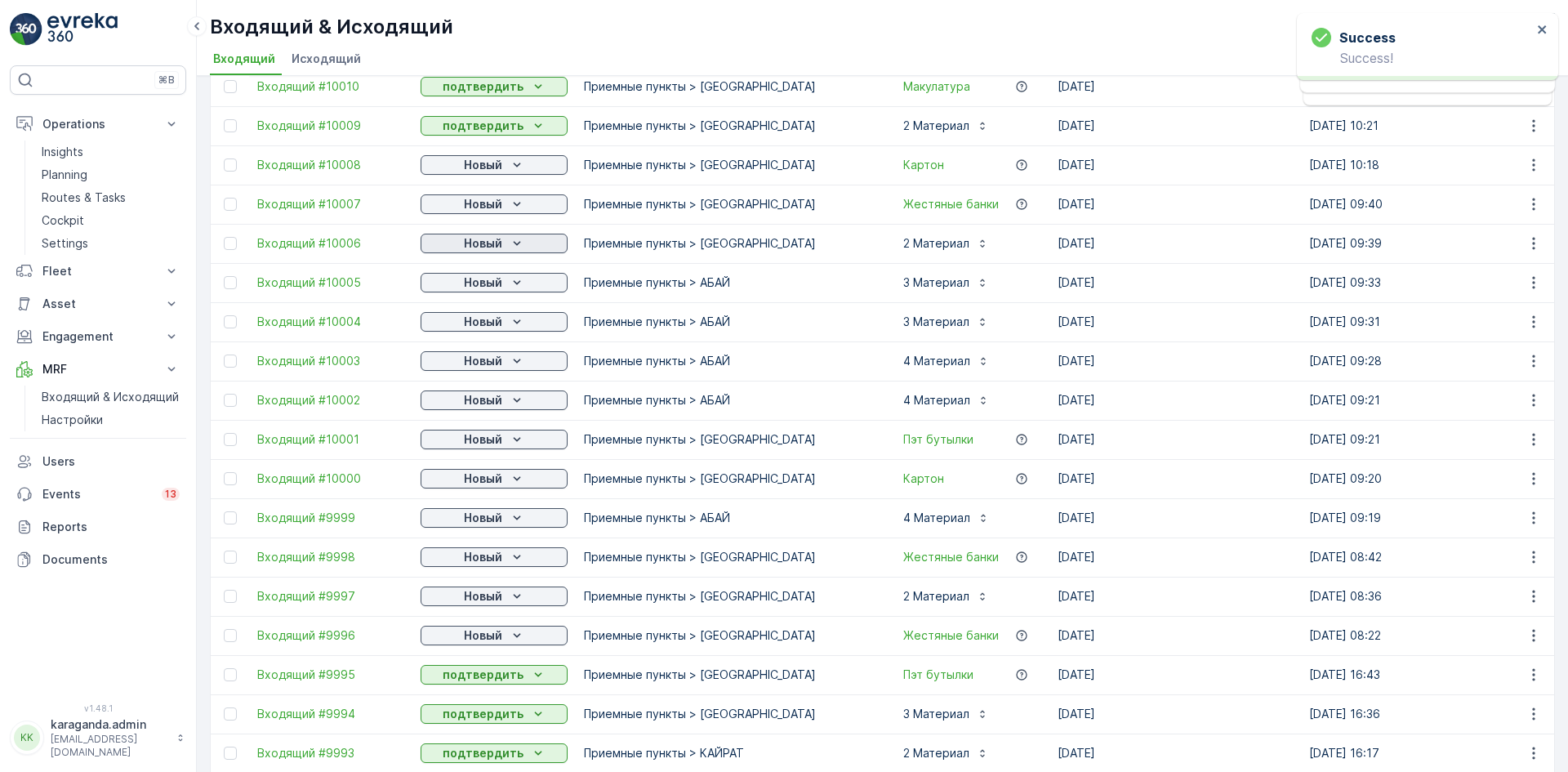
click at [500, 246] on p "Новый" at bounding box center [483, 244] width 38 height 17
click at [477, 292] on span "подтвердить" at bounding box center [468, 291] width 75 height 17
click at [491, 286] on p "Новый" at bounding box center [483, 283] width 38 height 17
click at [477, 322] on span "подтвердить" at bounding box center [468, 331] width 75 height 17
click at [491, 323] on p "Новый" at bounding box center [483, 322] width 38 height 17
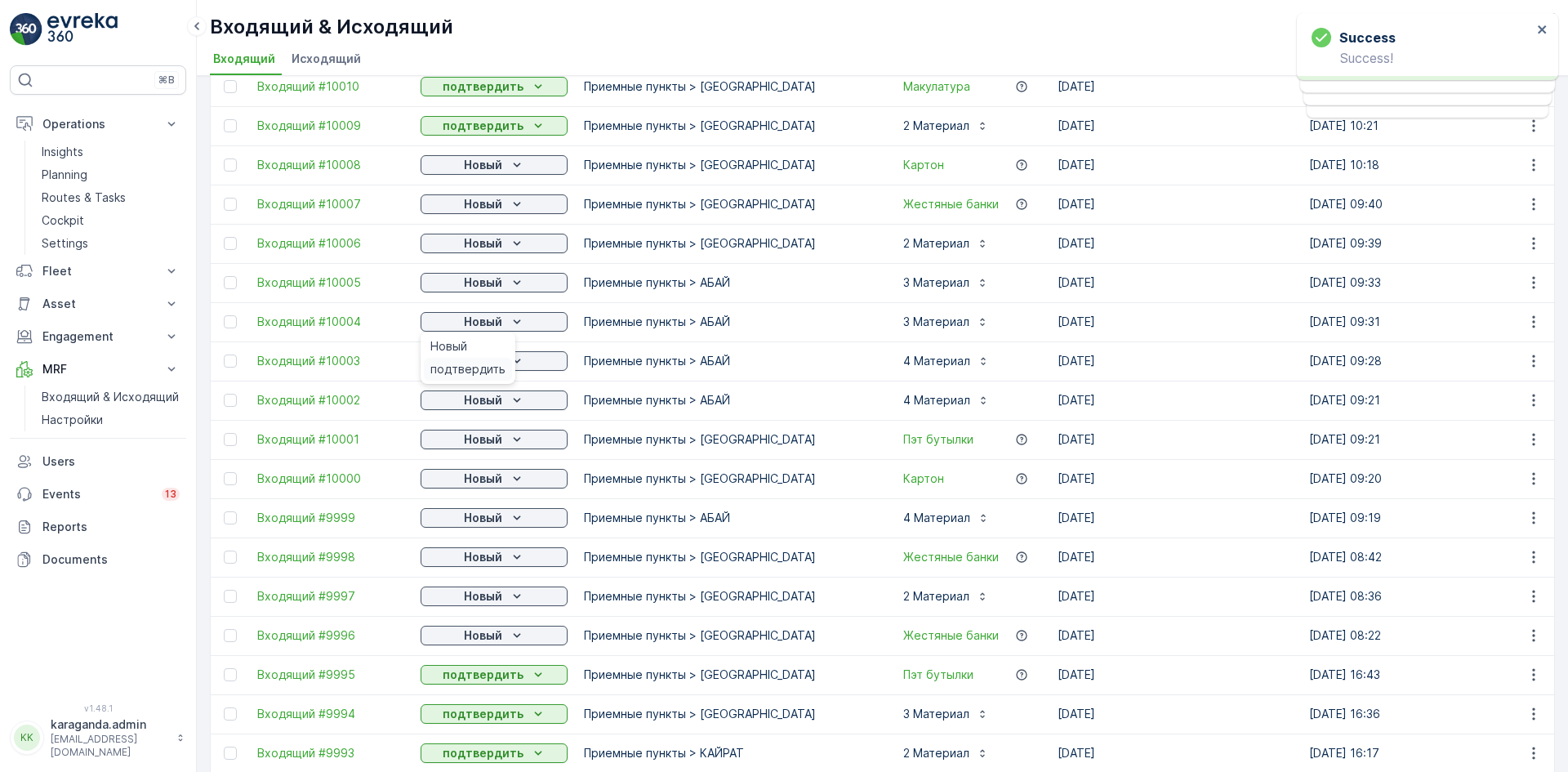
click at [481, 364] on span "подтвердить" at bounding box center [468, 370] width 75 height 17
click at [503, 366] on div "Новый" at bounding box center [494, 361] width 134 height 17
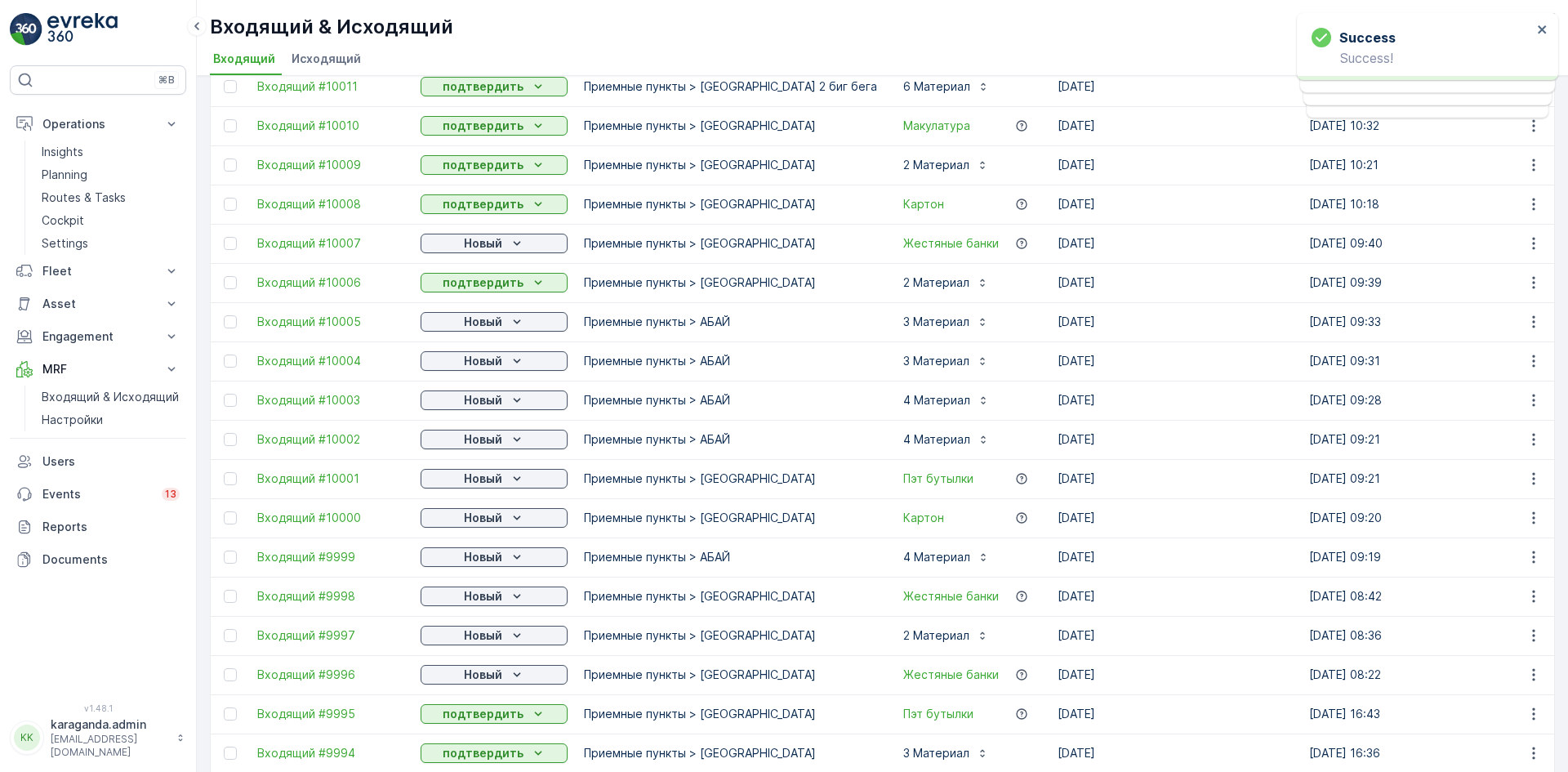
click at [482, 431] on p "Новый" at bounding box center [483, 440] width 38 height 17
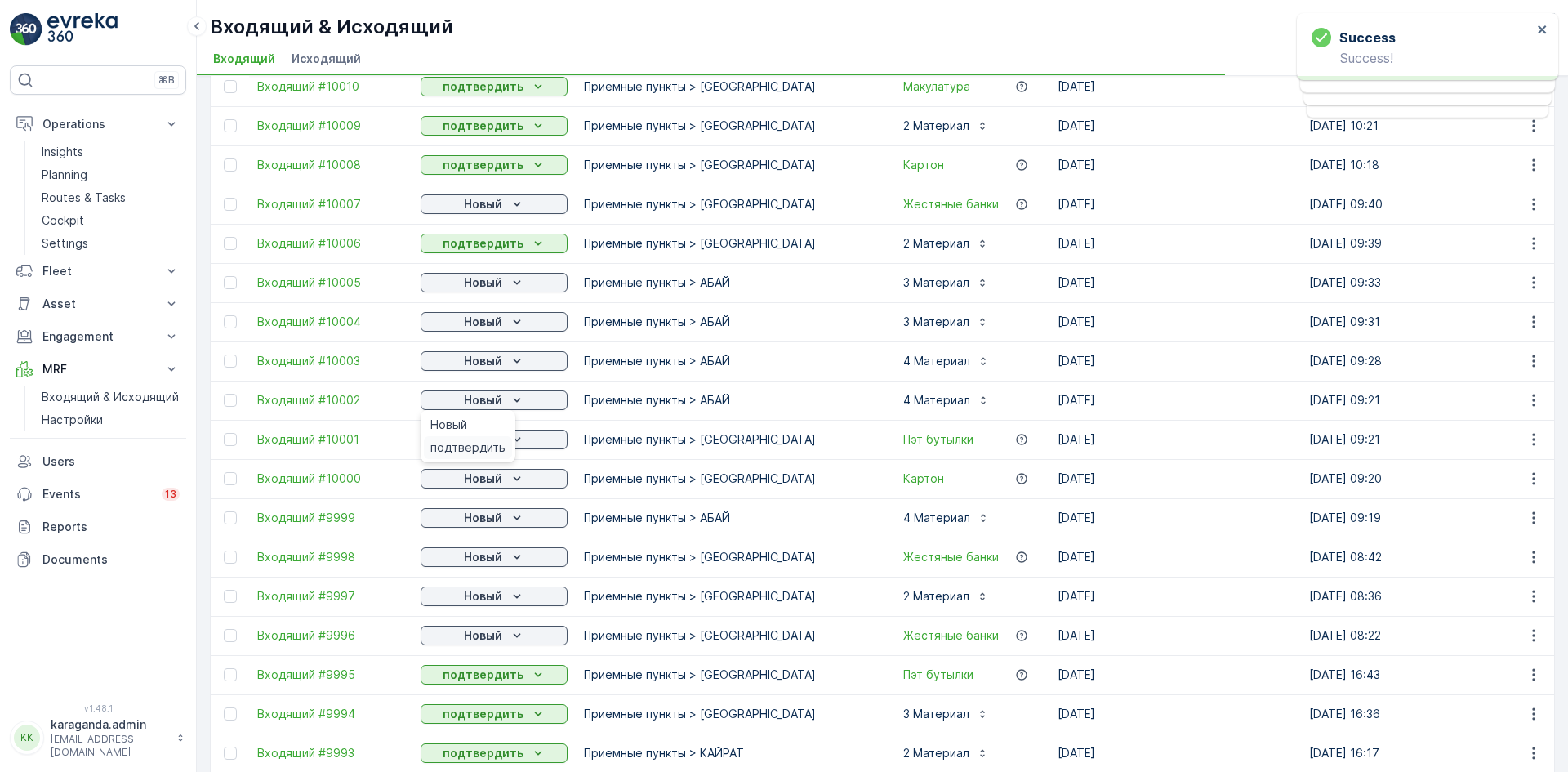
click at [469, 447] on span "подтвердить" at bounding box center [468, 448] width 75 height 17
click at [492, 439] on p "Новый" at bounding box center [483, 440] width 38 height 17
click at [475, 481] on span "подтвердить" at bounding box center [468, 487] width 75 height 17
click at [479, 483] on p "Новый" at bounding box center [483, 479] width 38 height 17
click at [468, 527] on span "подтвердить" at bounding box center [468, 526] width 75 height 17
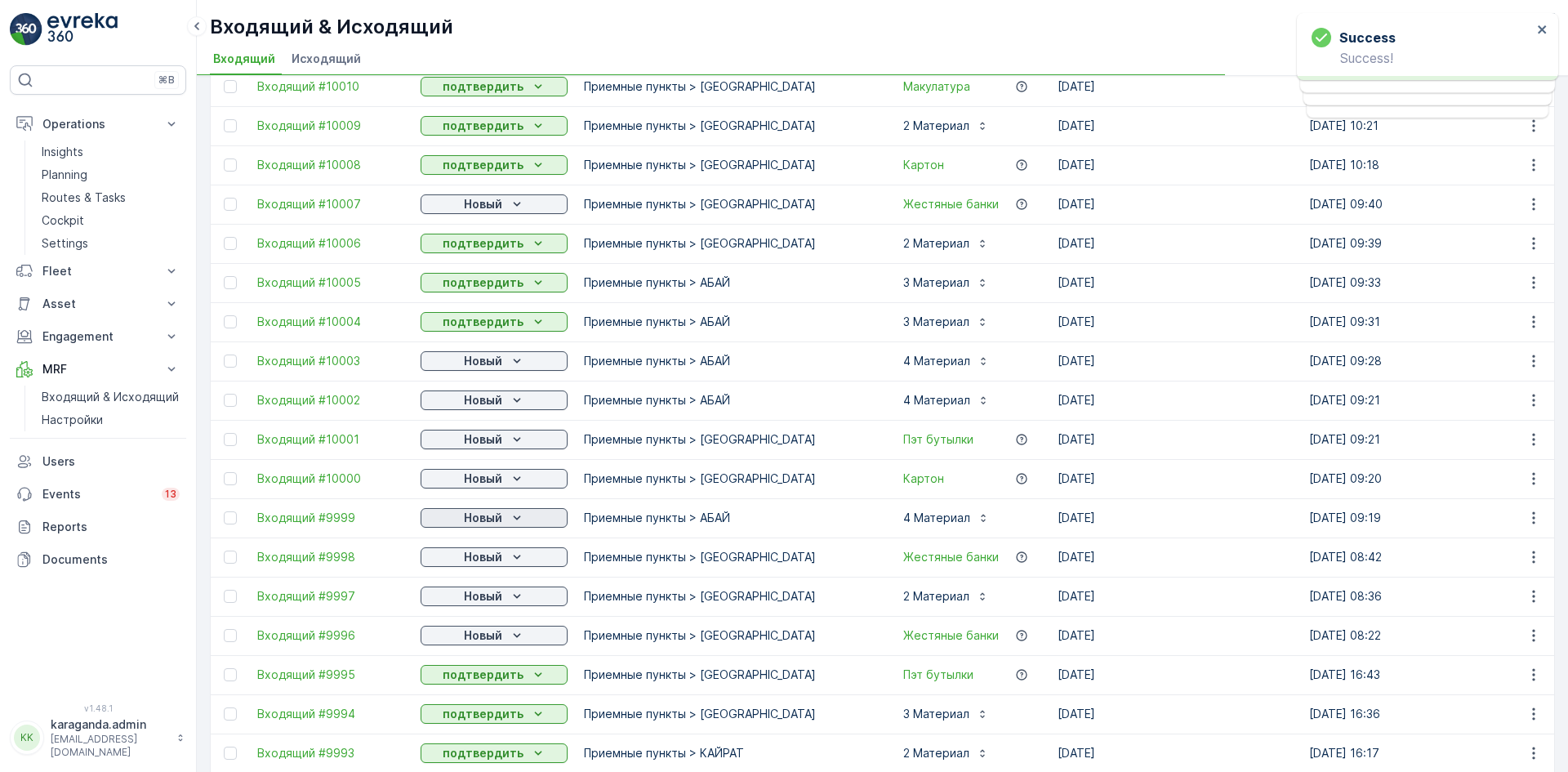
click at [474, 519] on p "Новый" at bounding box center [483, 518] width 38 height 17
click at [466, 555] on p "Новый" at bounding box center [483, 557] width 38 height 17
click at [455, 604] on span "подтвердить" at bounding box center [468, 605] width 75 height 17
click at [471, 600] on p "Новый" at bounding box center [483, 596] width 38 height 17
click at [463, 643] on span "подтвердить" at bounding box center [468, 644] width 75 height 17
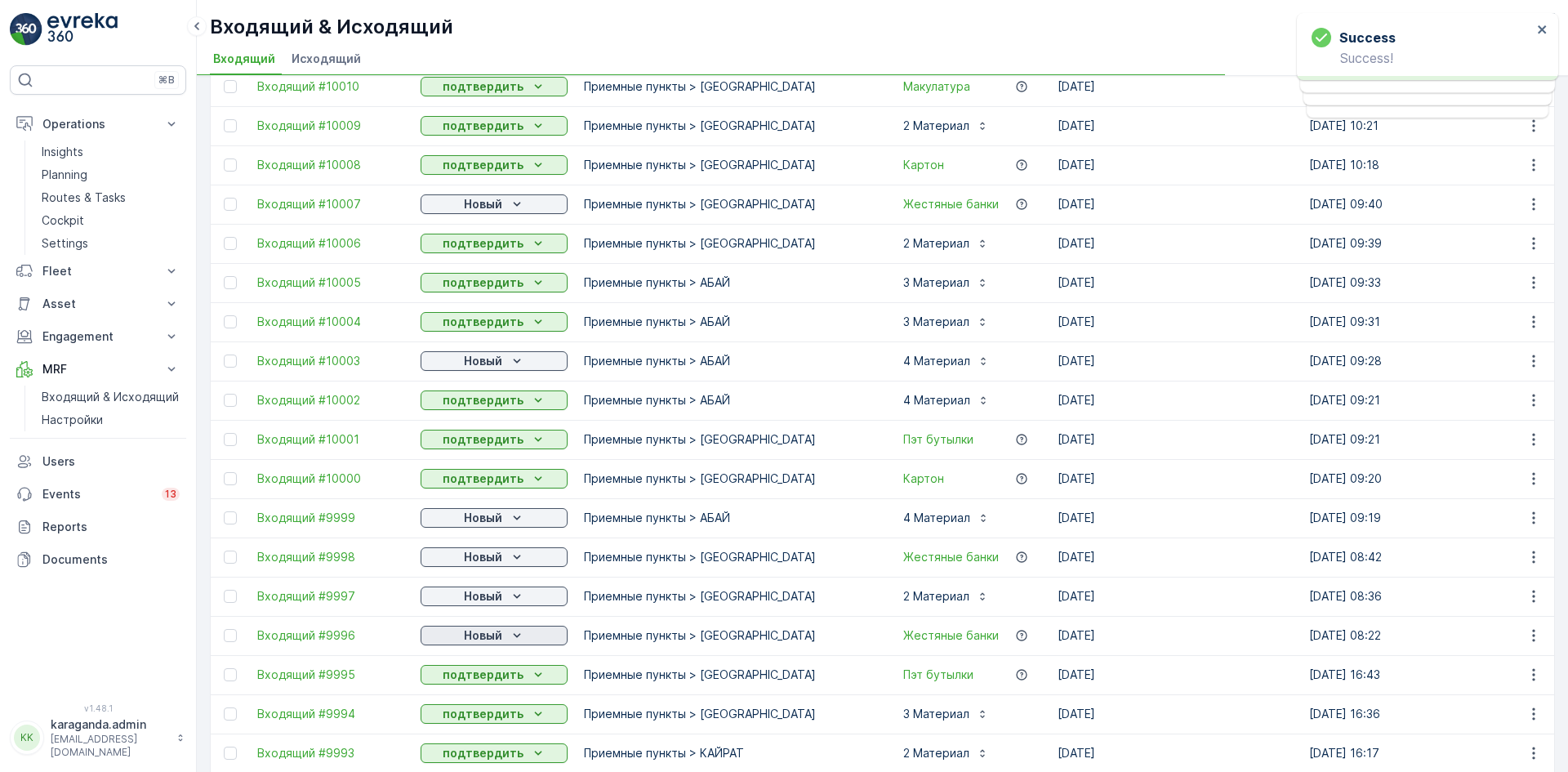
click at [488, 635] on p "Новый" at bounding box center [483, 636] width 38 height 17
click at [495, 207] on p "Новый" at bounding box center [483, 204] width 38 height 17
click at [479, 255] on span "подтвердить" at bounding box center [468, 252] width 75 height 17
click at [477, 359] on p "Новый" at bounding box center [483, 361] width 38 height 17
drag, startPoint x: 474, startPoint y: 400, endPoint x: 476, endPoint y: 418, distance: 18.1
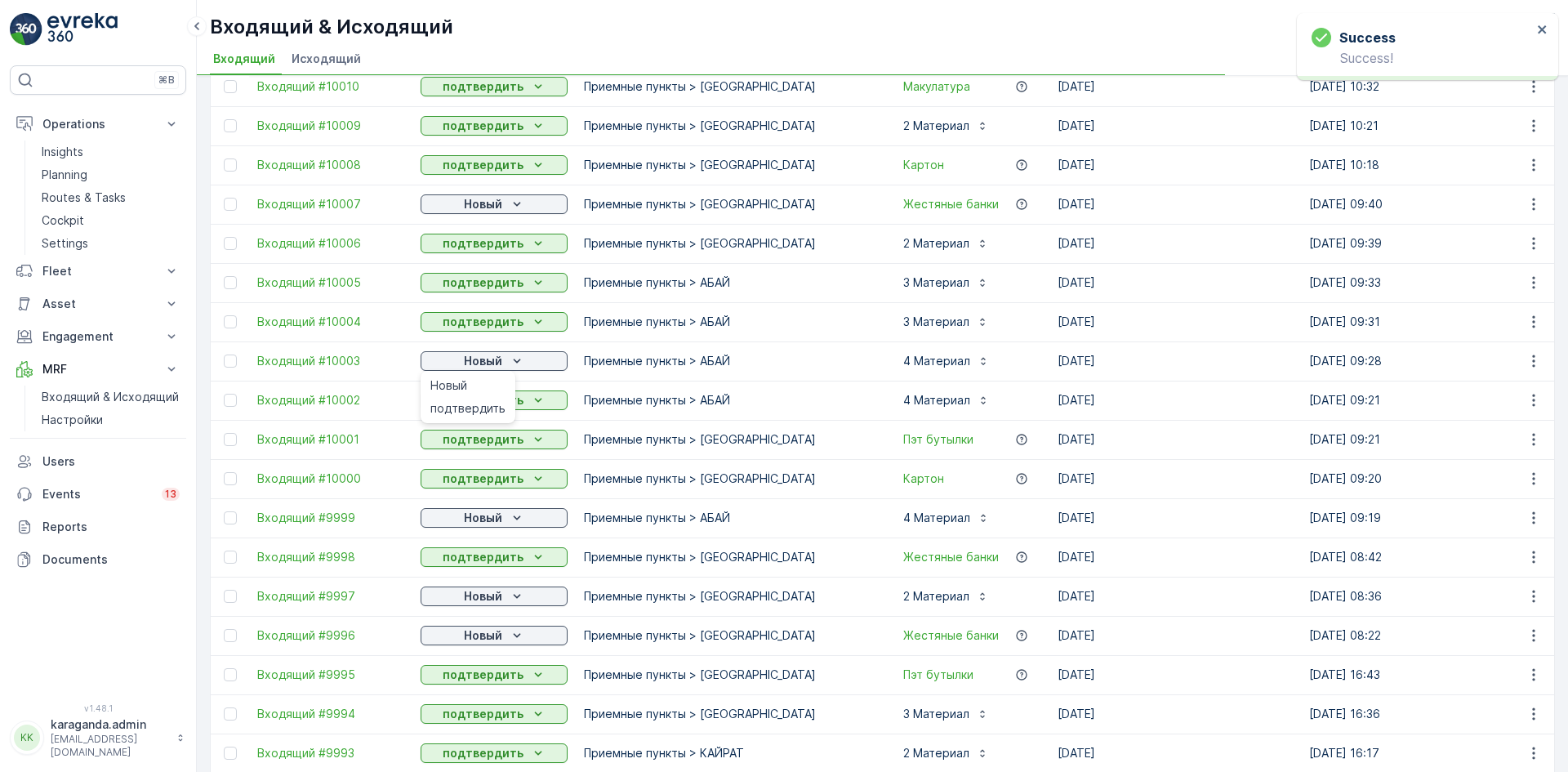
click at [474, 401] on div "подтвердить" at bounding box center [468, 408] width 88 height 22
click at [487, 518] on p "Новый" at bounding box center [483, 518] width 38 height 17
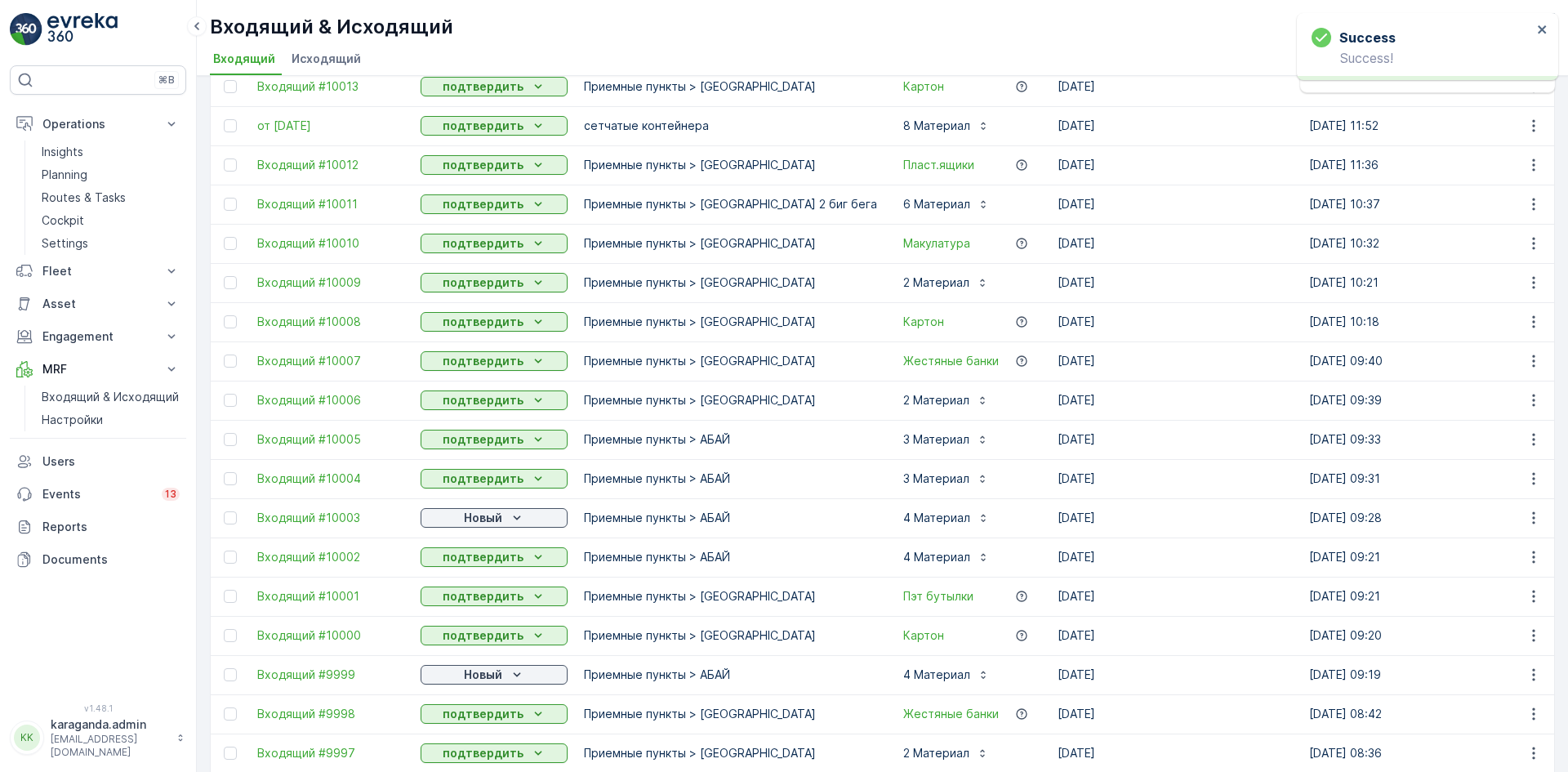
scroll to position [686, 0]
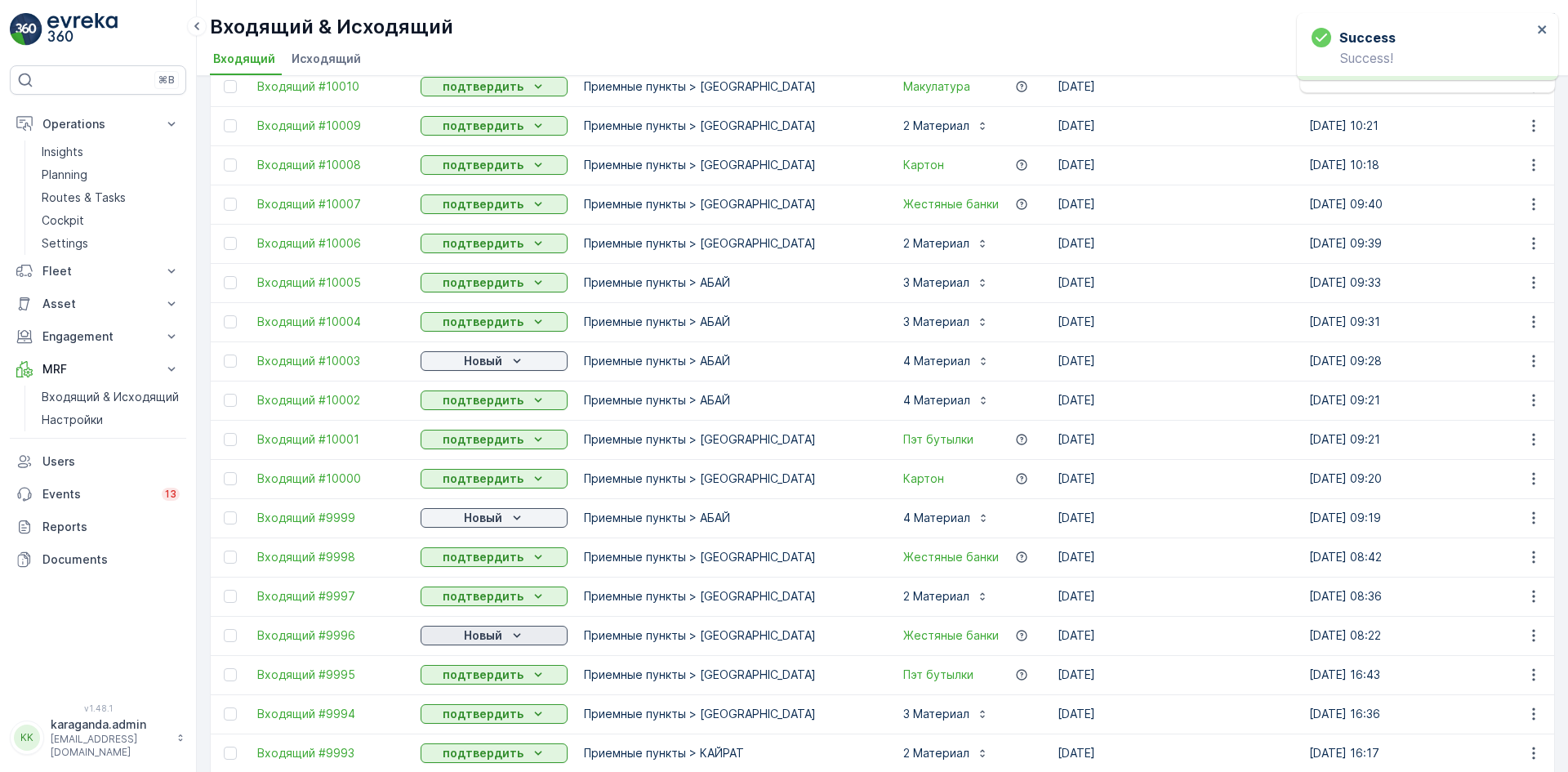
click at [489, 635] on p "Новый" at bounding box center [483, 636] width 38 height 17
click at [479, 675] on span "подтвердить" at bounding box center [468, 684] width 75 height 17
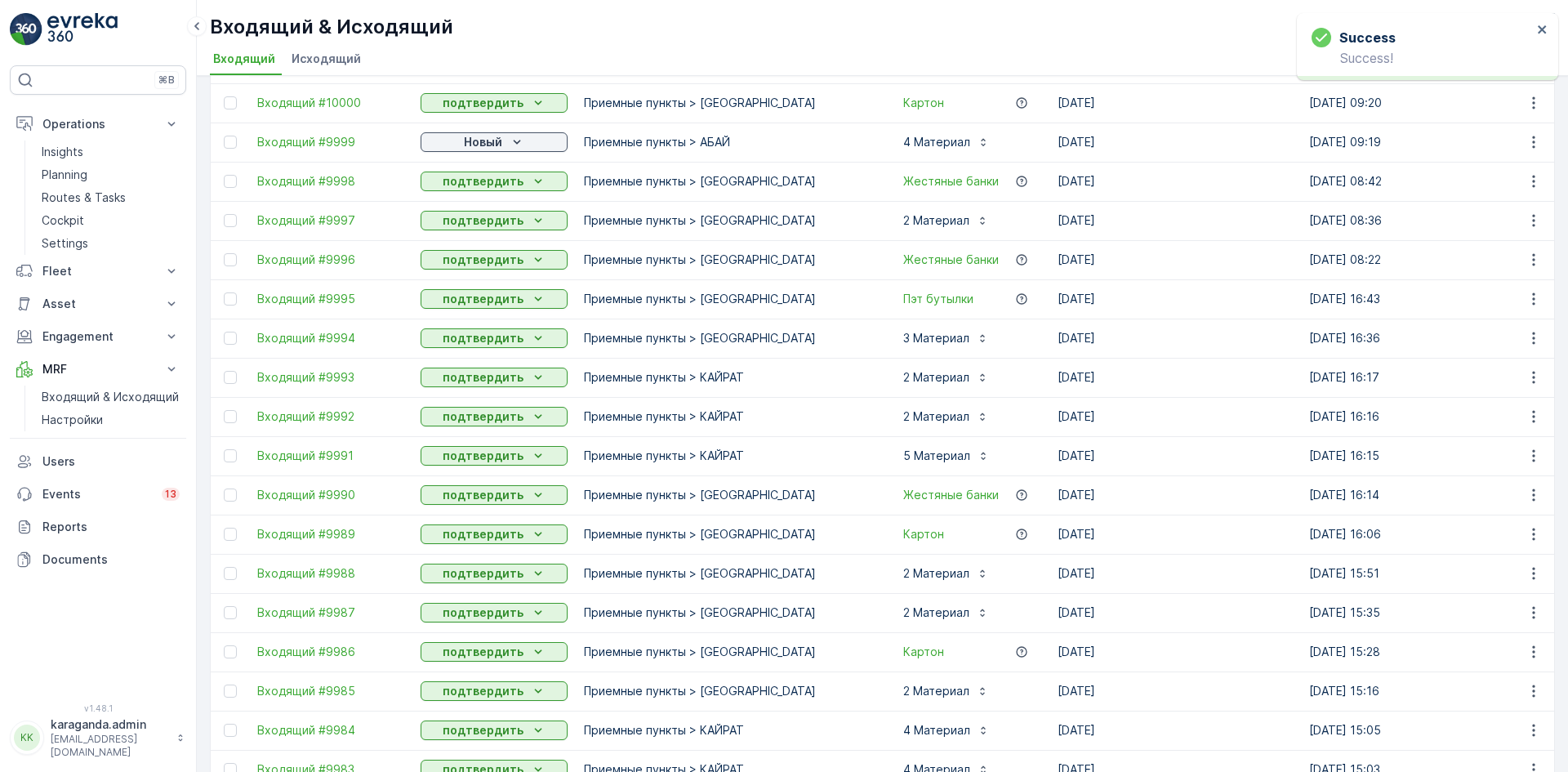
scroll to position [817, 0]
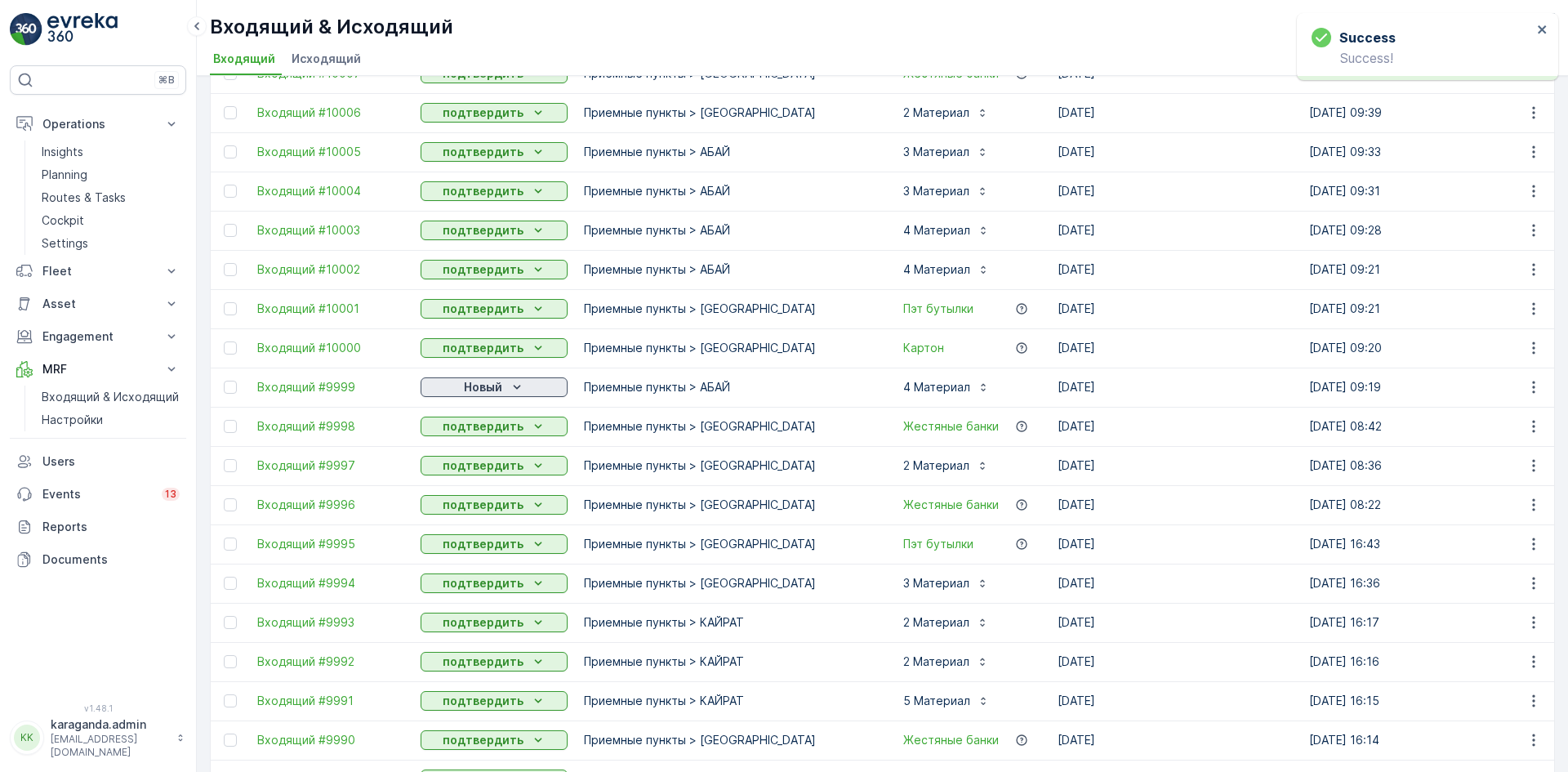
click at [492, 385] on p "Новый" at bounding box center [483, 387] width 38 height 17
click at [479, 431] on span "подтвердить" at bounding box center [468, 435] width 75 height 17
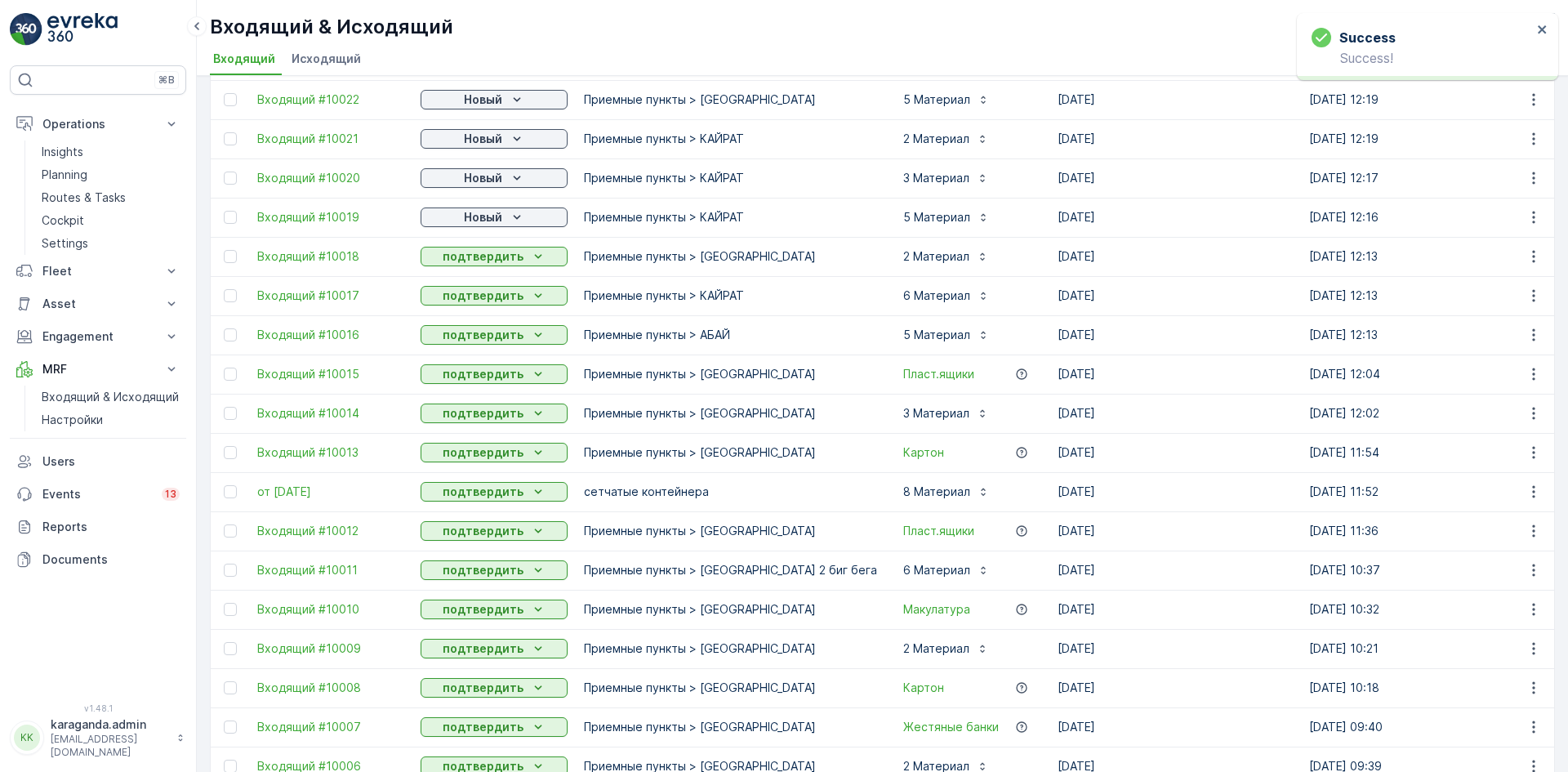
scroll to position [0, 0]
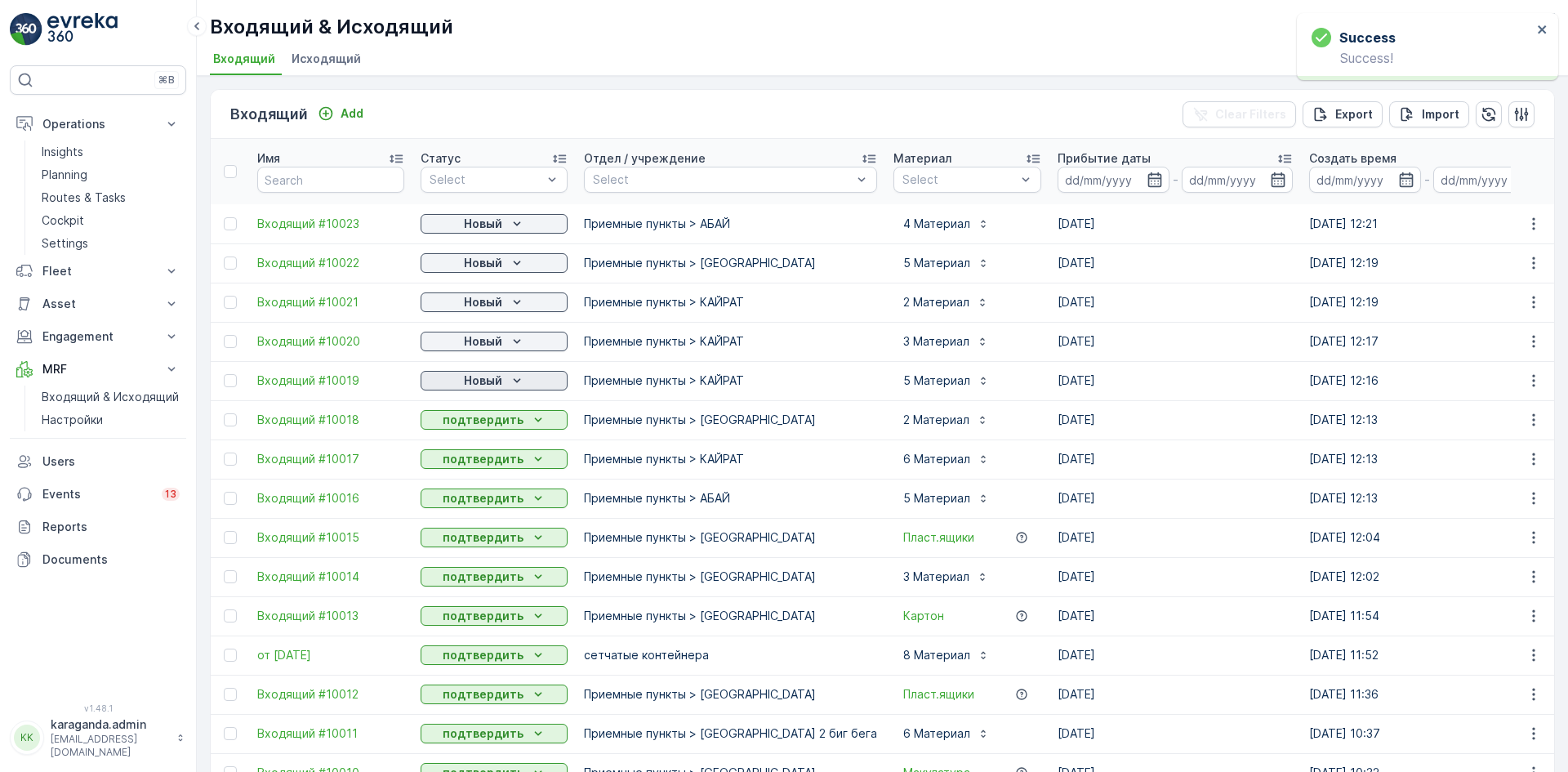
click at [509, 382] on icon "Новый" at bounding box center [517, 381] width 17 height 17
click at [492, 421] on span "подтвердить" at bounding box center [468, 428] width 75 height 17
click at [509, 334] on icon "Новый" at bounding box center [517, 341] width 17 height 17
click at [489, 381] on div "подтвердить" at bounding box center [468, 388] width 88 height 22
click at [513, 292] on button "Новый" at bounding box center [494, 302] width 147 height 20
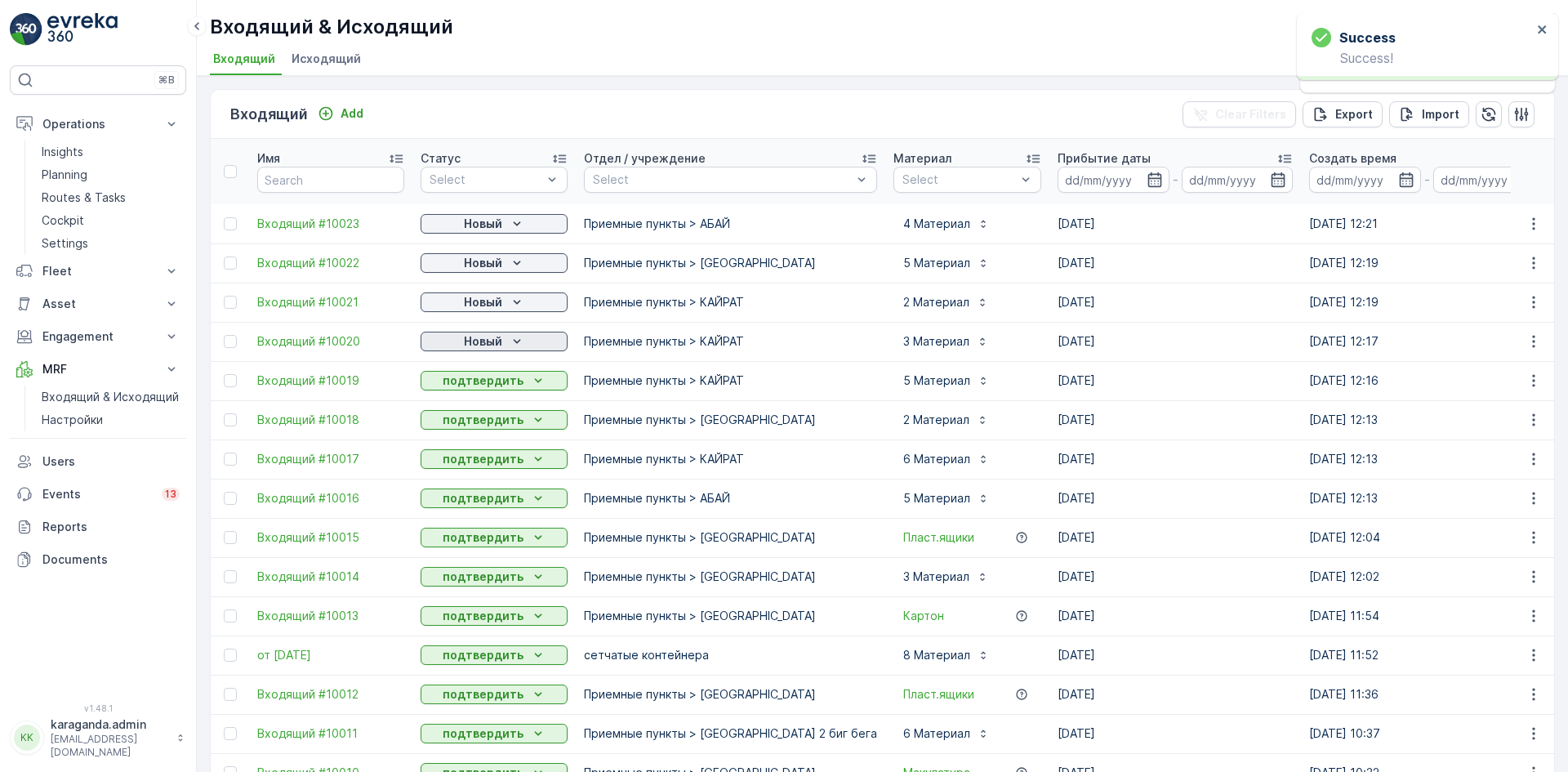
click at [494, 345] on p "Новый" at bounding box center [483, 341] width 38 height 17
click at [507, 261] on div "Новый" at bounding box center [494, 263] width 134 height 17
click at [490, 316] on span "подтвердить" at bounding box center [468, 311] width 75 height 17
click at [504, 225] on div "Новый" at bounding box center [494, 224] width 134 height 17
click at [492, 264] on span "подтвердить" at bounding box center [468, 271] width 75 height 17
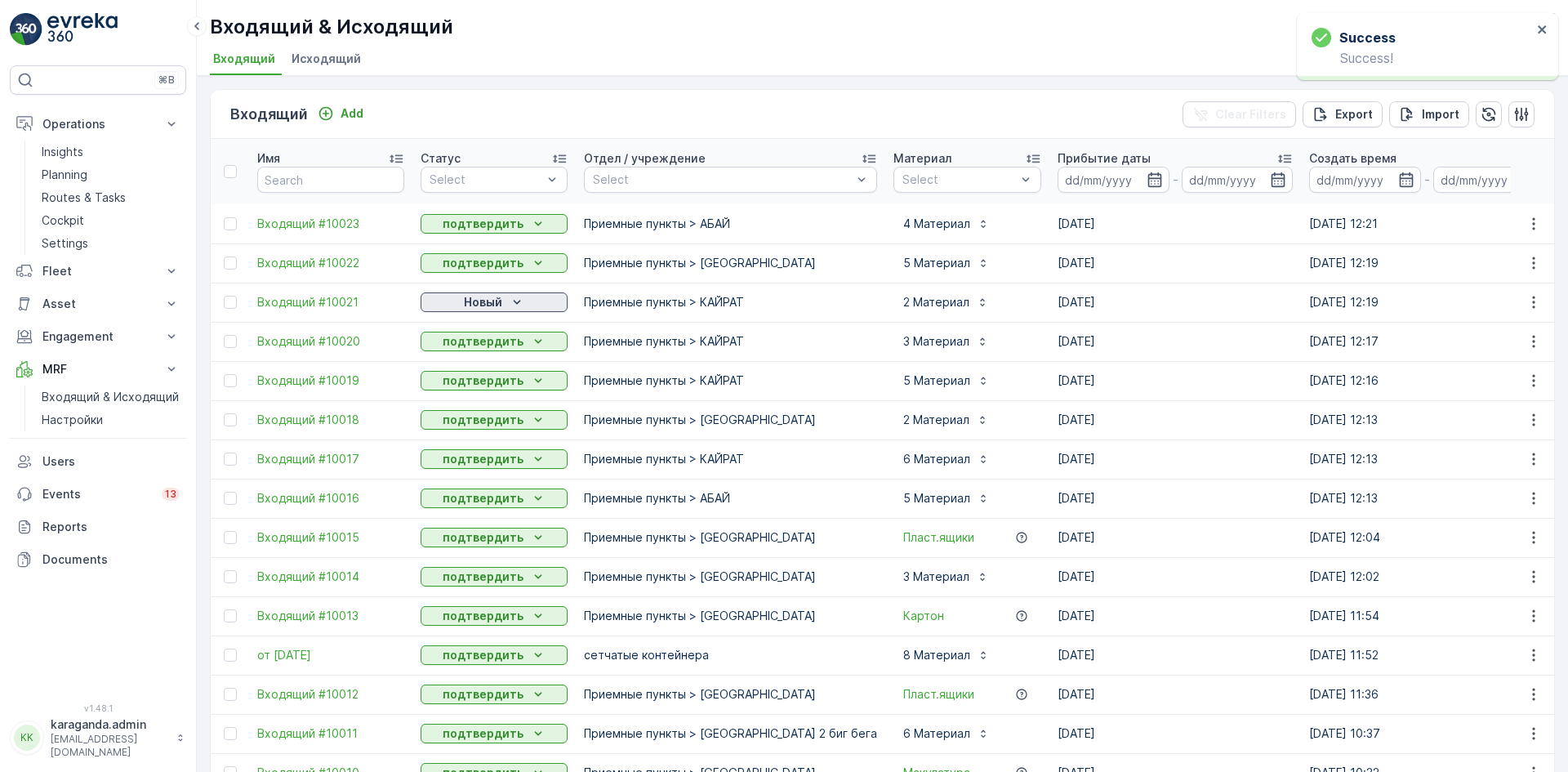
click at [519, 301] on icon "Новый" at bounding box center [516, 301] width 7 height 4
click at [474, 349] on span "подтвердить" at bounding box center [468, 350] width 75 height 17
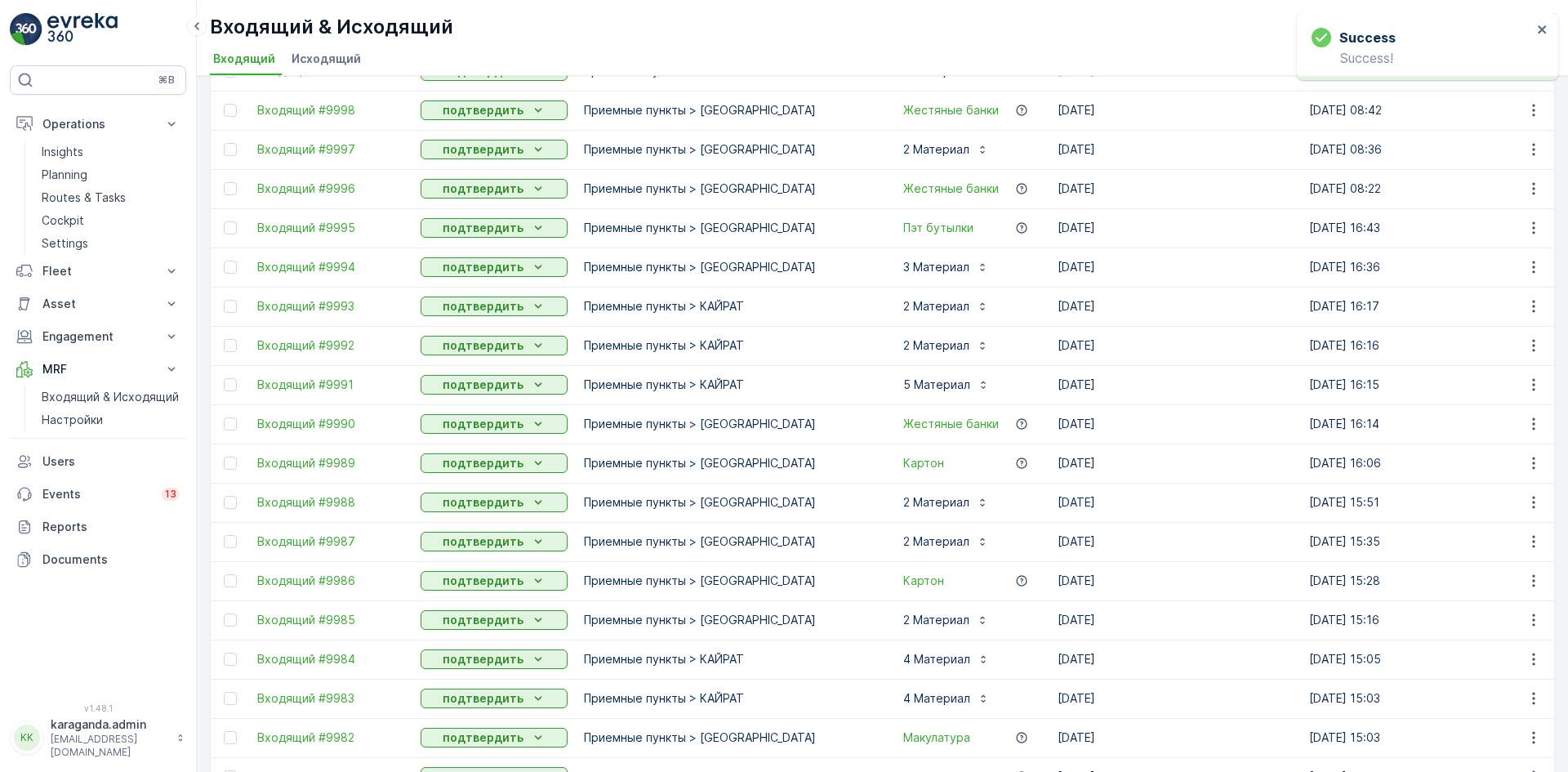
scroll to position [1462, 0]
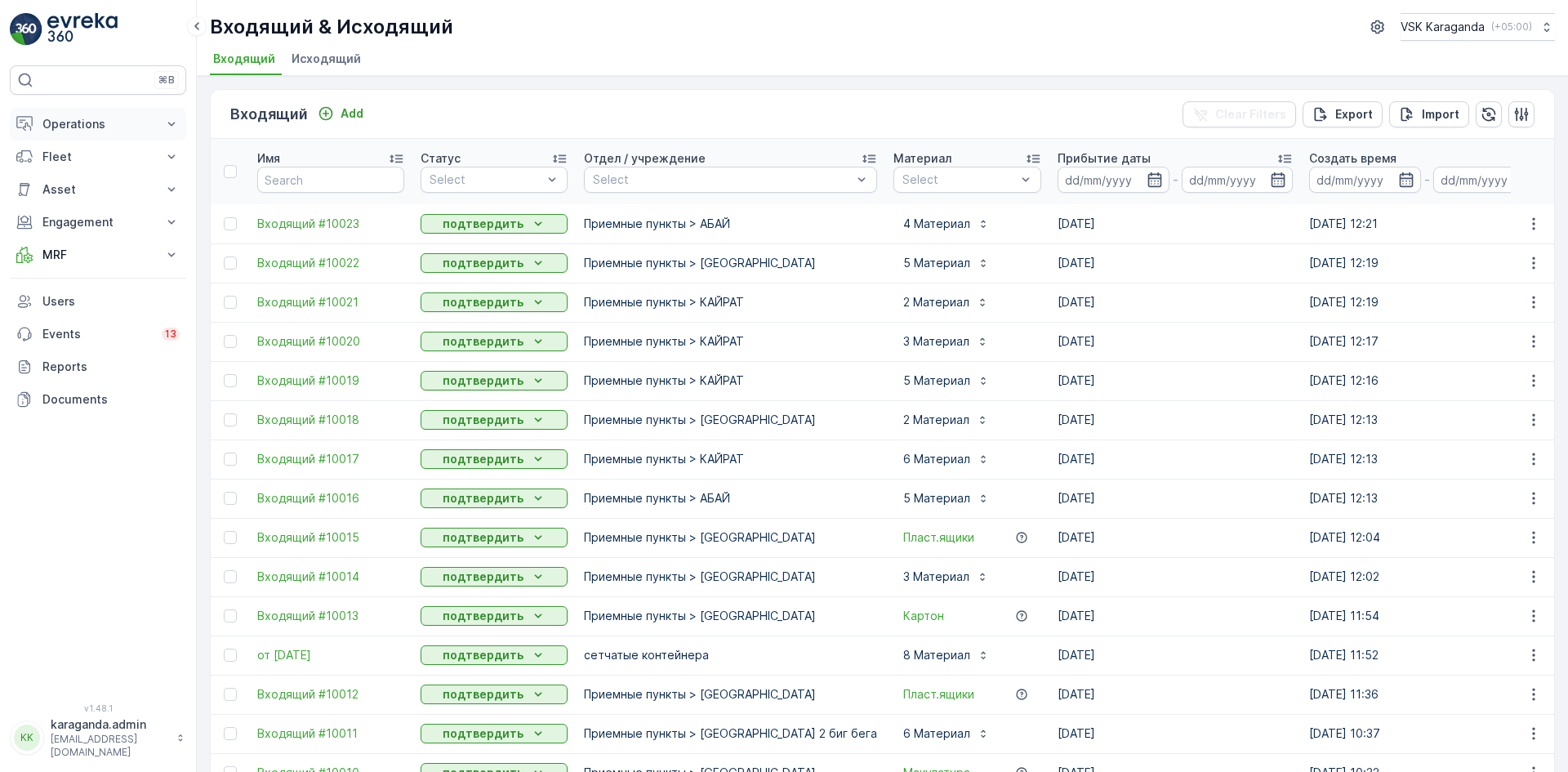
click at [64, 125] on p "Operations" at bounding box center [97, 124] width 111 height 17
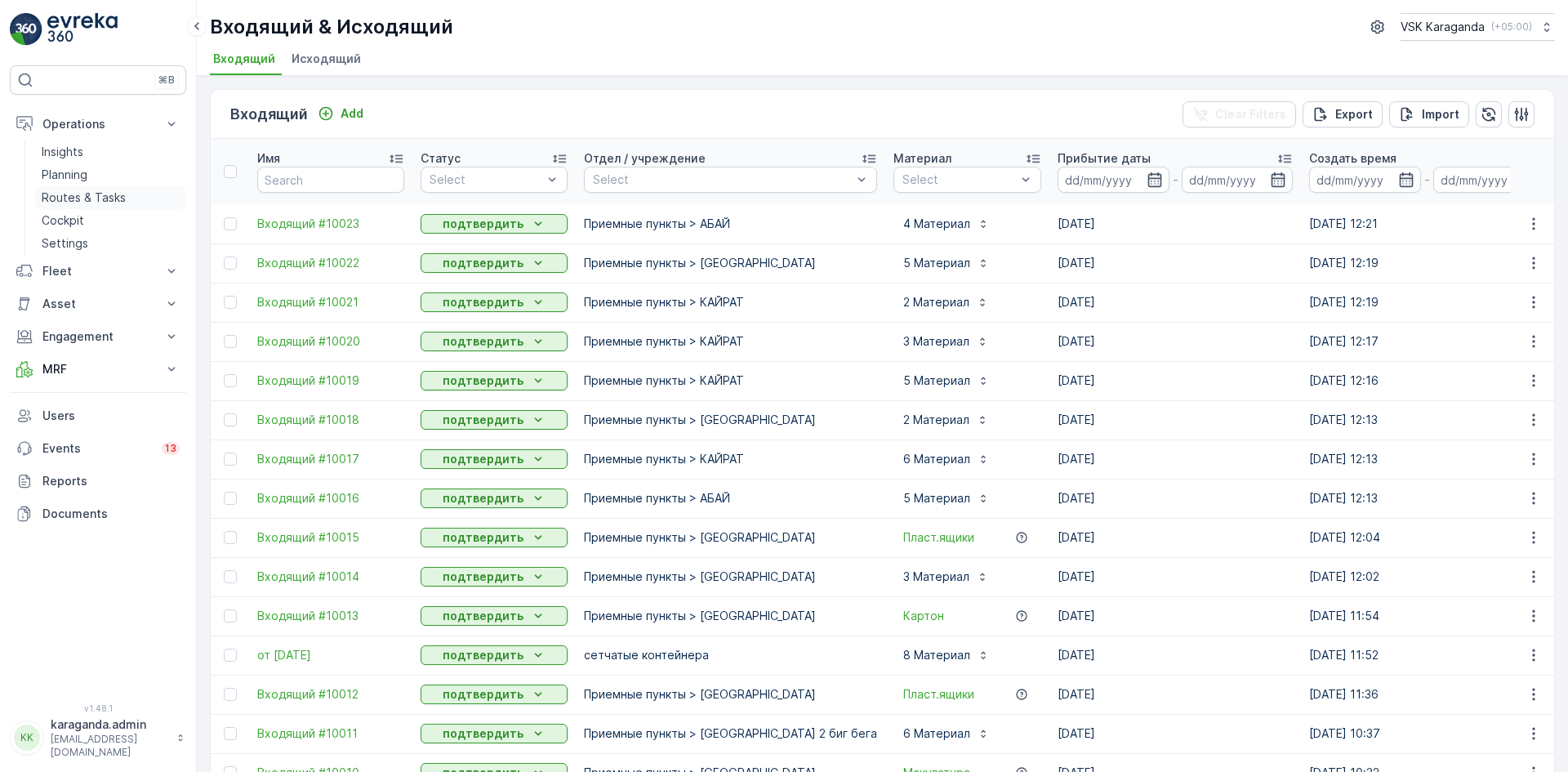
click at [69, 196] on p "Routes & Tasks" at bounding box center [83, 198] width 84 height 17
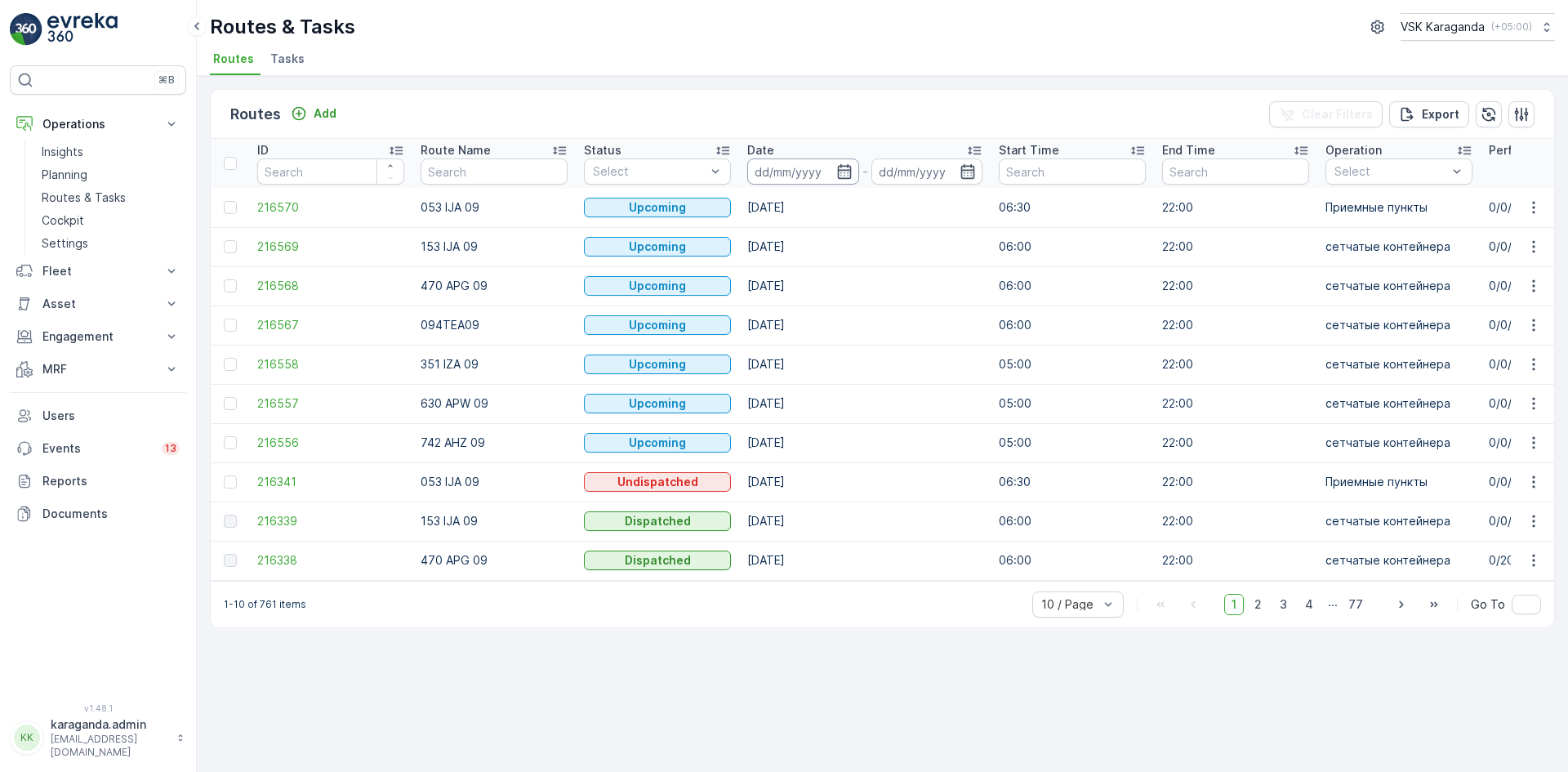
click at [853, 173] on input at bounding box center [803, 171] width 112 height 26
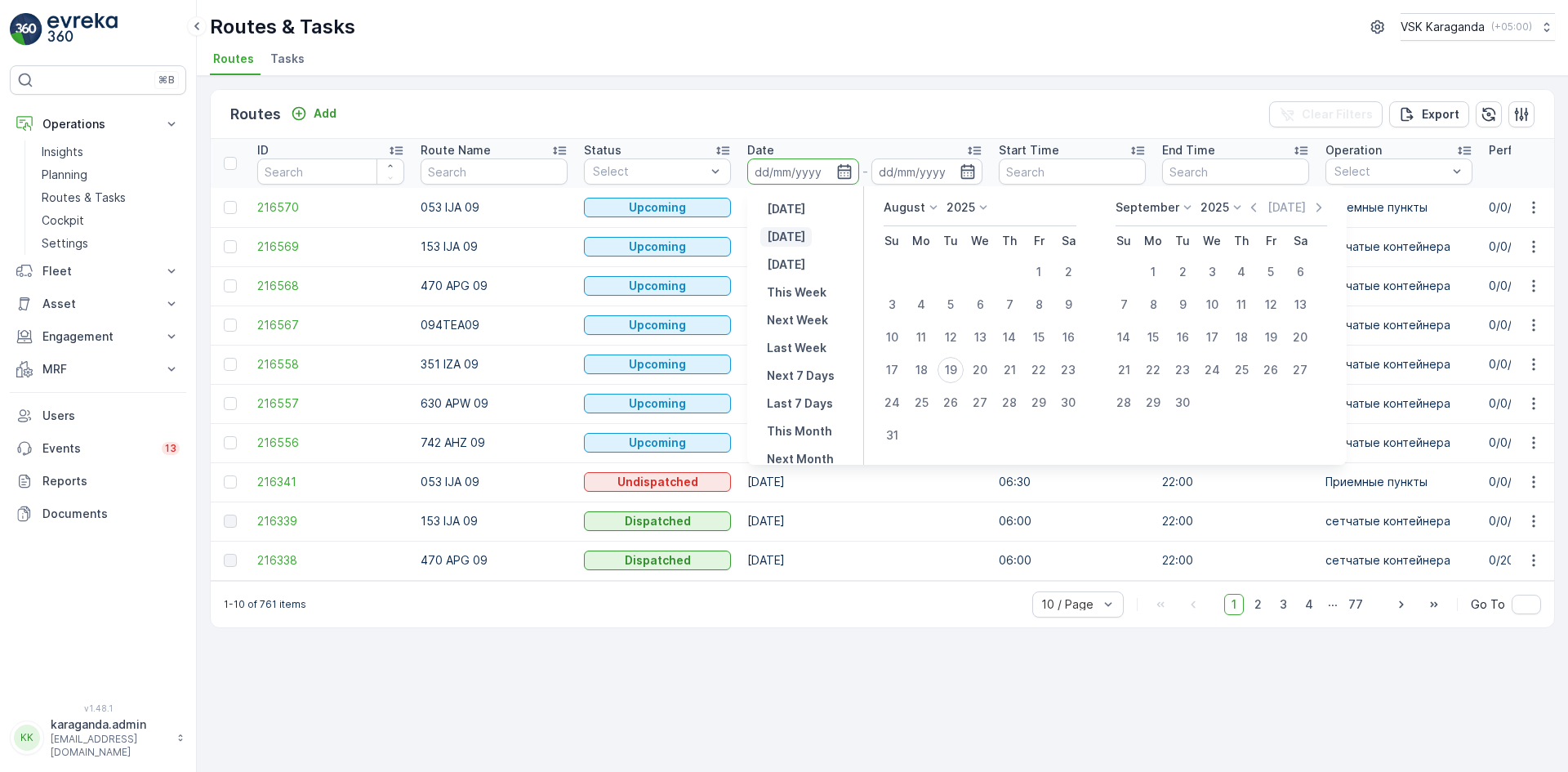
click at [786, 235] on p "[DATE]" at bounding box center [786, 237] width 38 height 17
type input "[DATE]"
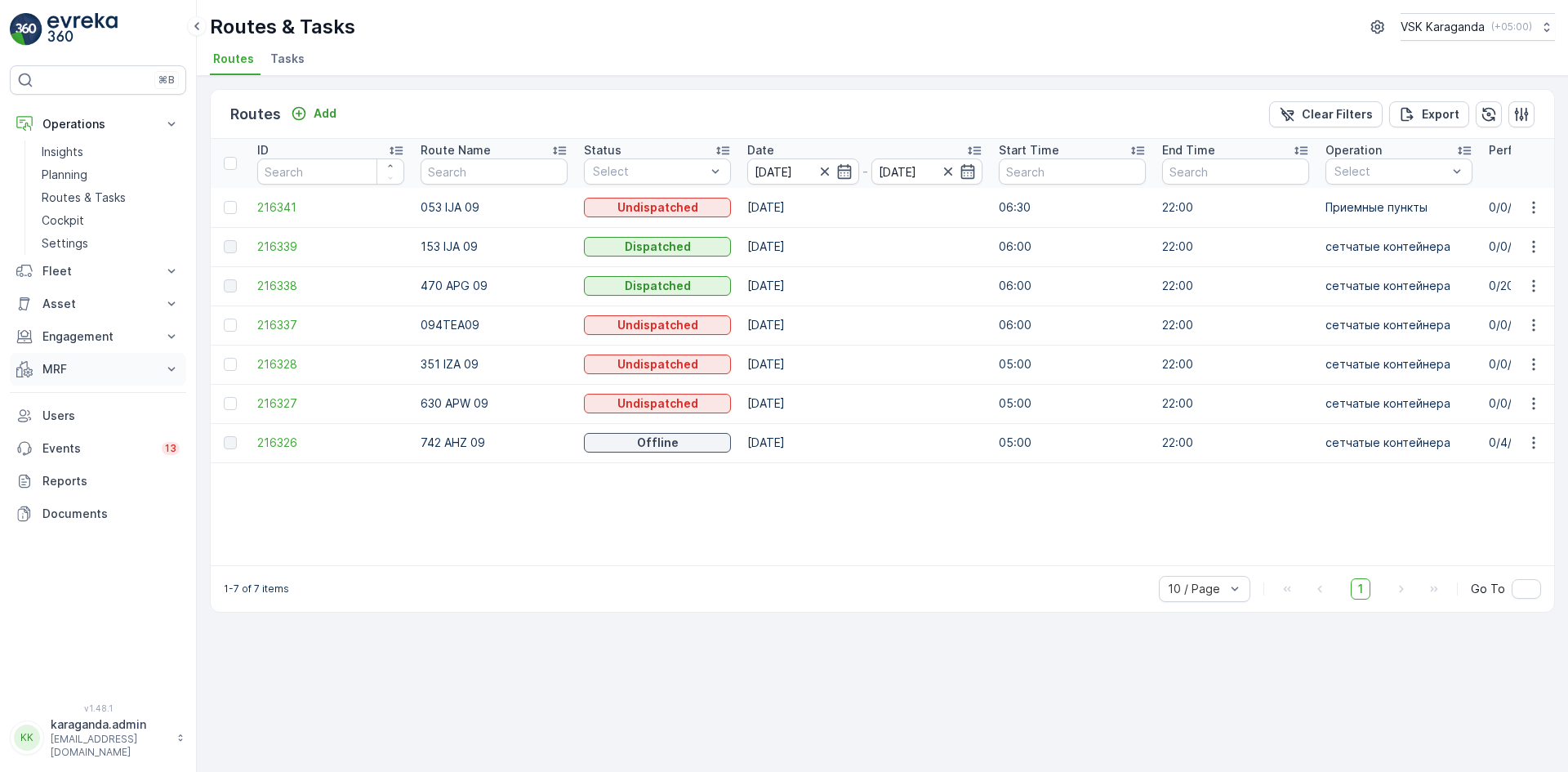
click at [62, 374] on p "MRF" at bounding box center [97, 370] width 111 height 17
click at [68, 391] on p "Входящий & Исходящий" at bounding box center [110, 397] width 137 height 17
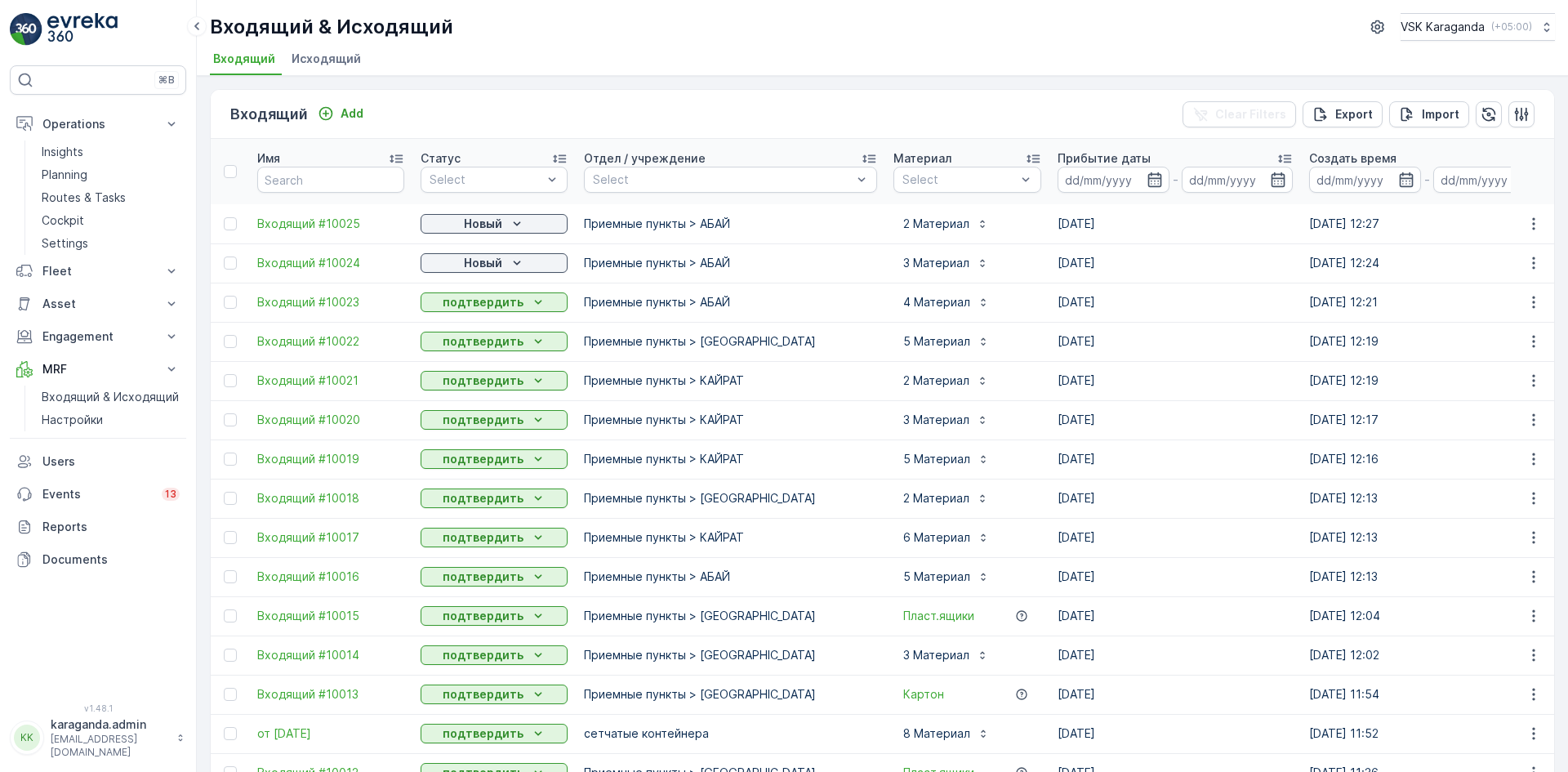
click at [504, 267] on div "Новый" at bounding box center [494, 263] width 134 height 17
click at [479, 299] on div "подтвердить" at bounding box center [468, 310] width 88 height 22
click at [493, 224] on p "Новый" at bounding box center [483, 224] width 38 height 17
click at [464, 275] on span "подтвердить" at bounding box center [468, 271] width 75 height 17
